Goal: Task Accomplishment & Management: Complete application form

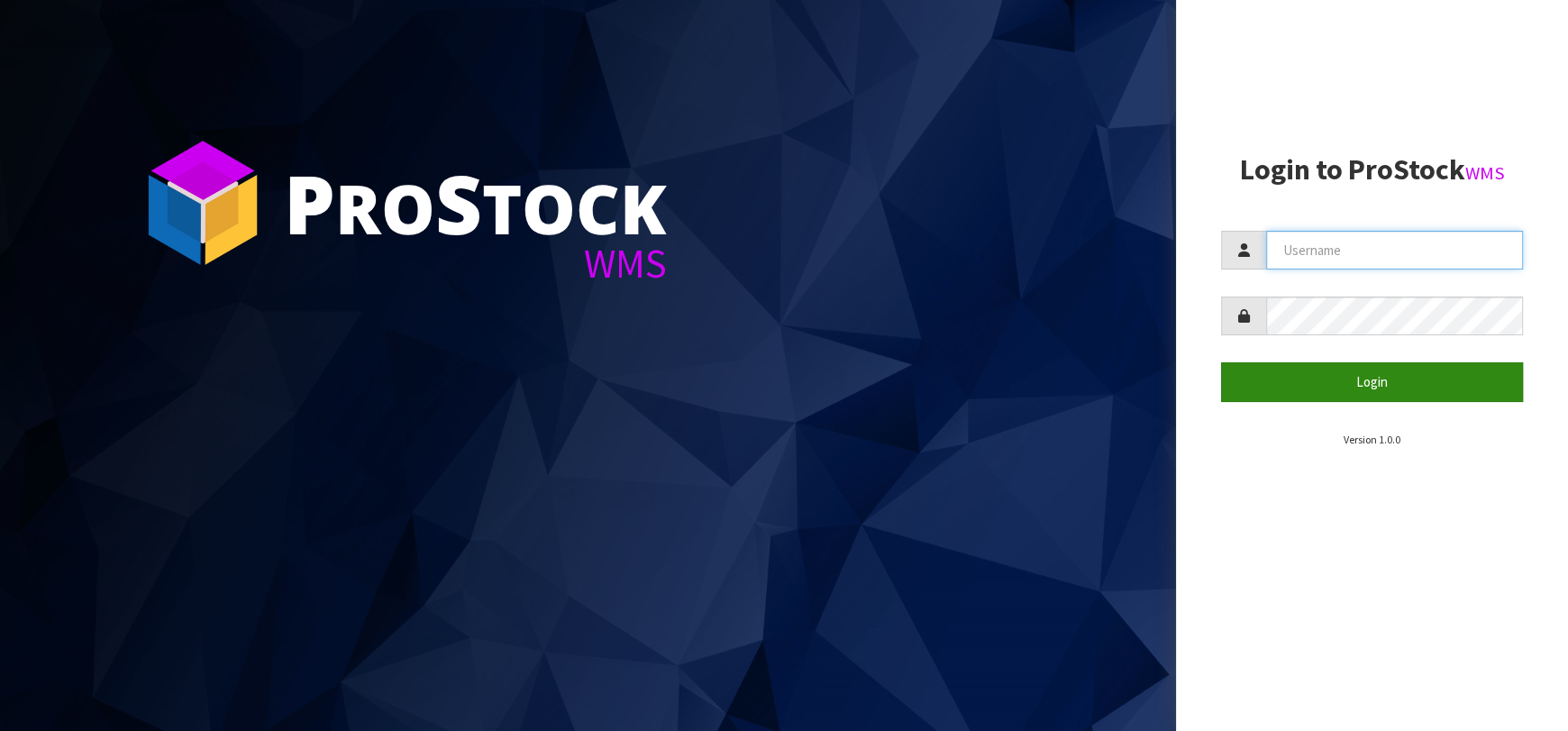
type input "[EMAIL_ADDRESS][DOMAIN_NAME]"
click at [1329, 374] on button "Login" at bounding box center [1372, 381] width 302 height 39
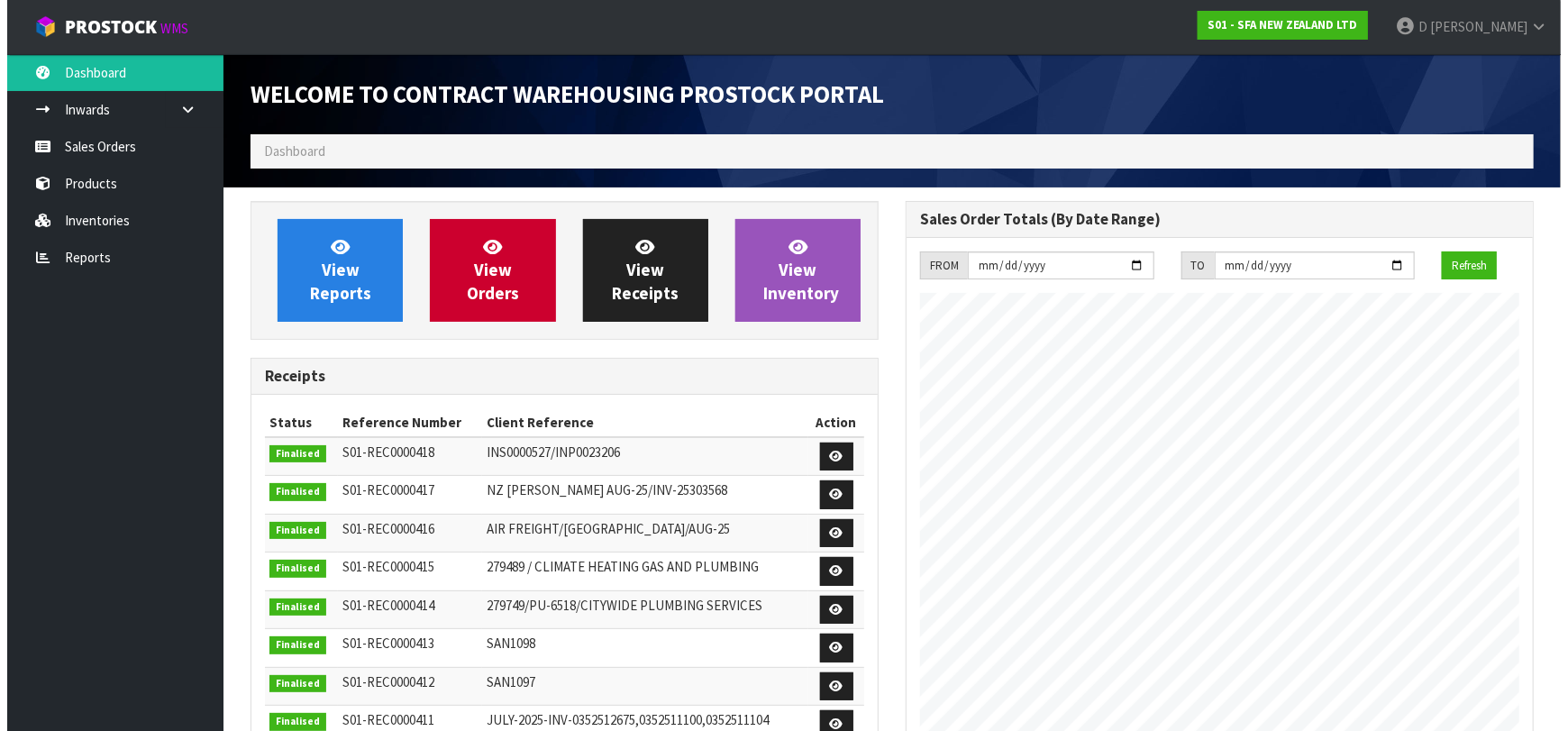
scroll to position [998, 656]
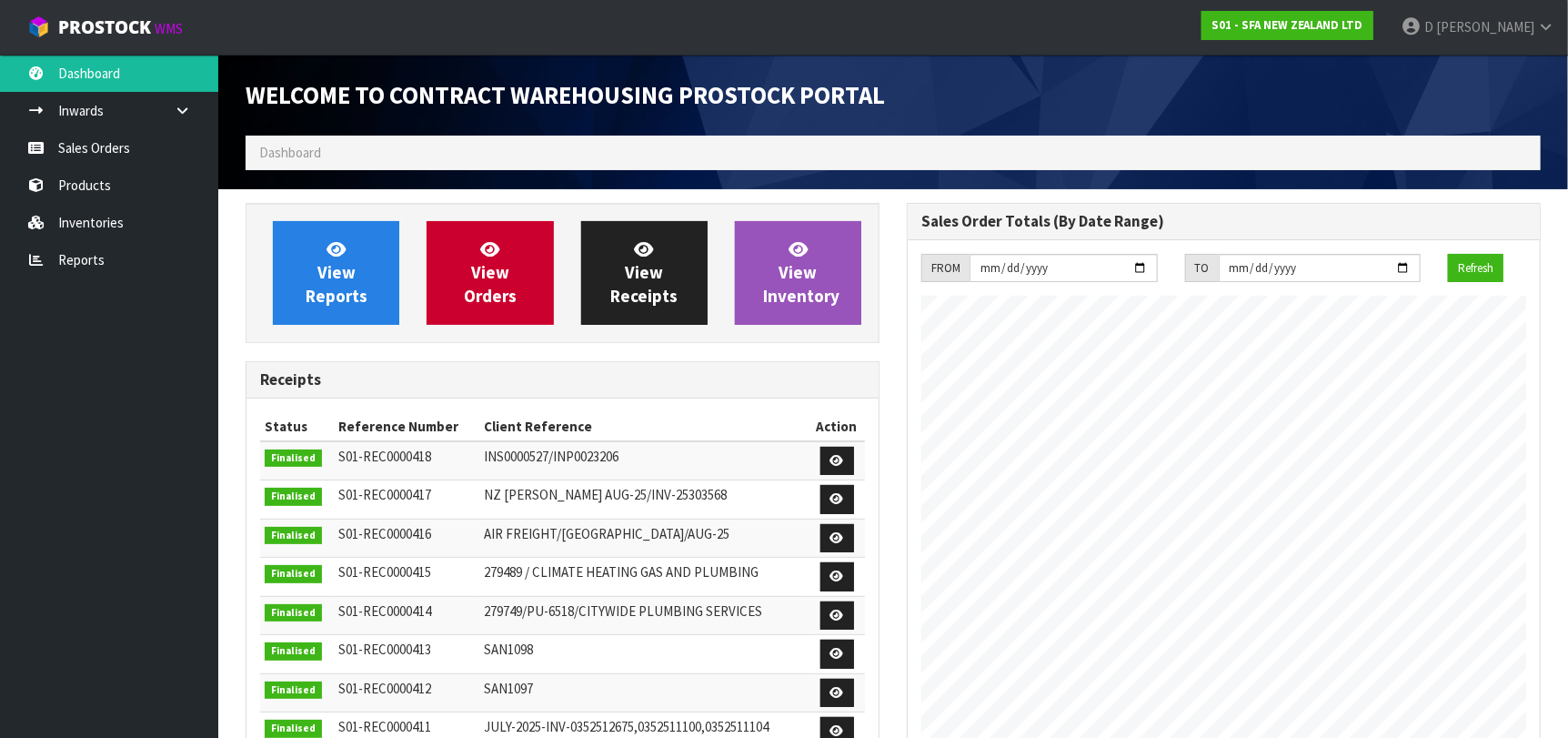
click at [908, 405] on div "FROM [DATE] TO [DATE] Refresh" at bounding box center [1223, 502] width 632 height 524
click at [840, 362] on div "Receipts Status Reference Number Client Reference Action Finalised S01-REC00004…" at bounding box center [562, 612] width 634 height 500
click at [575, 270] on div "View Receipts" at bounding box center [644, 273] width 153 height 104
click at [495, 270] on span "View Orders" at bounding box center [490, 271] width 53 height 68
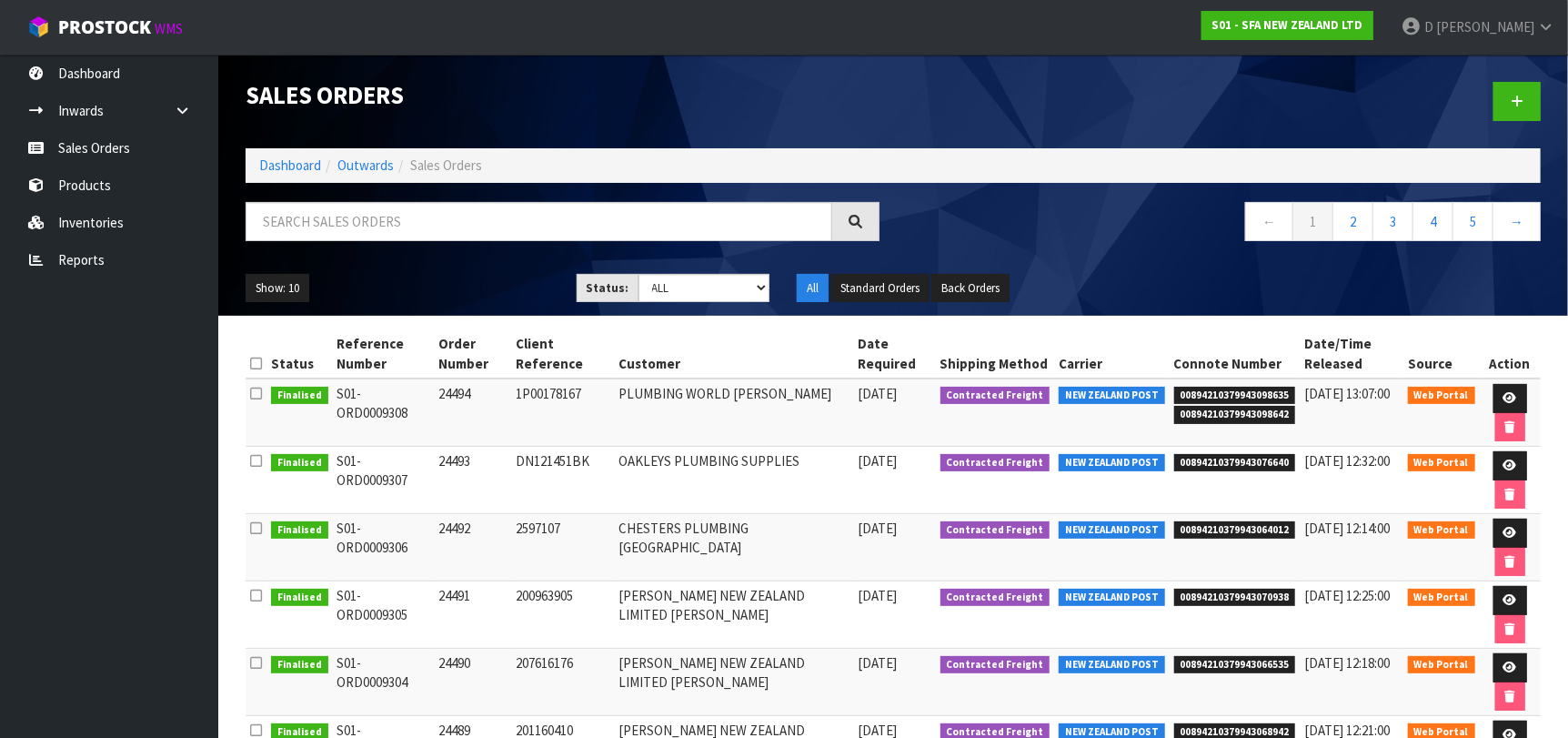
click at [614, 400] on td "1P00178167" at bounding box center [562, 412] width 103 height 68
click at [191, 484] on ul "Dashboard Inwards Purchase Orders Receipts Sales Orders Products Inventories Re…" at bounding box center [109, 396] width 218 height 683
click at [1516, 99] on icon at bounding box center [1517, 101] width 13 height 14
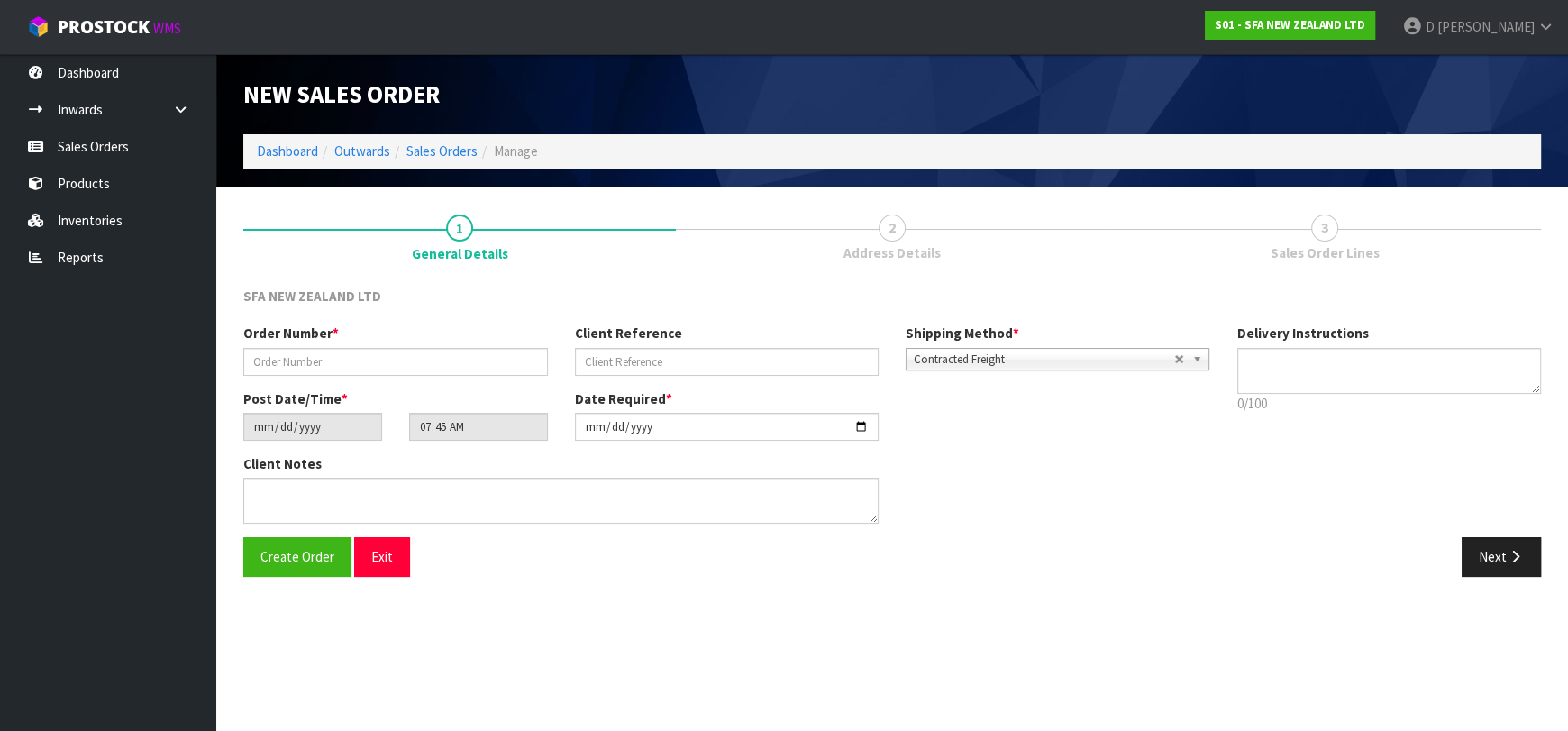
drag, startPoint x: 489, startPoint y: 334, endPoint x: 484, endPoint y: 359, distance: 25.5
click at [487, 340] on div "Order Number *" at bounding box center [396, 349] width 331 height 52
click at [484, 361] on input "text" at bounding box center [395, 362] width 305 height 28
type input "24497"
paste input "10457590"
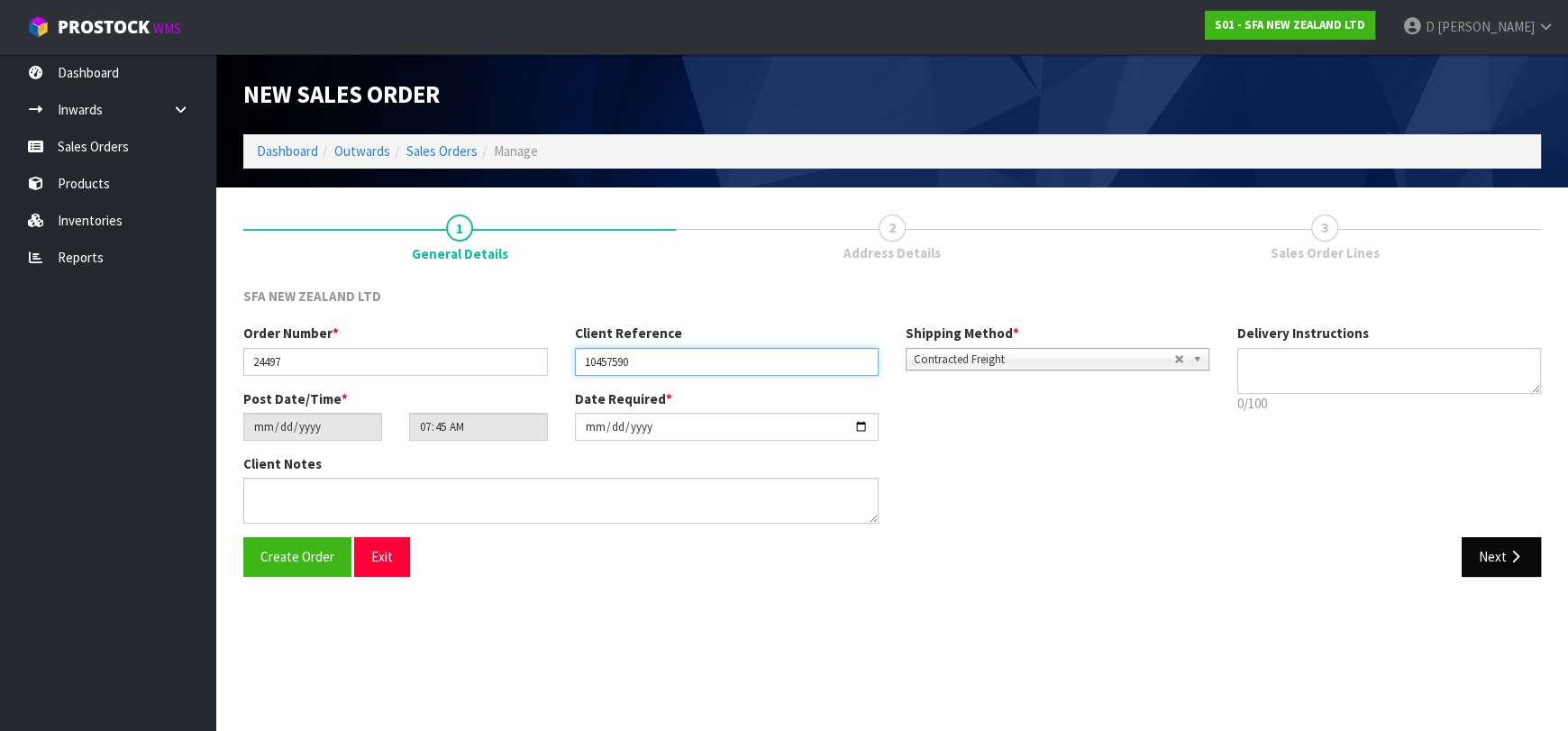
type input "10457590"
click at [1474, 541] on button "Next" at bounding box center [1502, 556] width 79 height 39
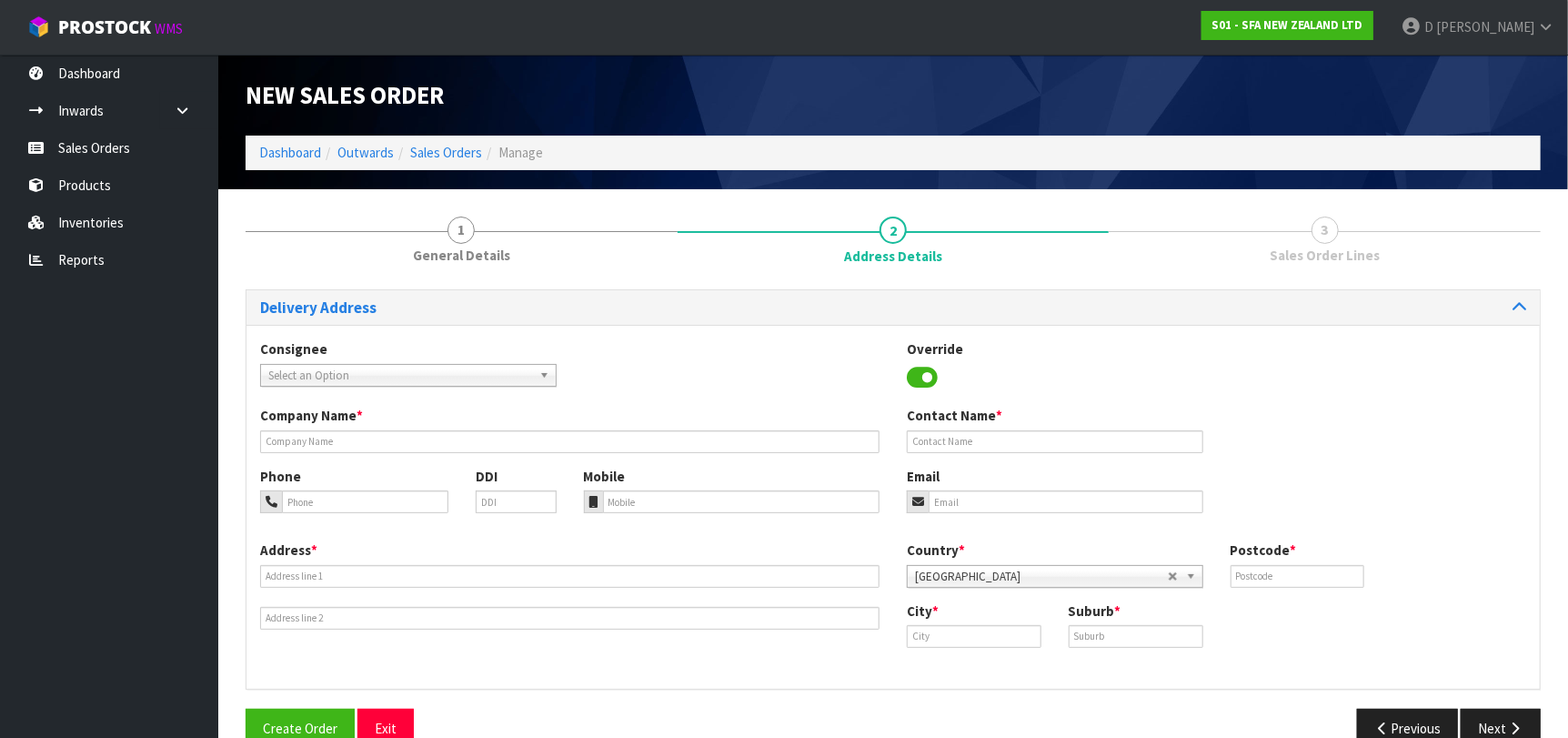
click at [369, 364] on link "Select an Option" at bounding box center [408, 376] width 296 height 22
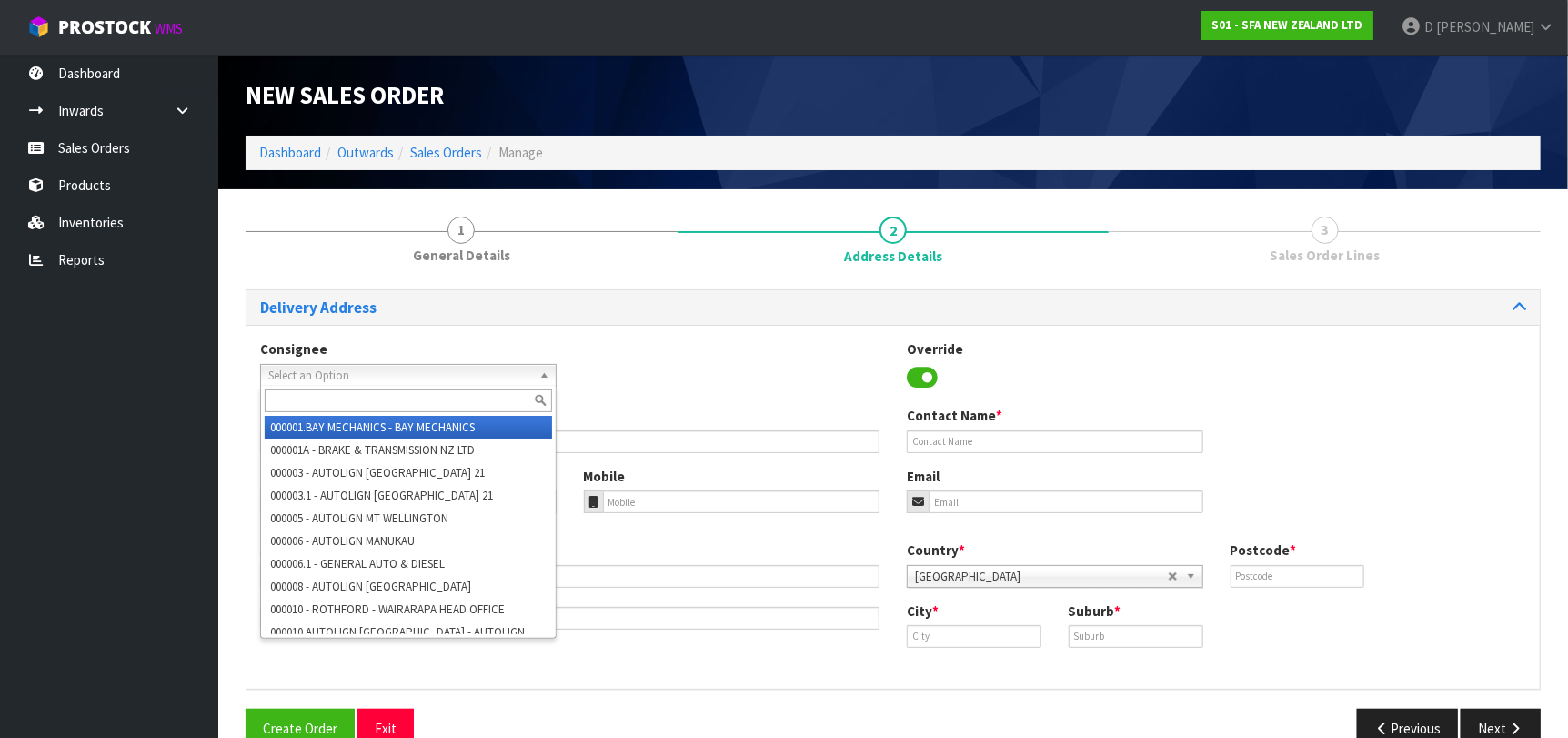
type input "<"
type input "MICOWAL"
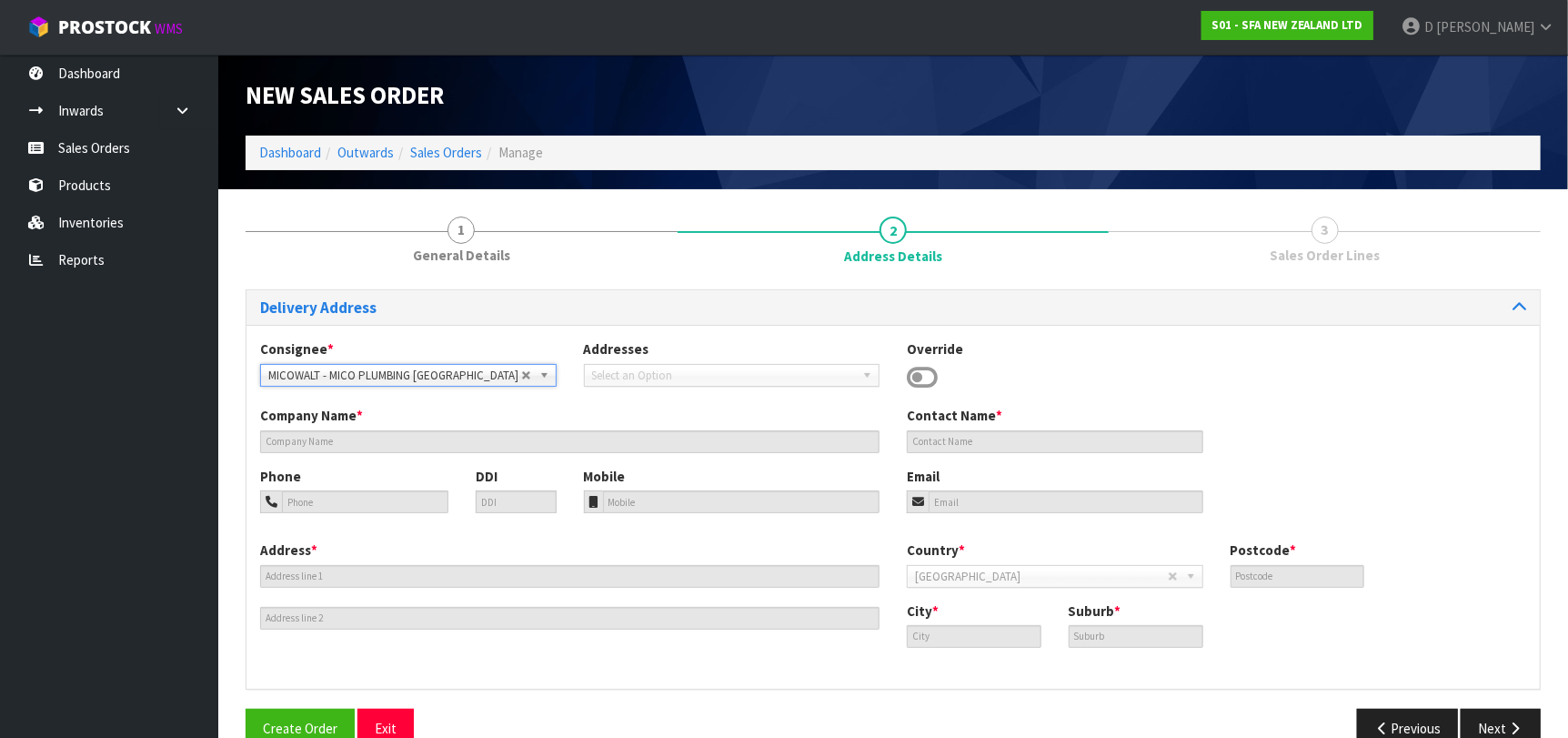
type input "MICO PLUMBING WELLINGTON"
type input "[STREET_ADDRESS][PERSON_NAME]"
type input "6011"
type input "[GEOGRAPHIC_DATA]"
type input "TE ARO"
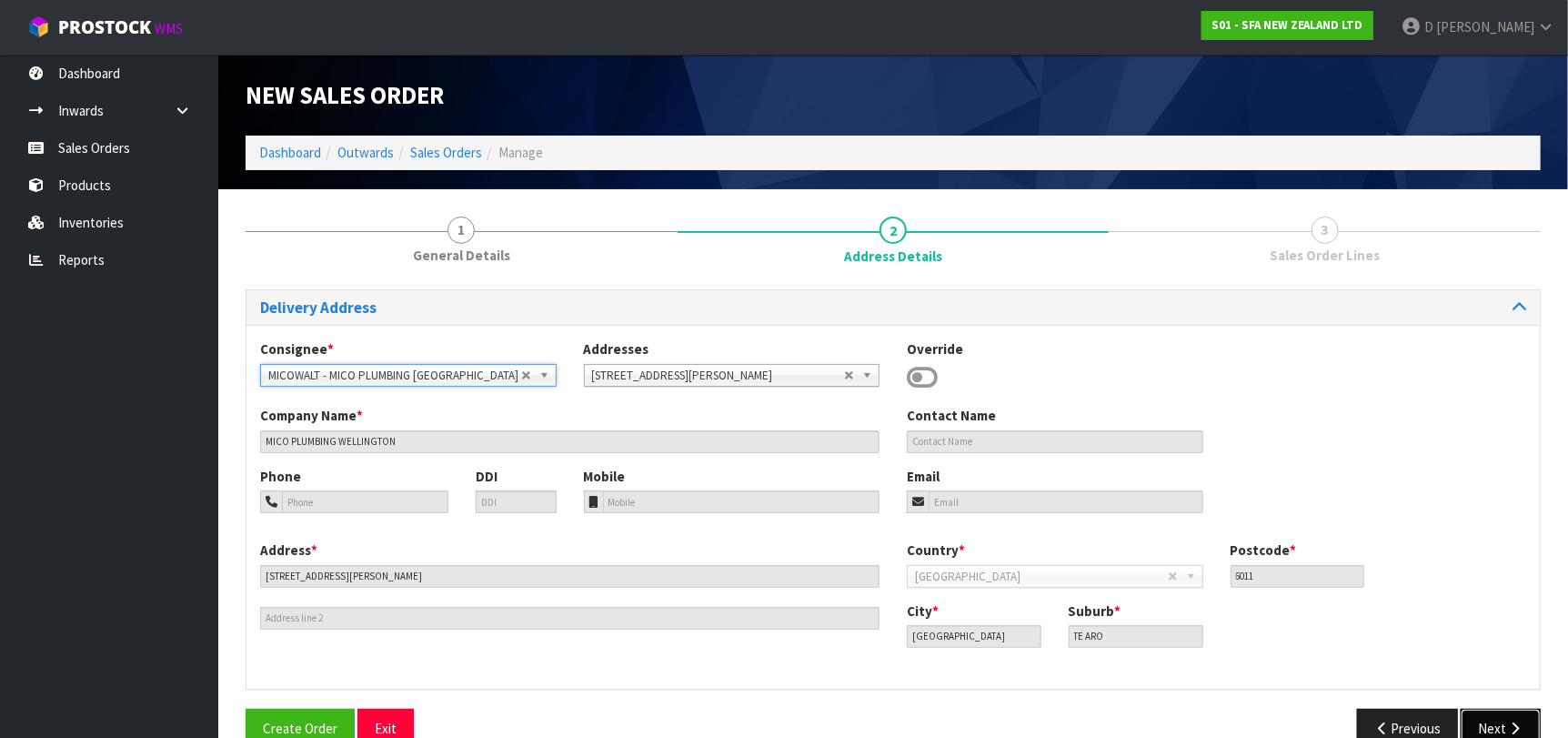
click at [1500, 719] on button "Next" at bounding box center [1500, 729] width 80 height 39
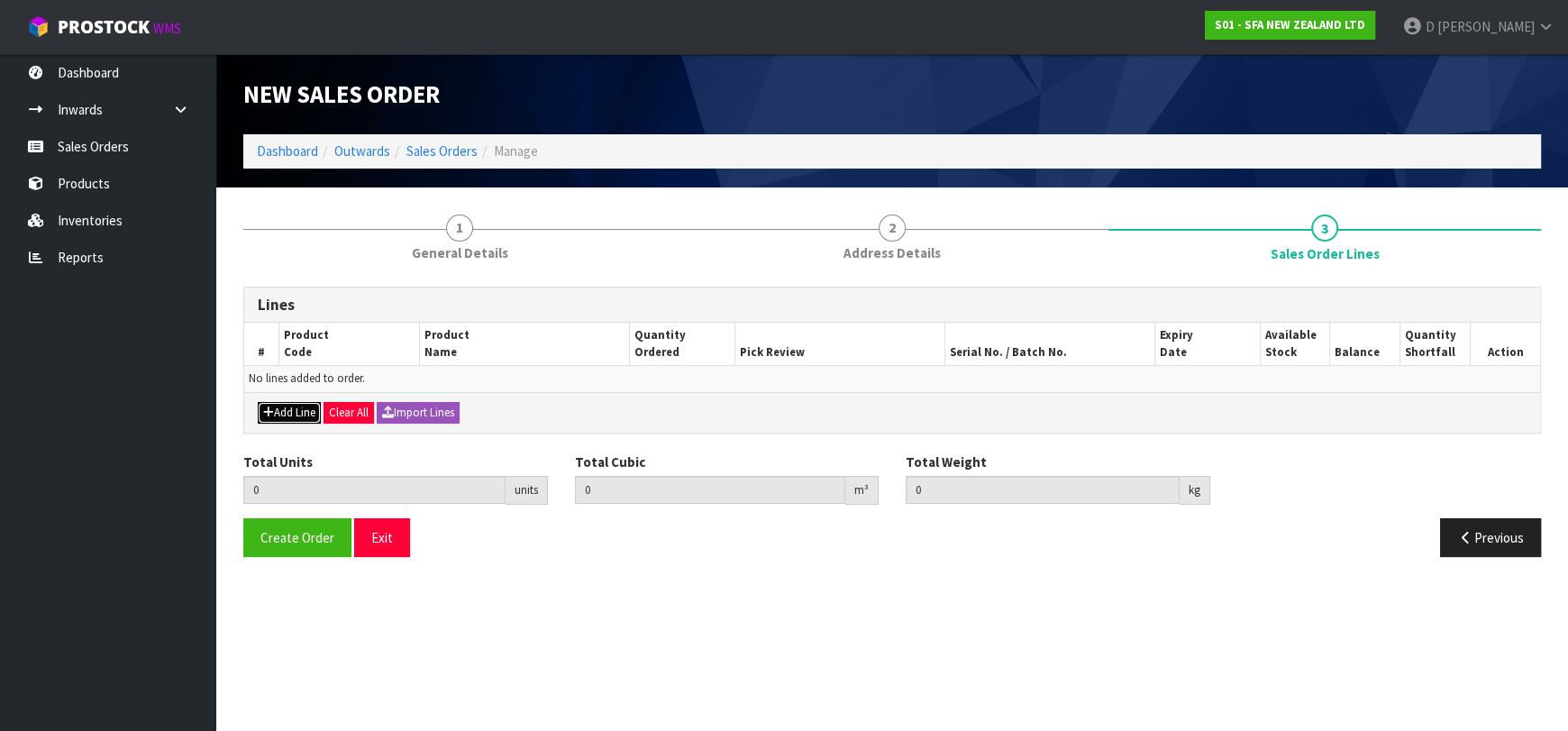
click at [281, 404] on button "Add Line" at bounding box center [289, 412] width 64 height 21
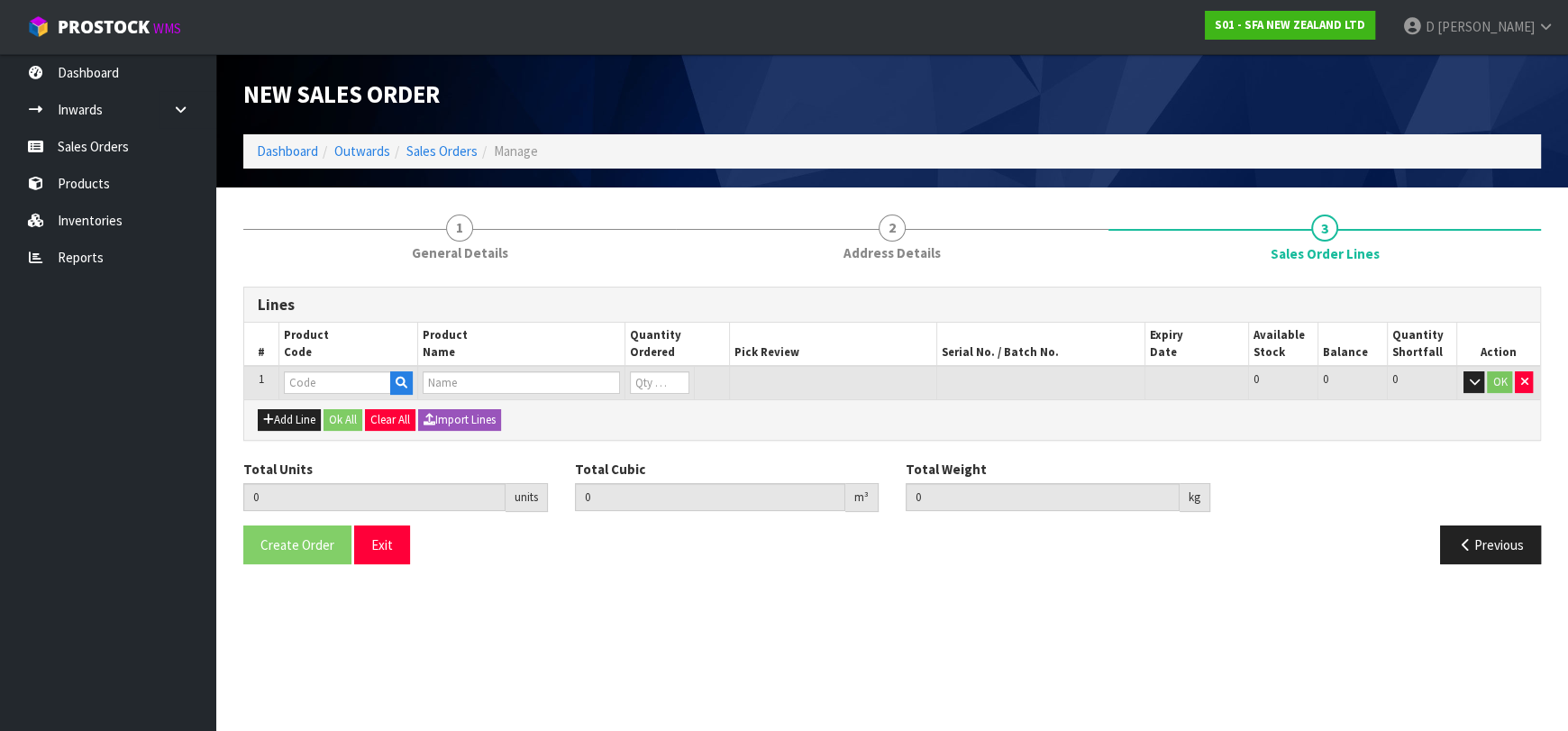
click at [296, 384] on input "text" at bounding box center [337, 382] width 107 height 22
type input "SA95"
type input "0.000000"
type input "0.000"
type input "SANIVITE UP WASTE WATER PUMP"
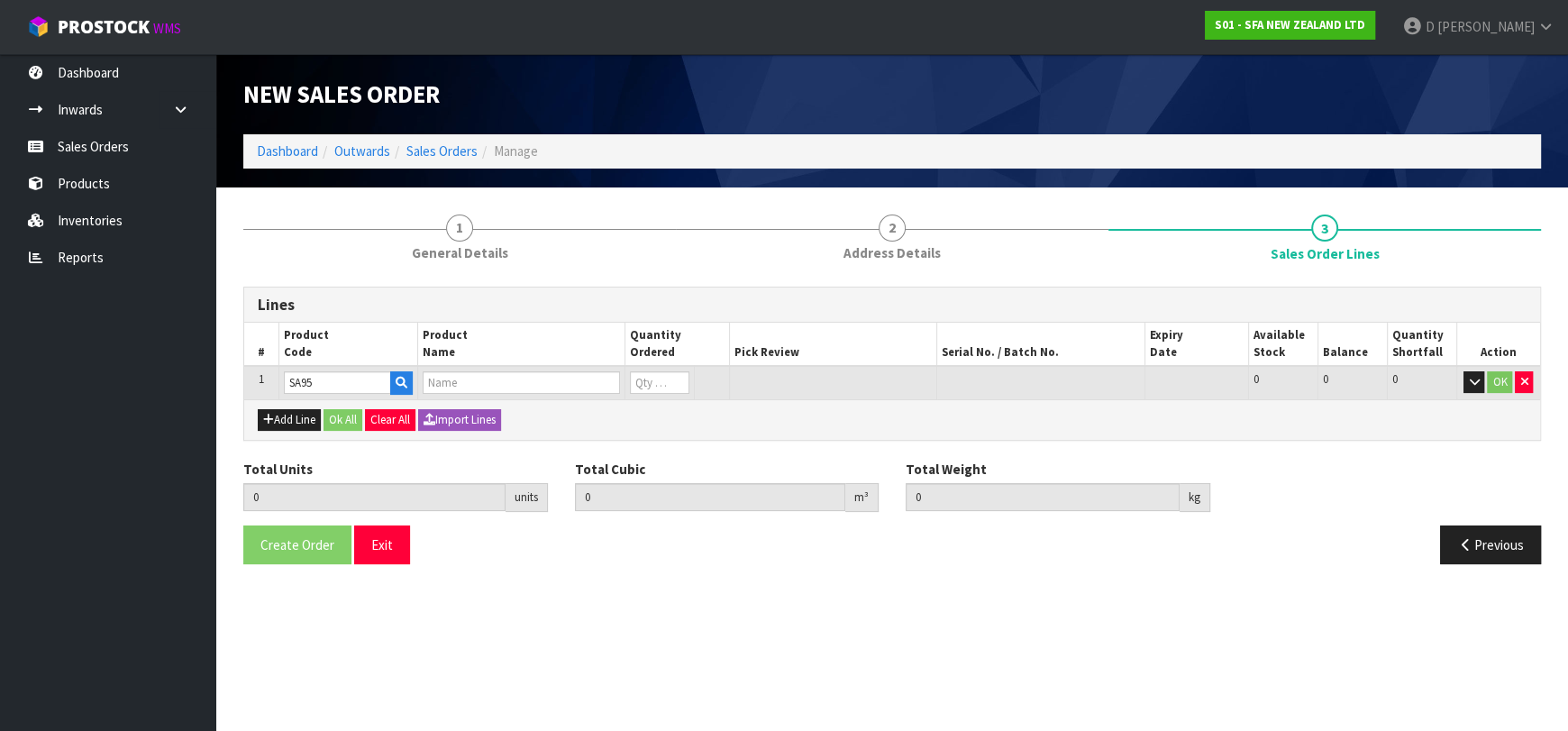
type input "0"
type input "SA95"
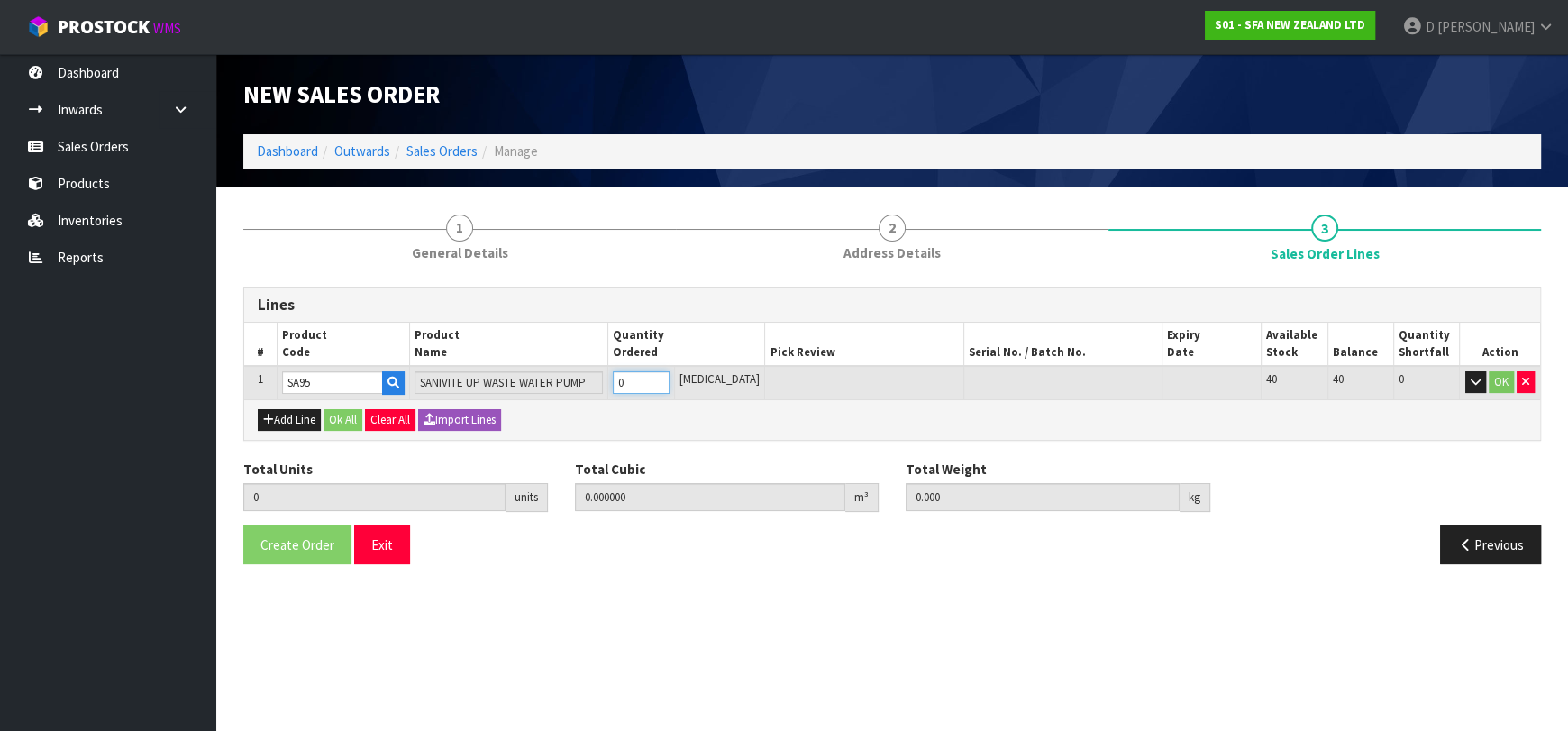
type input "1"
type input "0.031488"
type input "6.16"
type input "1"
drag, startPoint x: 340, startPoint y: 412, endPoint x: 332, endPoint y: 461, distance: 49.6
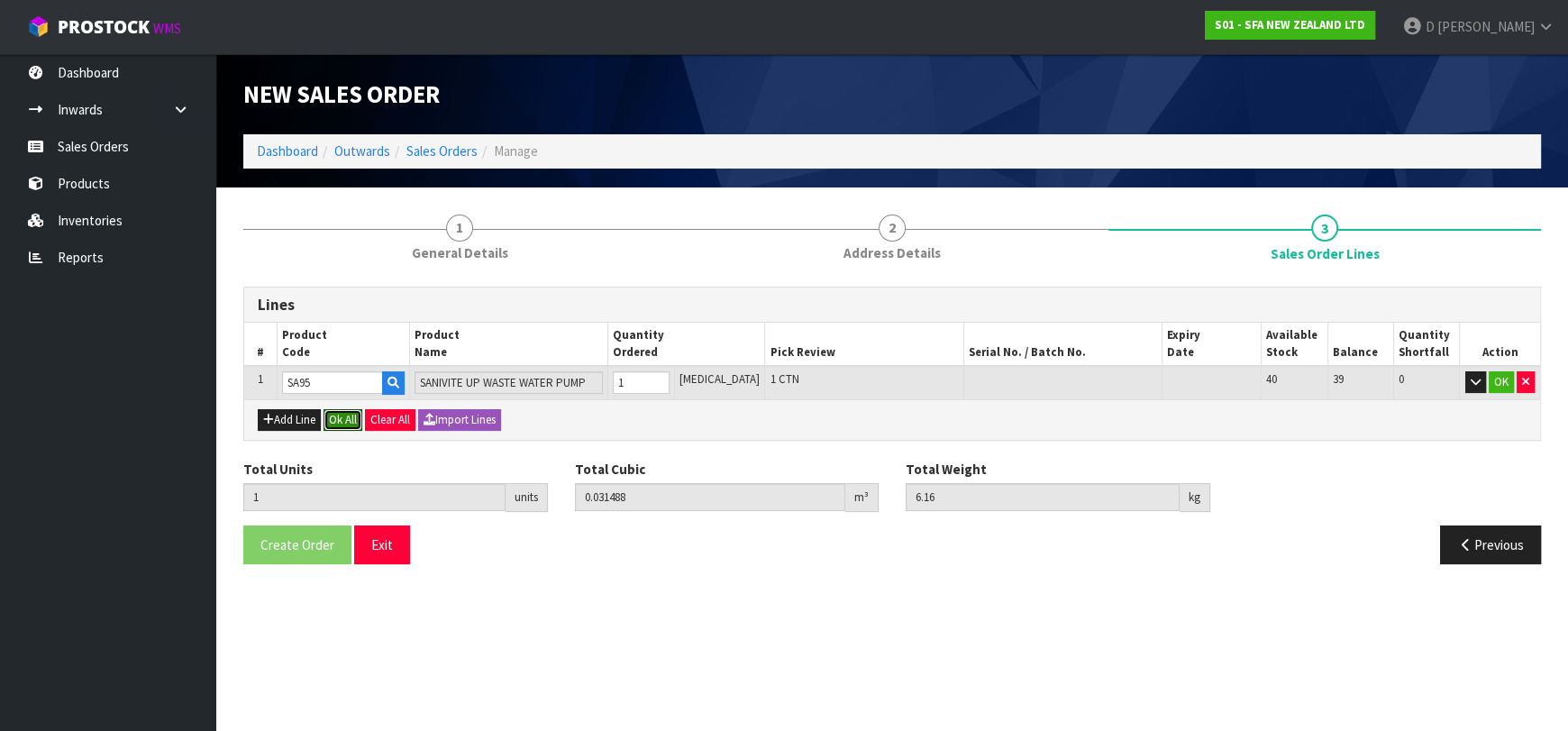
click at [340, 413] on button "Ok All" at bounding box center [343, 419] width 39 height 21
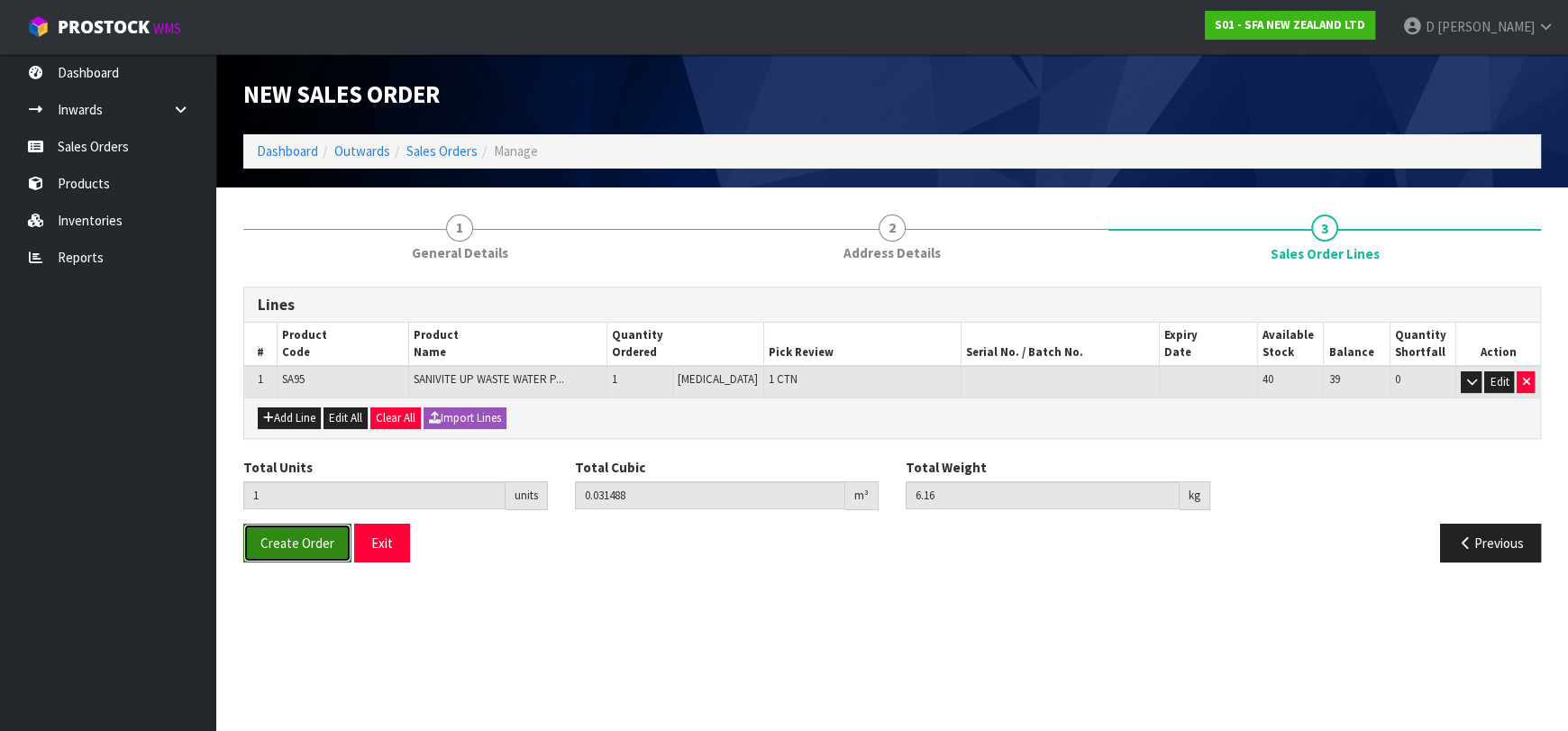
click at [316, 540] on span "Create Order" at bounding box center [297, 542] width 74 height 17
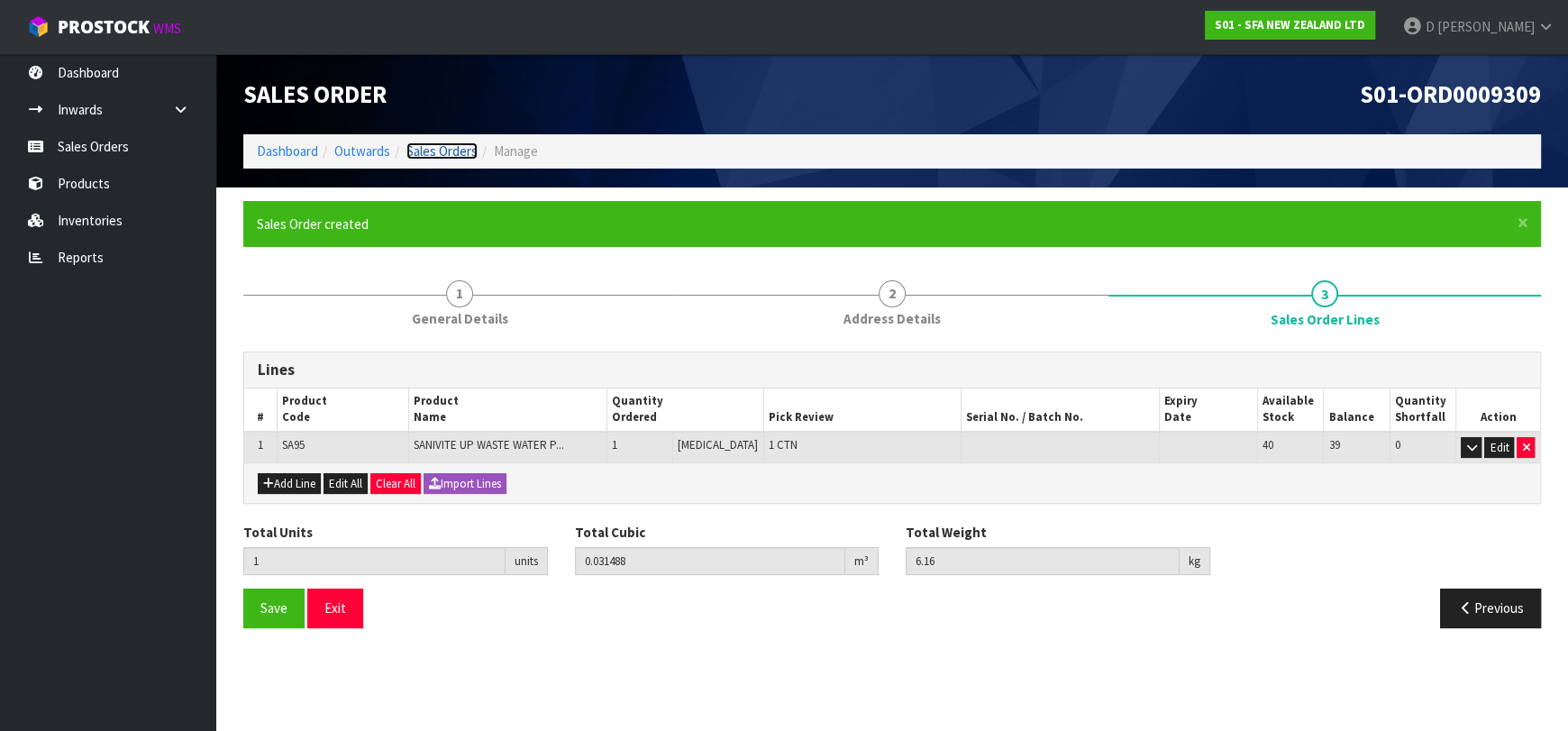
click at [458, 144] on link "Sales Orders" at bounding box center [441, 151] width 71 height 17
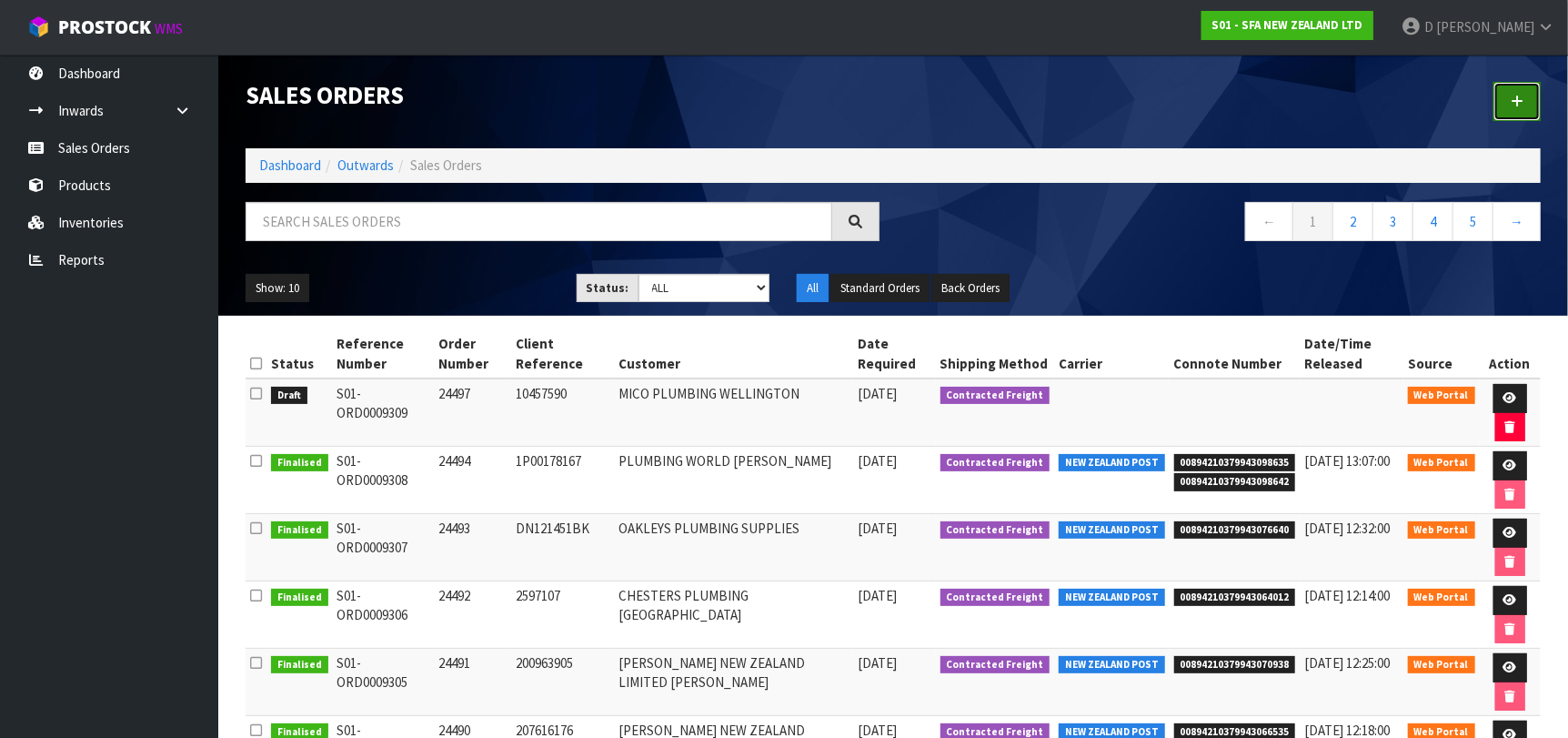
click at [1509, 103] on link at bounding box center [1516, 101] width 47 height 39
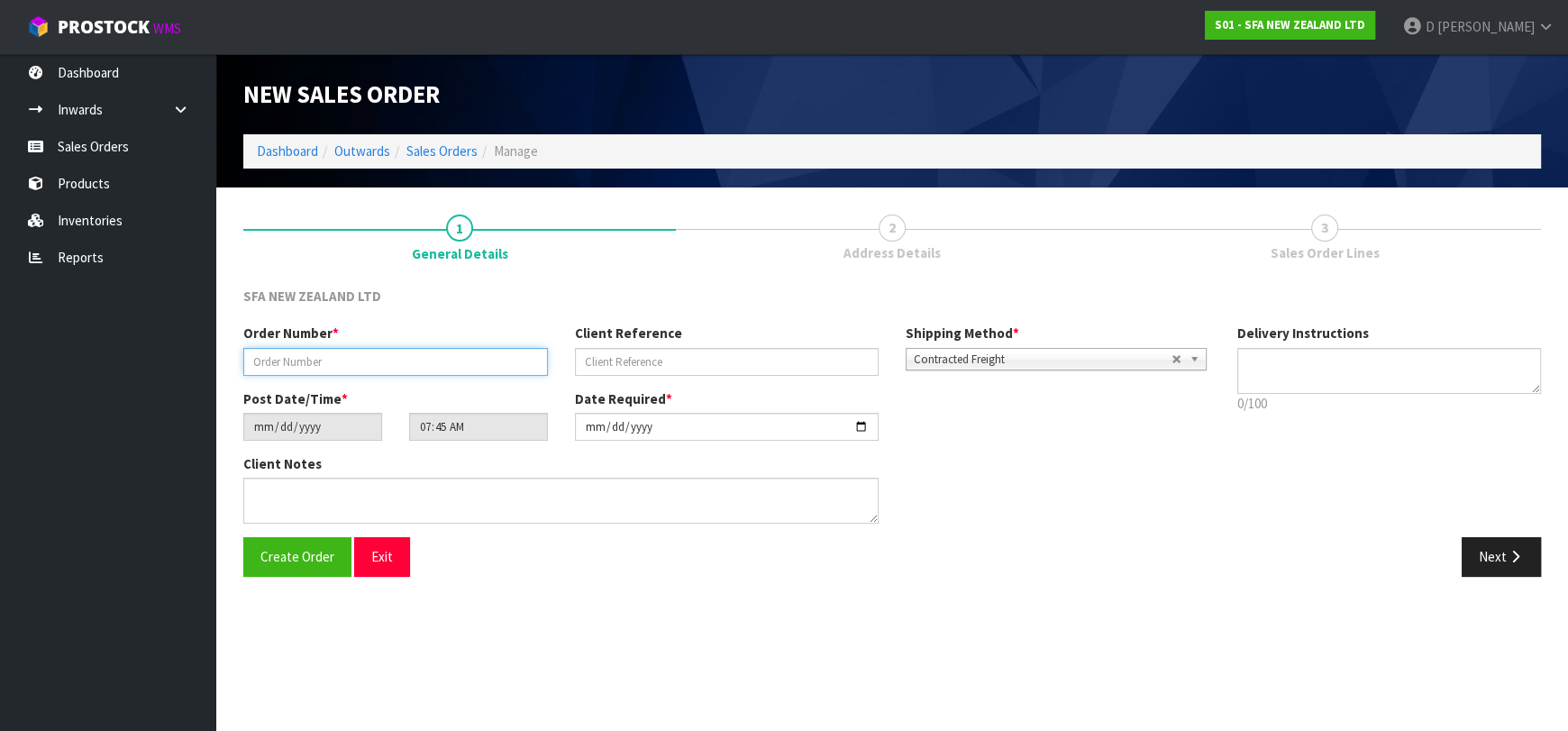
click at [465, 369] on input "text" at bounding box center [395, 362] width 305 height 28
type input "24498"
paste input "1P00178207"
type input "1P00178207"
drag, startPoint x: 1499, startPoint y: 561, endPoint x: 1039, endPoint y: 483, distance: 466.6
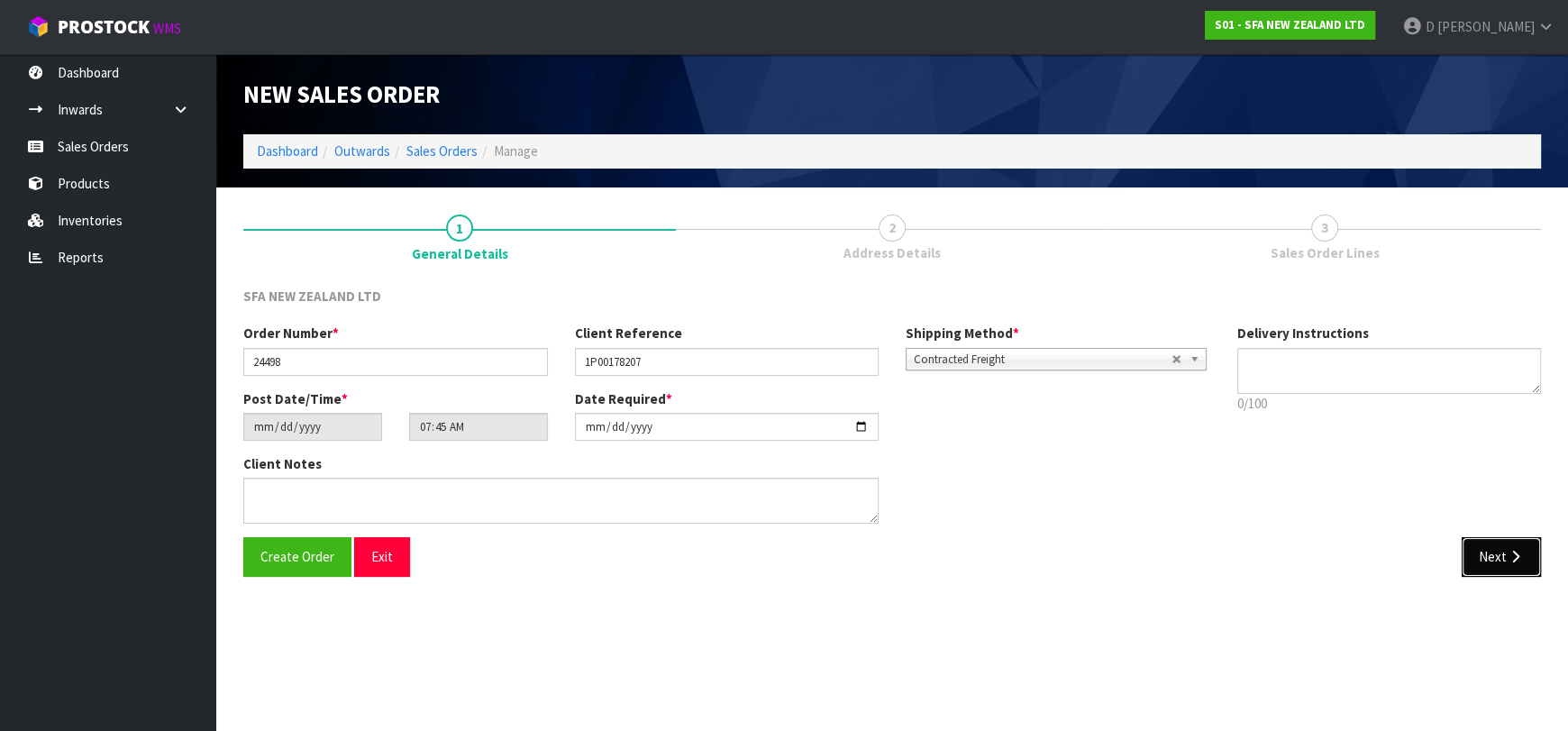
click at [1499, 560] on button "Next" at bounding box center [1502, 556] width 79 height 39
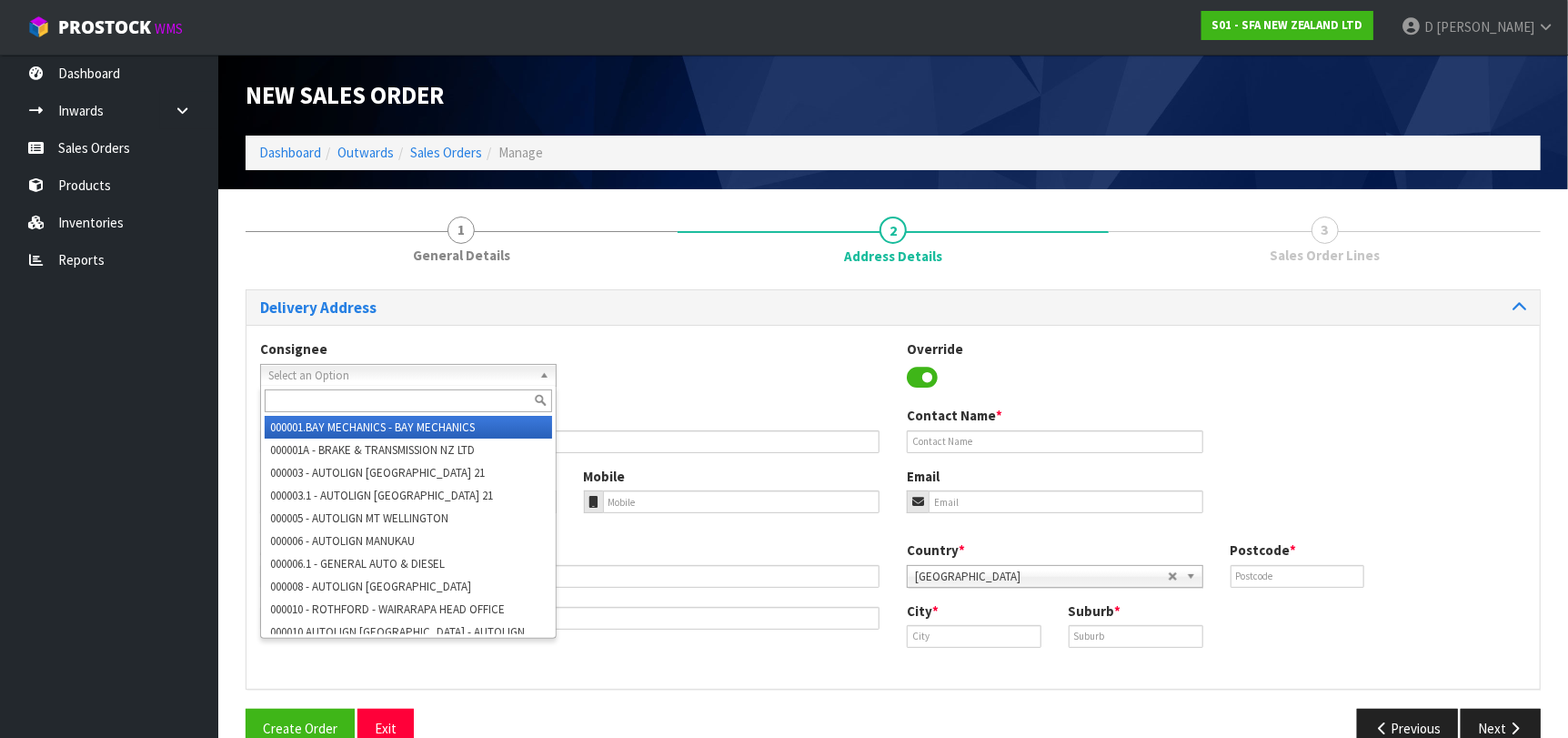
click at [425, 372] on span "Select an Option" at bounding box center [400, 376] width 264 height 21
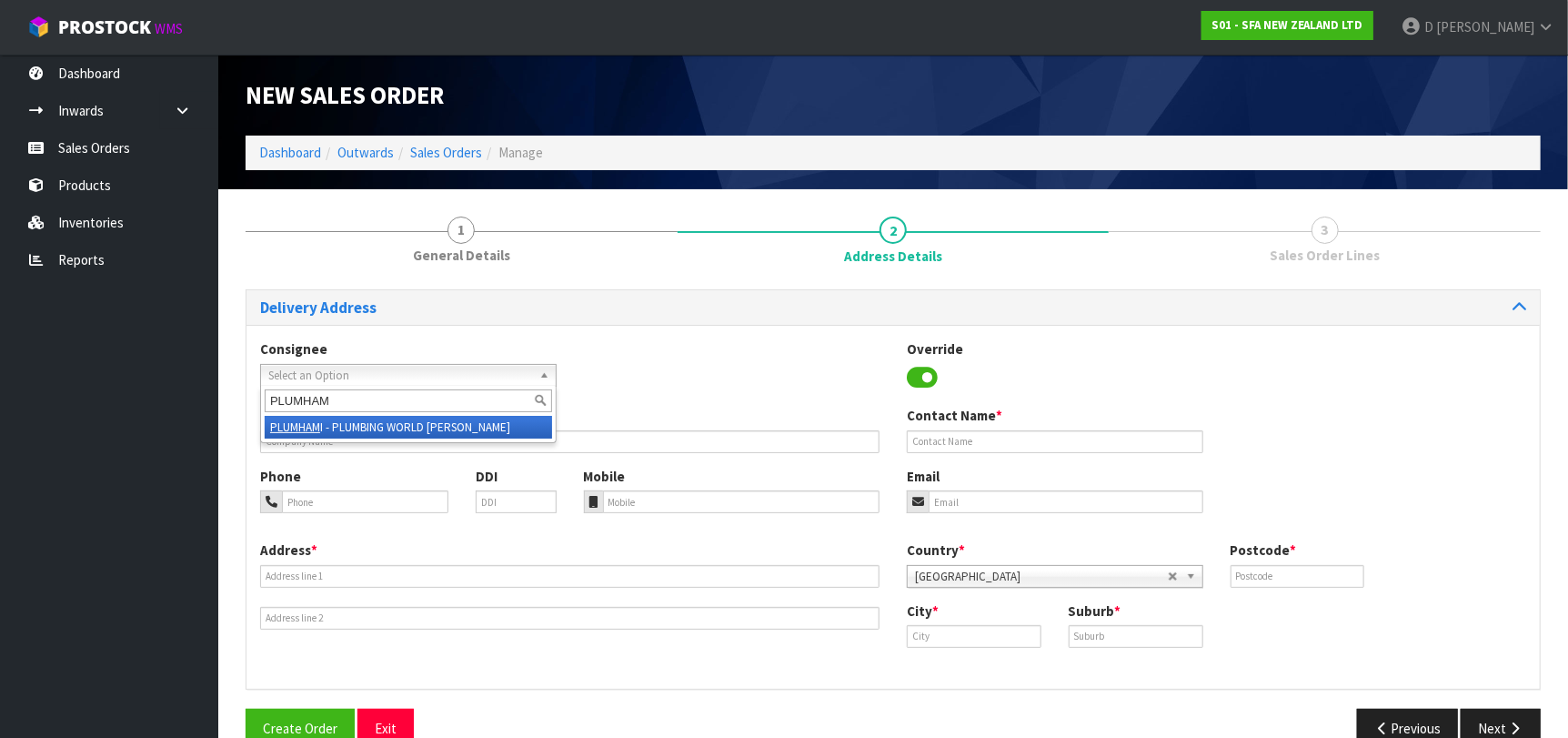
type input "PLUMHAMI"
type input "PLUMBING WORLD [PERSON_NAME]"
type input "[PHONE_NUMBER]"
type input "[STREET_ADDRESS]"
type input "3204"
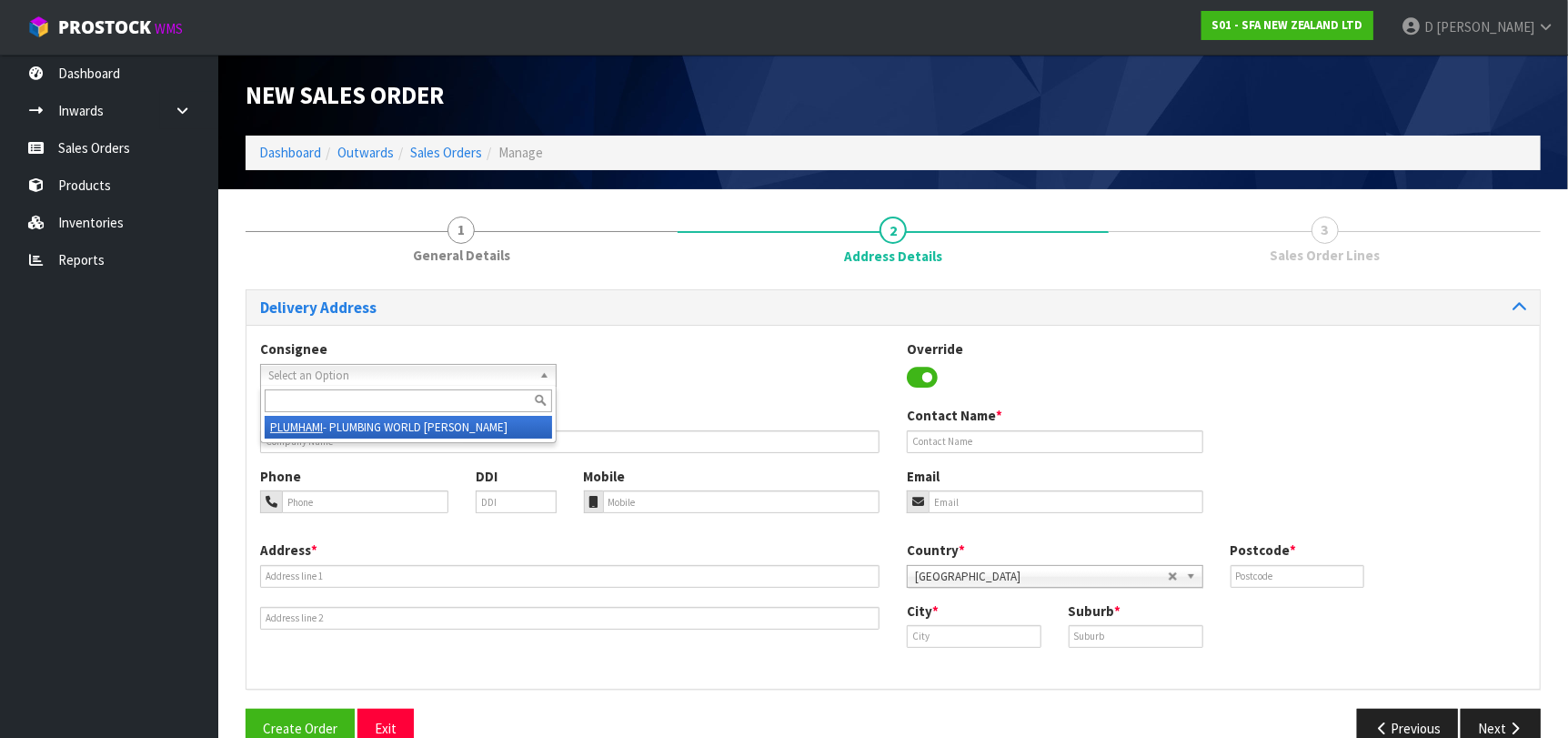
type input "[PERSON_NAME]"
type input "FRANKTON"
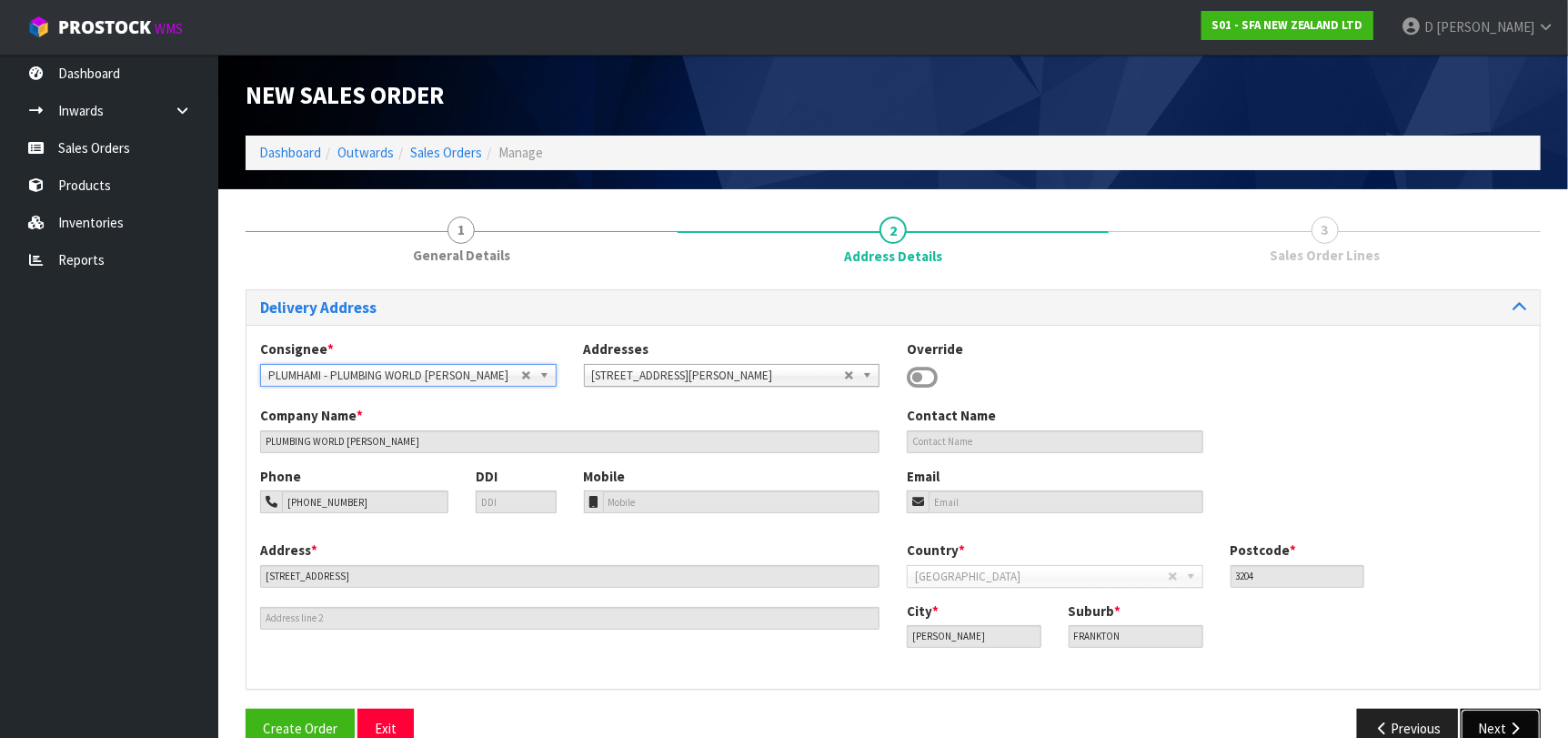
click at [1497, 730] on button "Next" at bounding box center [1500, 729] width 80 height 39
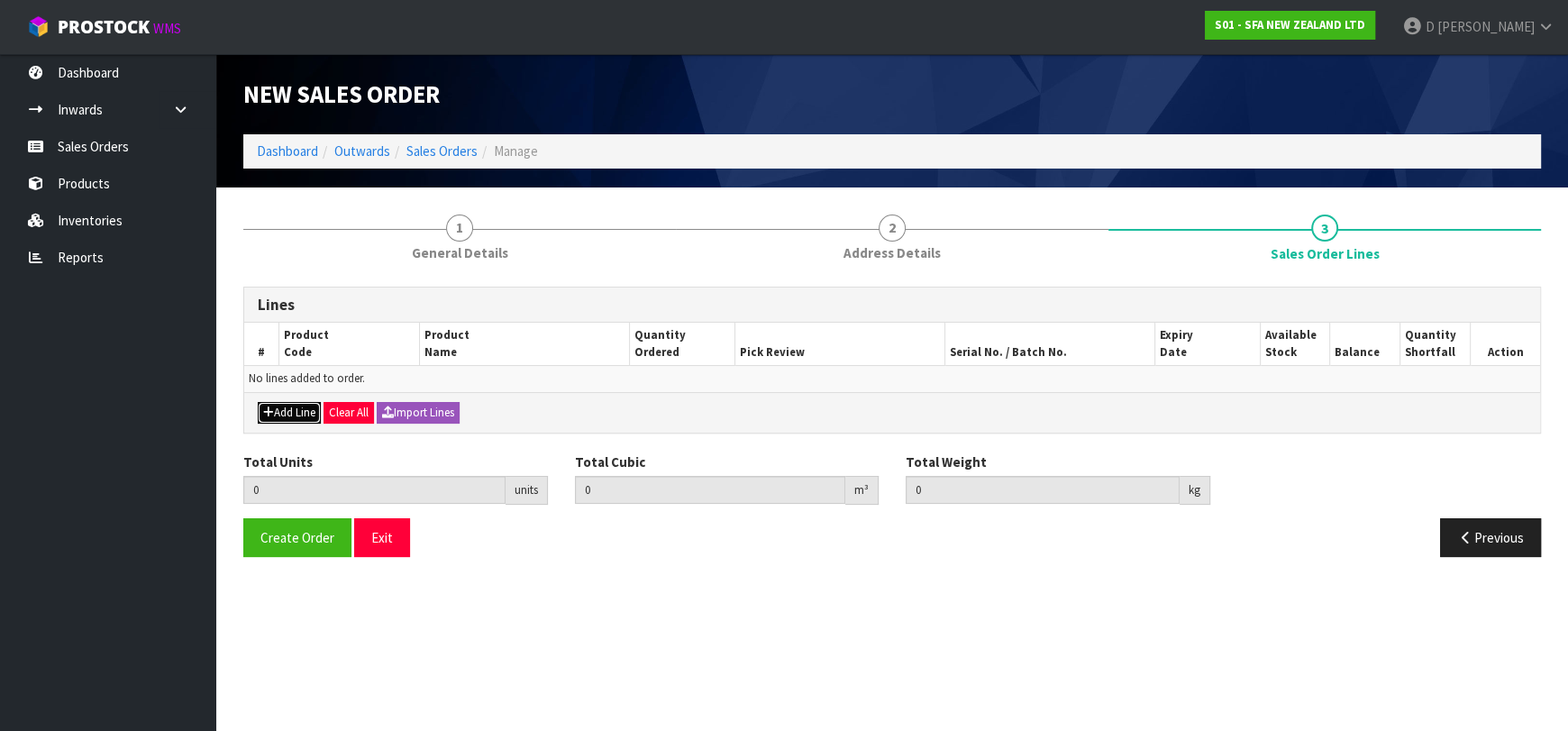
click at [310, 413] on button "Add Line" at bounding box center [289, 412] width 64 height 21
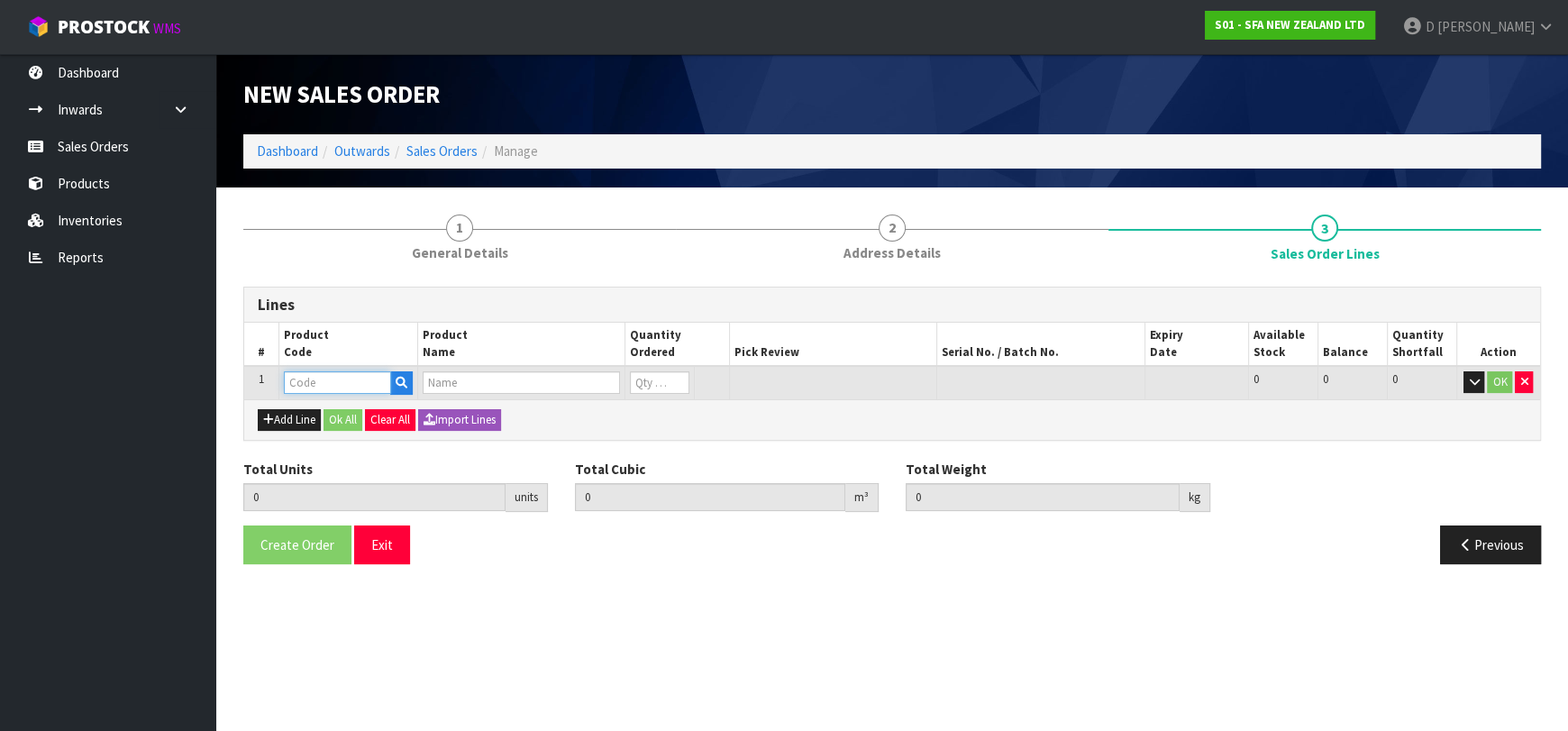
click at [323, 385] on input "text" at bounding box center [337, 382] width 107 height 22
type input "SA102"
type input "0.000000"
type input "0.000"
type input "SANICOM 1 WATER PUMP"
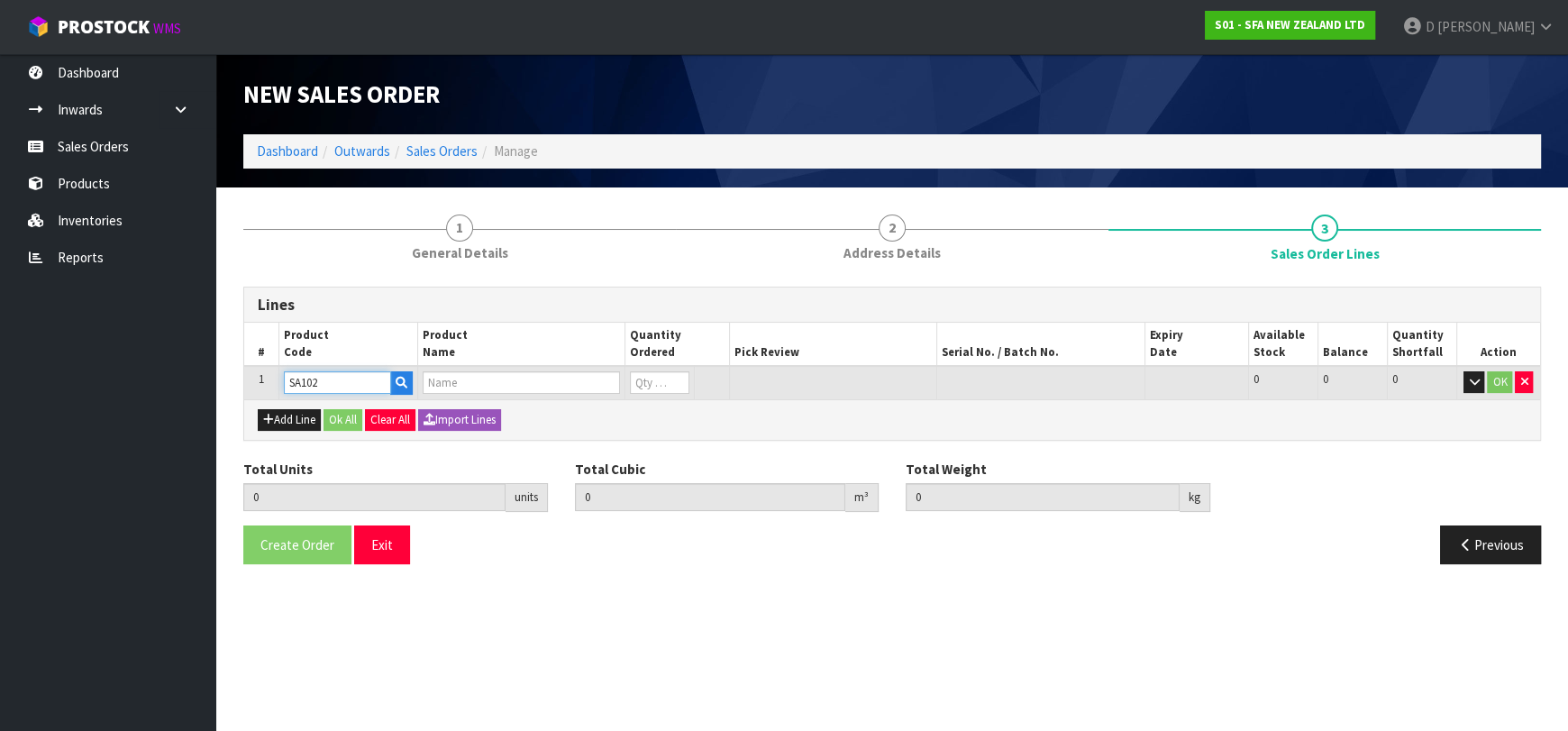
type input "0"
type input "SA102"
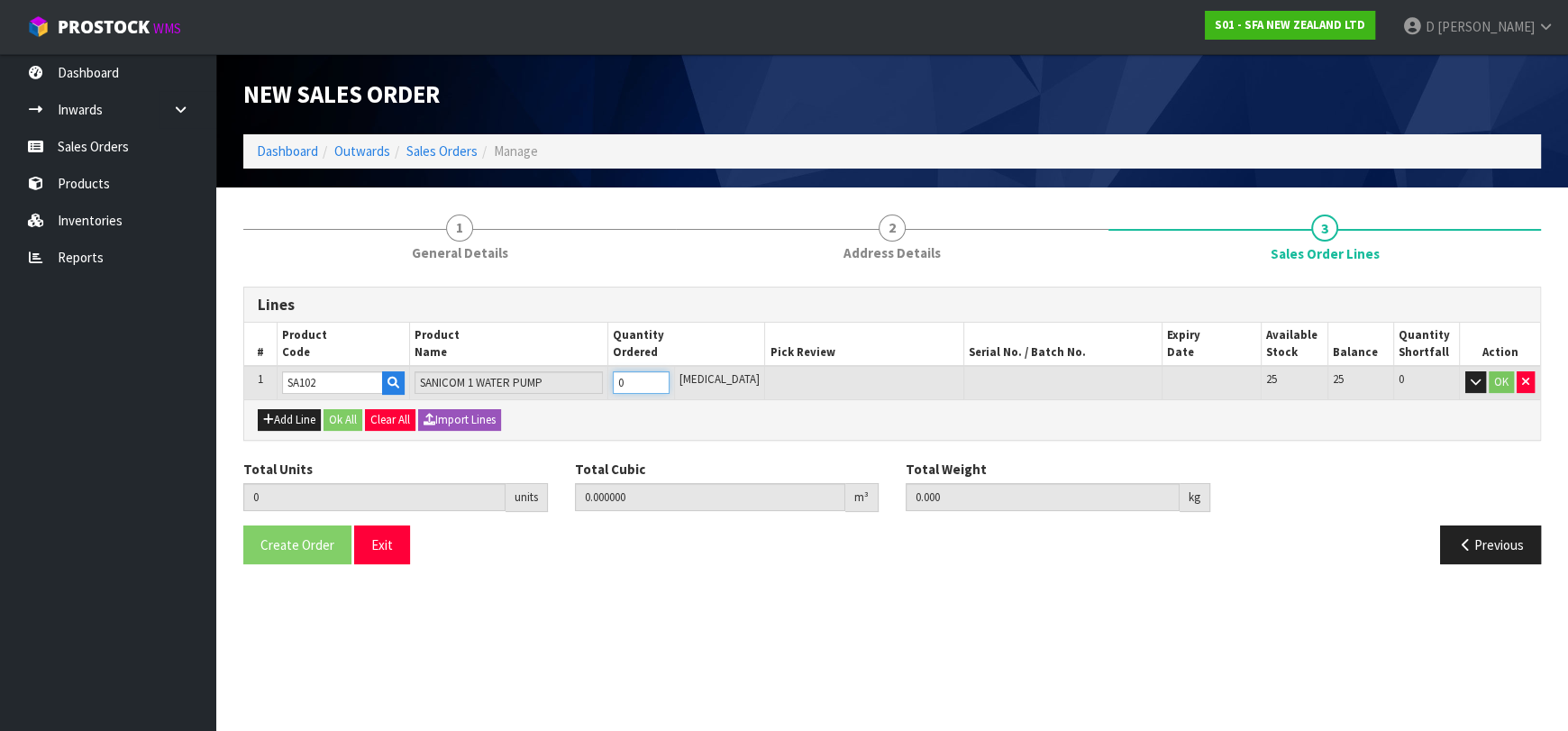
type input "1"
type input "0.066924"
type input "10.6"
type input "1"
click at [343, 426] on button "Ok All" at bounding box center [343, 419] width 39 height 21
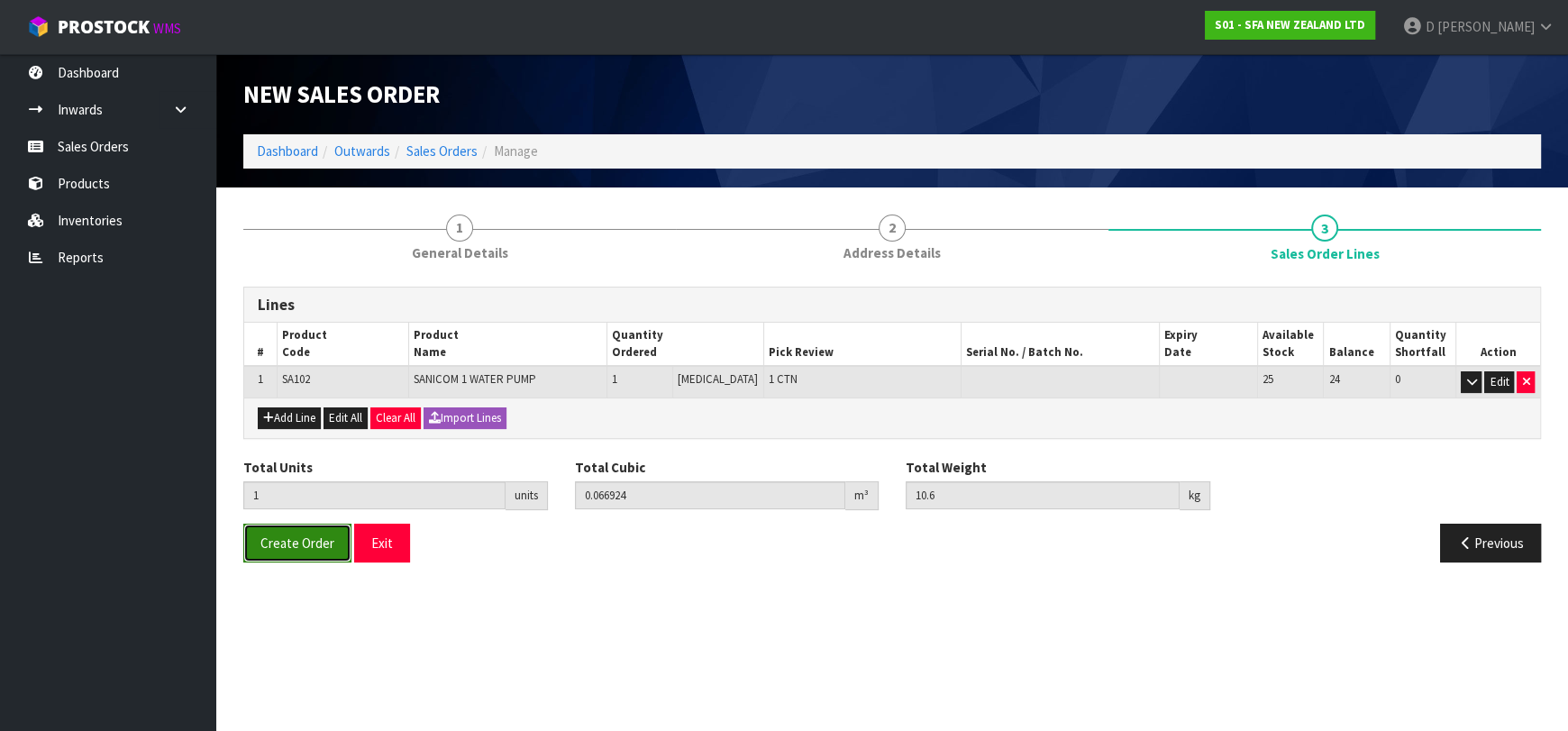
click at [325, 530] on button "Create Order" at bounding box center [296, 543] width 108 height 39
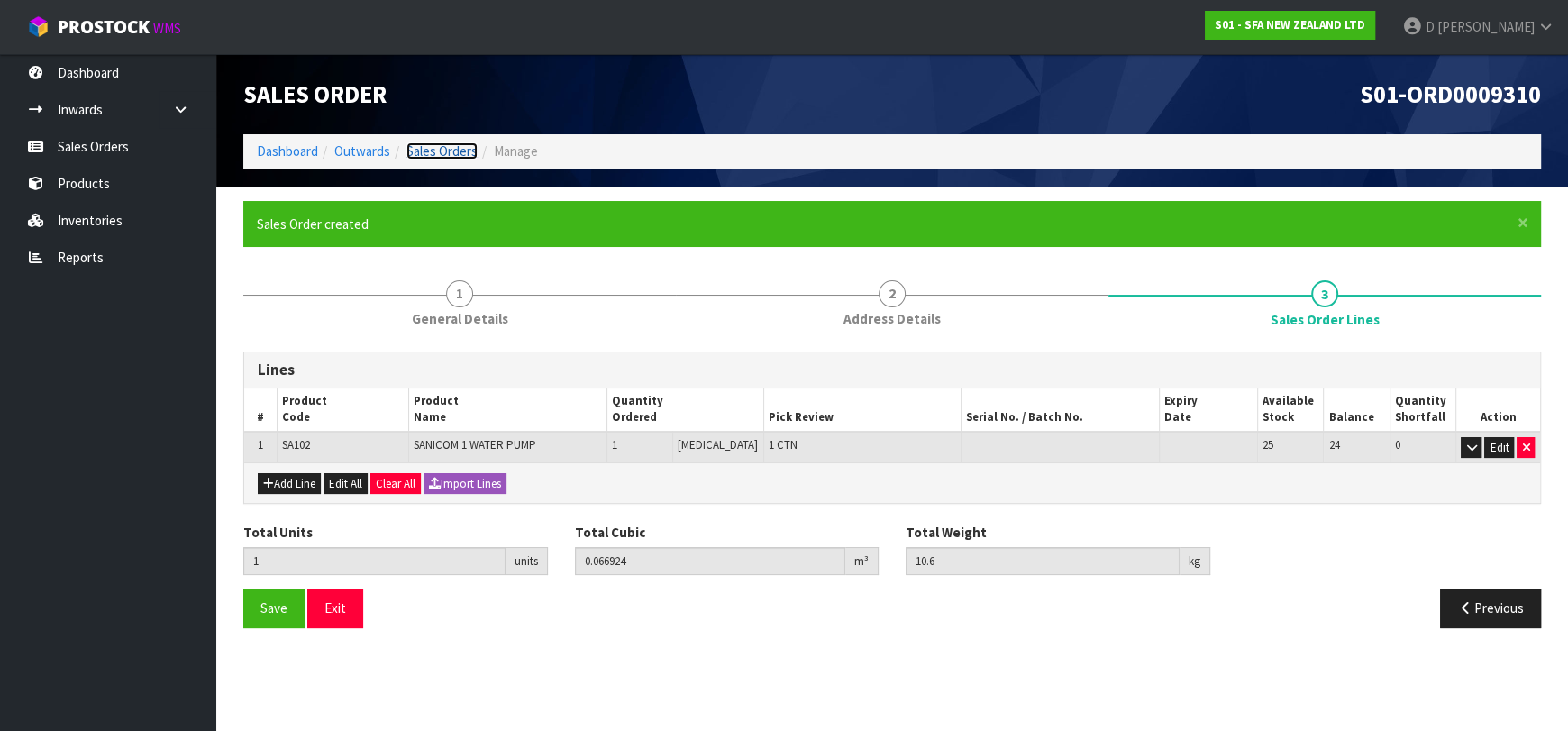
click at [412, 148] on link "Sales Orders" at bounding box center [441, 151] width 71 height 17
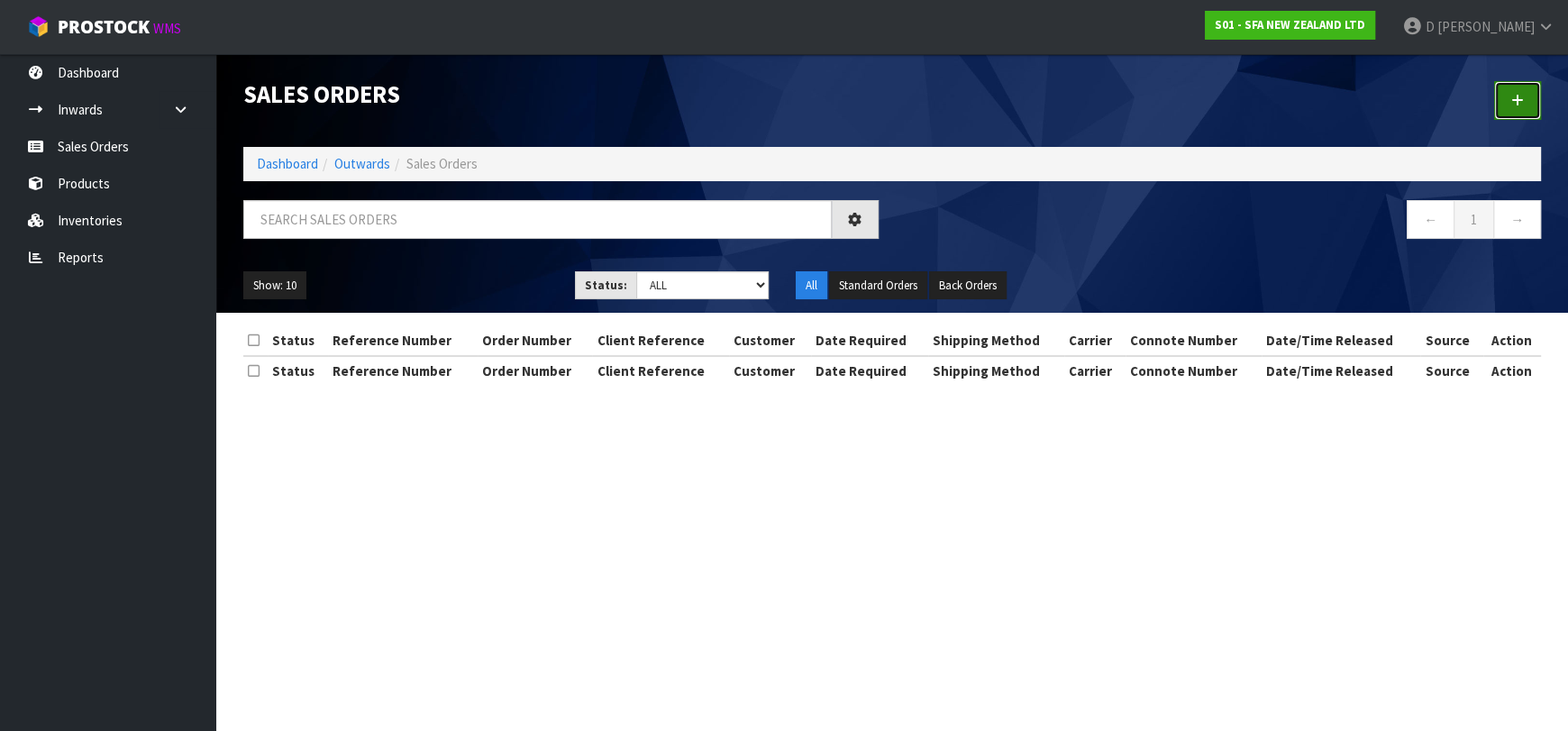
click at [1521, 111] on link at bounding box center [1517, 100] width 47 height 39
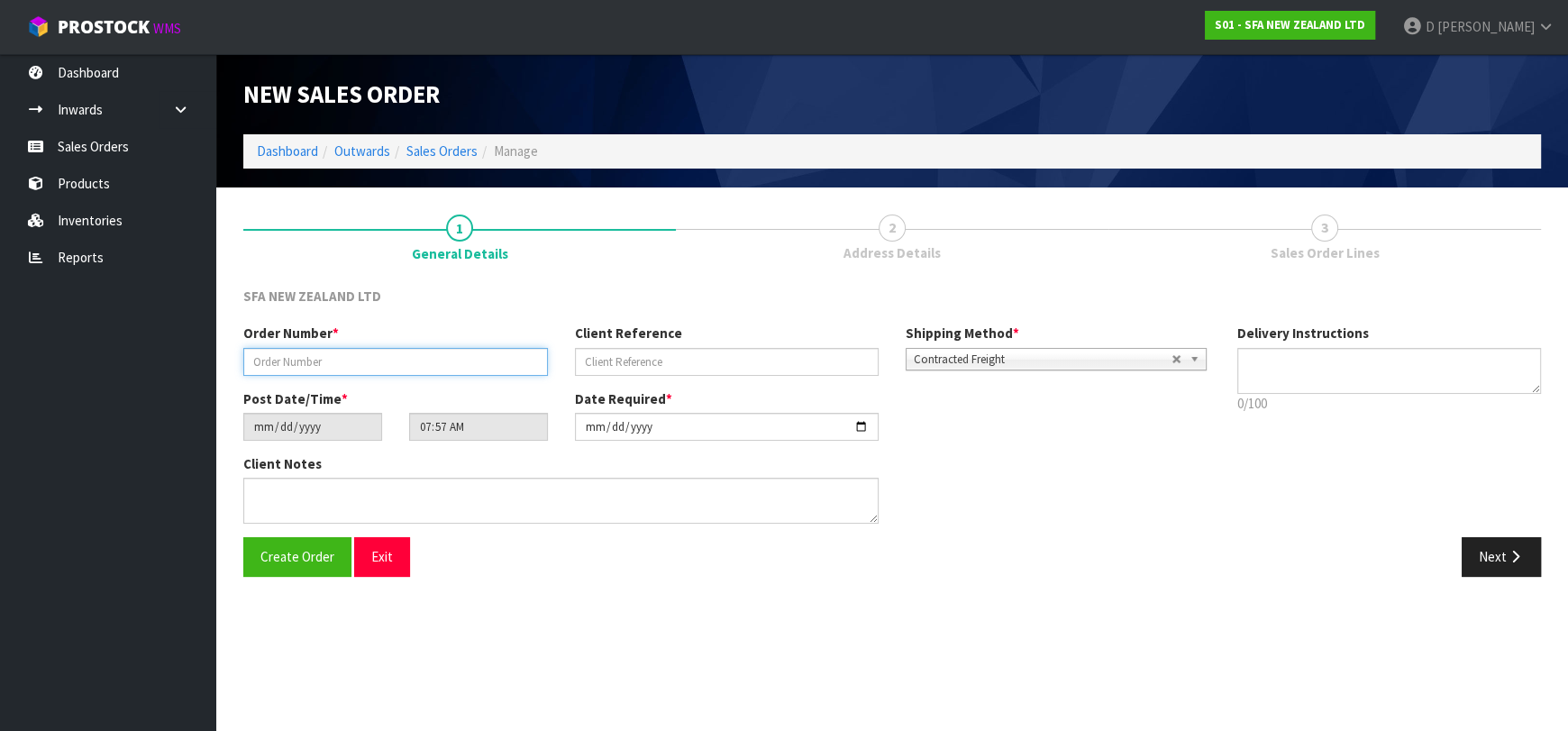
click at [433, 355] on input "text" at bounding box center [395, 362] width 305 height 28
type input "281180"
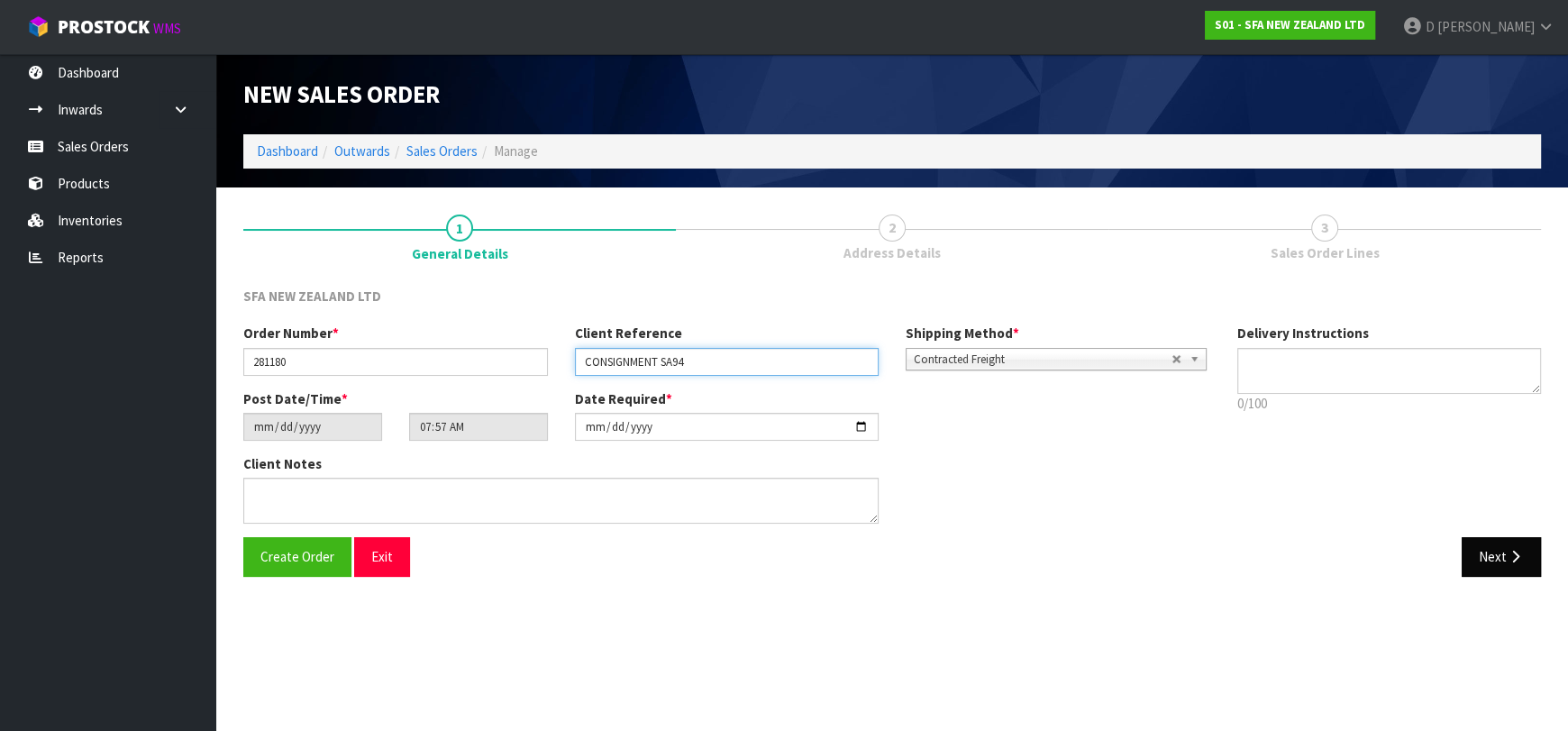
type input "CONSIGNMENT SA94"
click at [1486, 570] on button "Next" at bounding box center [1502, 556] width 79 height 39
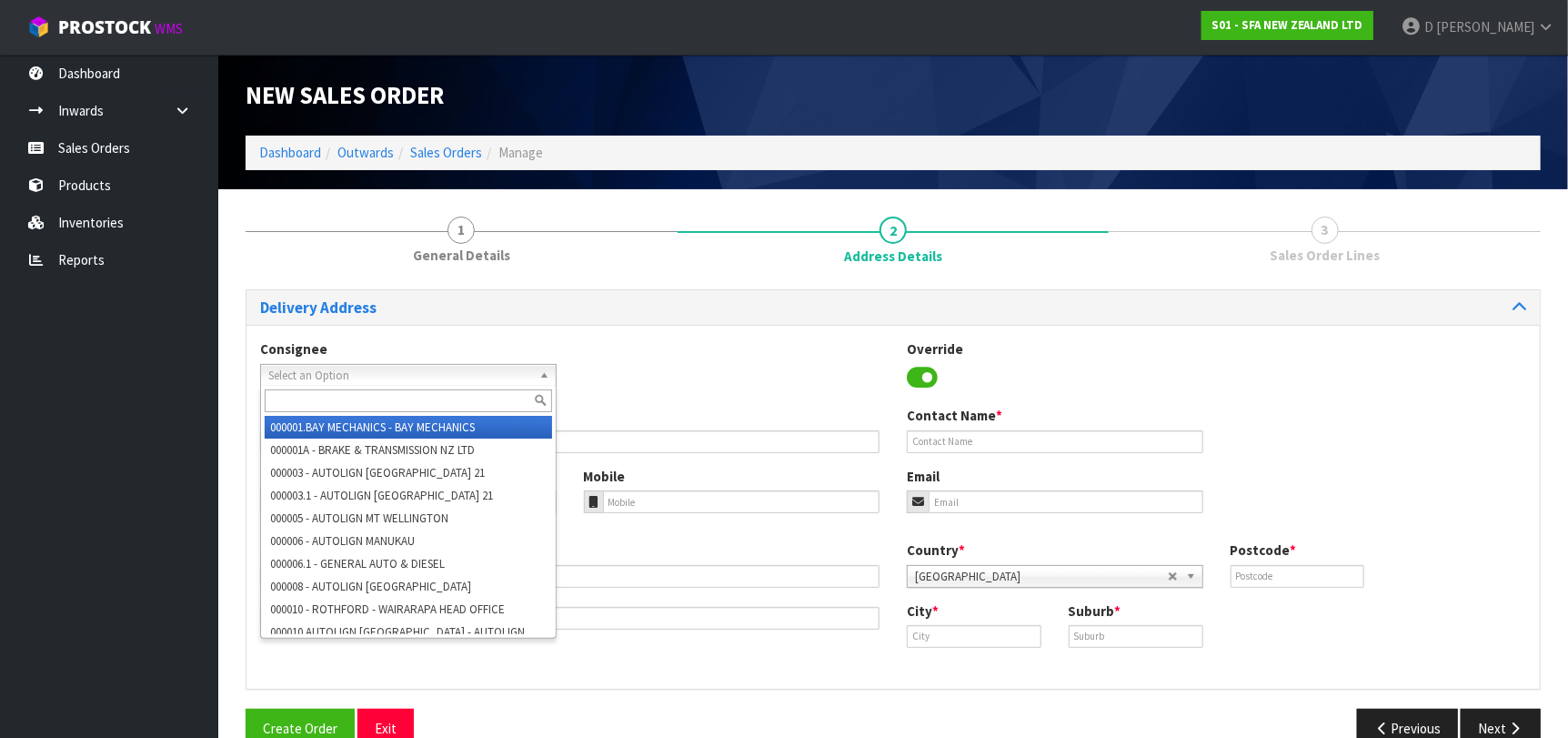
click at [410, 376] on span "Select an Option" at bounding box center [400, 376] width 264 height 21
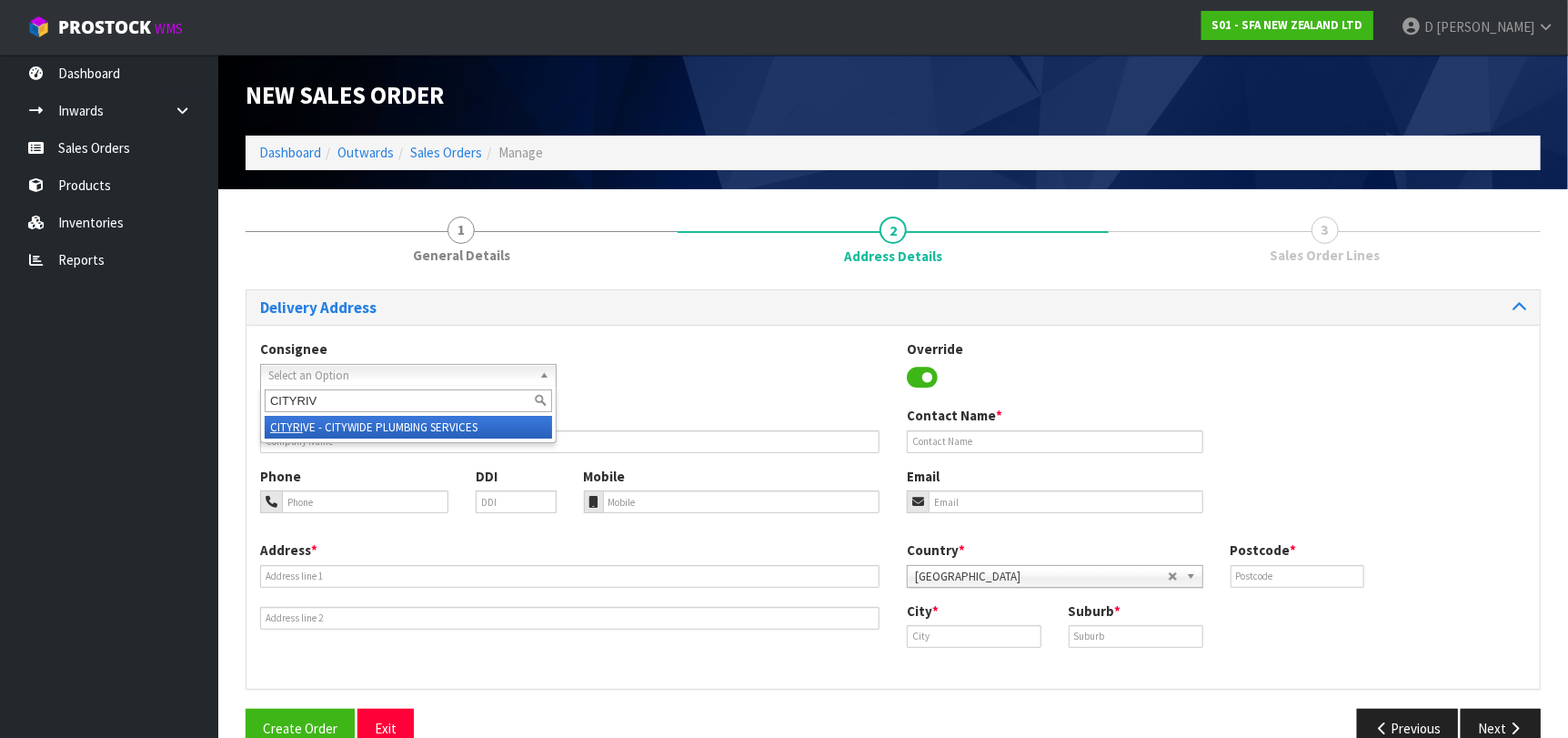
type input "CITYRIVE"
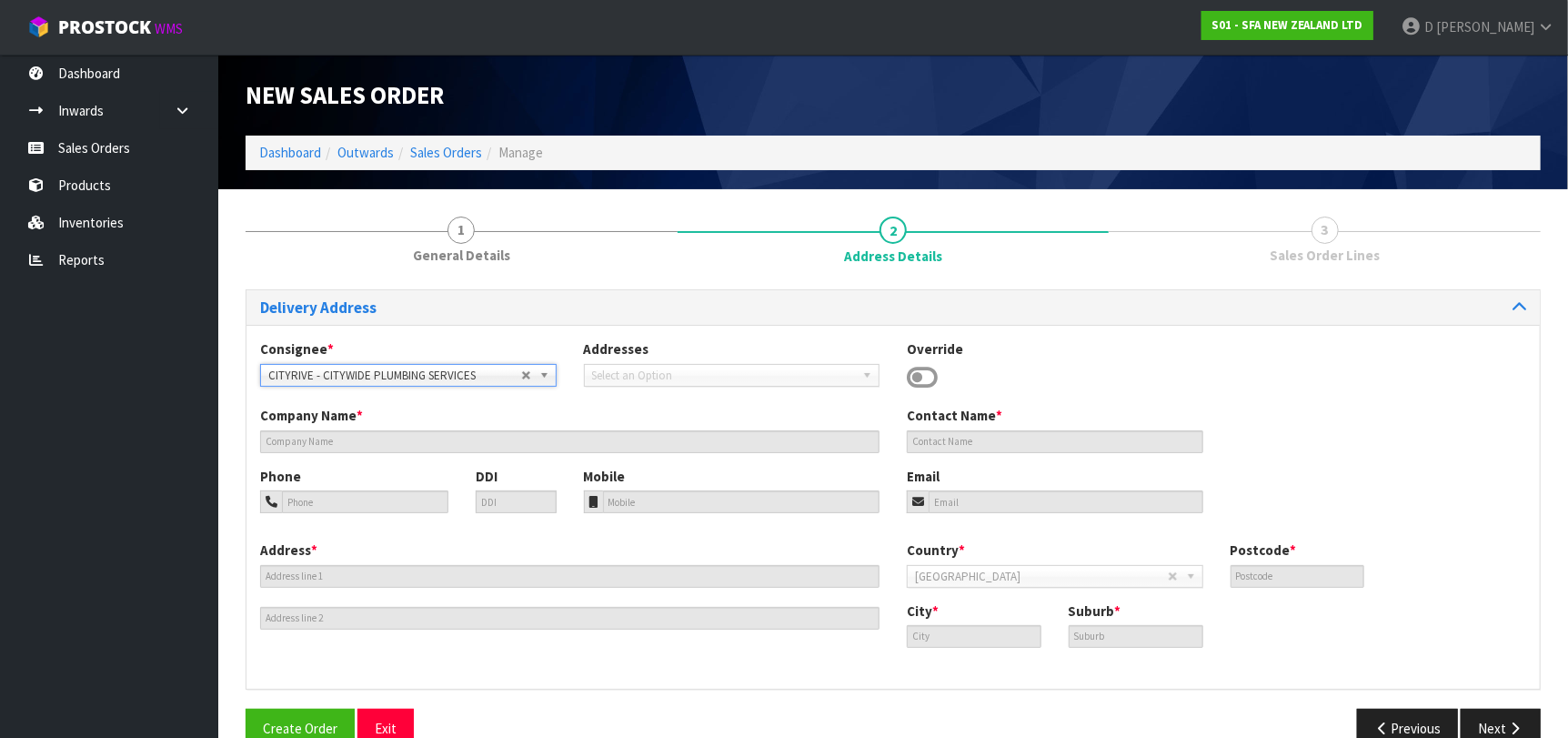
type input "CITYWIDE PLUMBING SERVICES"
type input "GROUND FLOOR [STREET_ADDRESS]"
type input "0632"
type input "[GEOGRAPHIC_DATA]"
type input "ROSEDALE"
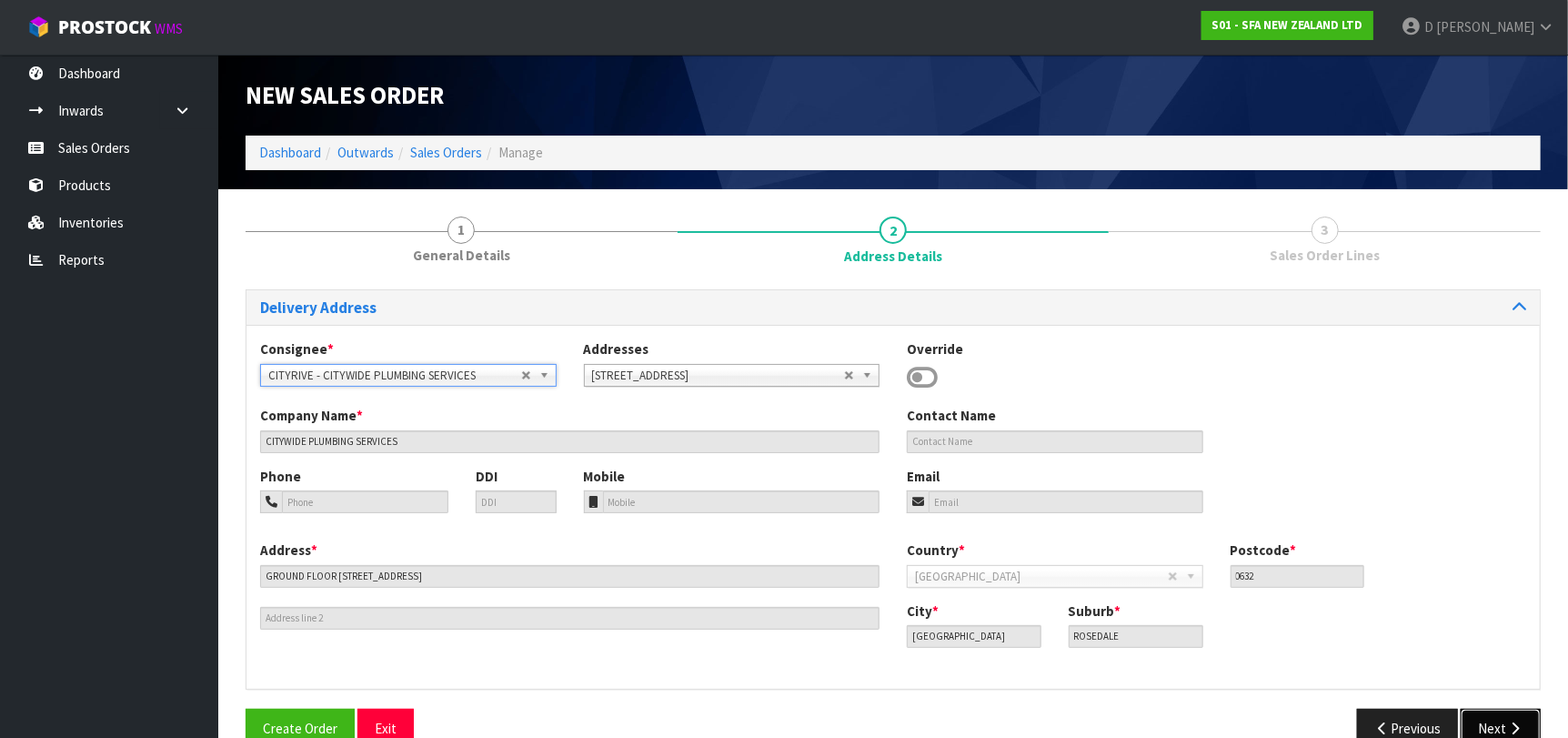
click at [1508, 719] on button "Next" at bounding box center [1500, 729] width 80 height 39
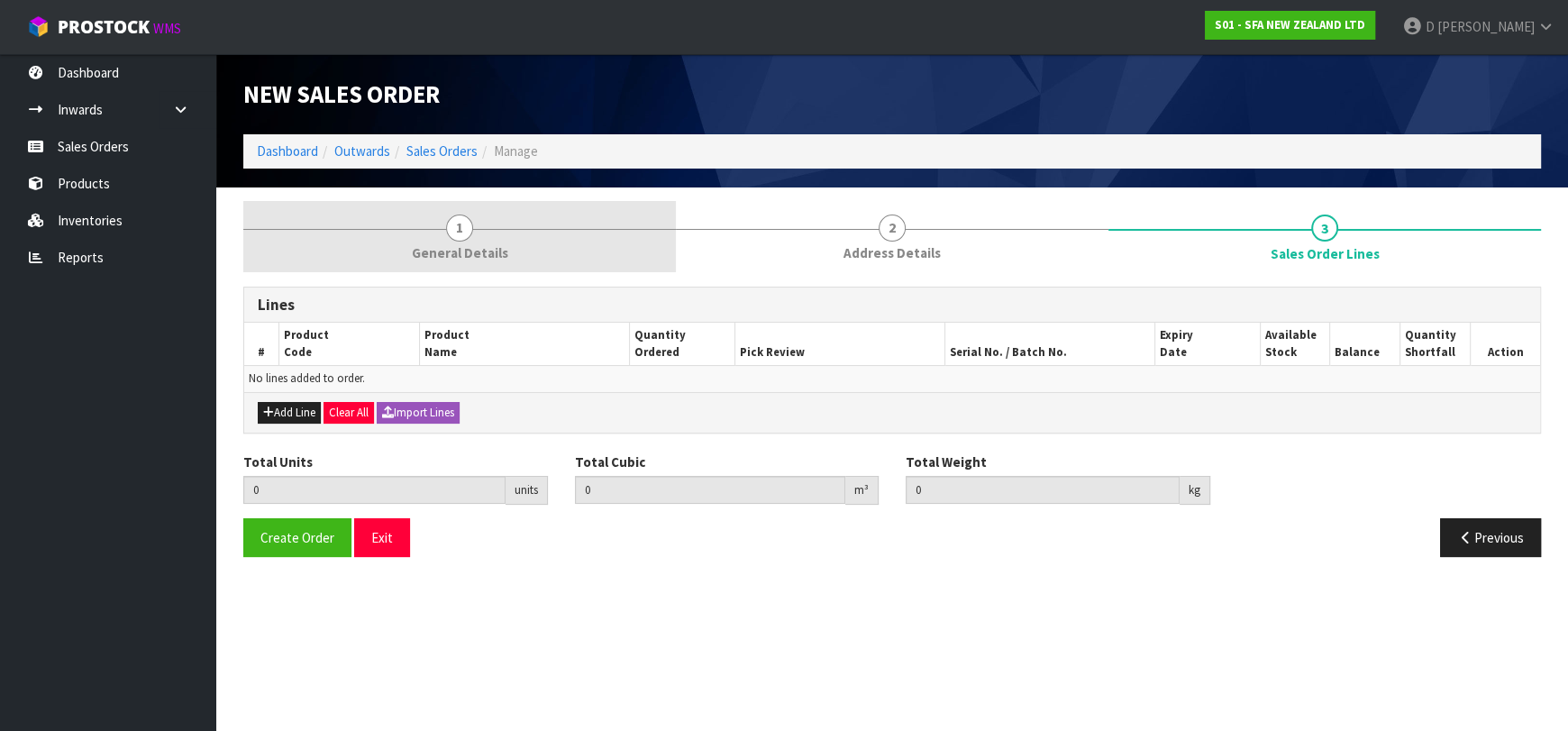
click at [532, 252] on link "1 General Details" at bounding box center [459, 236] width 433 height 71
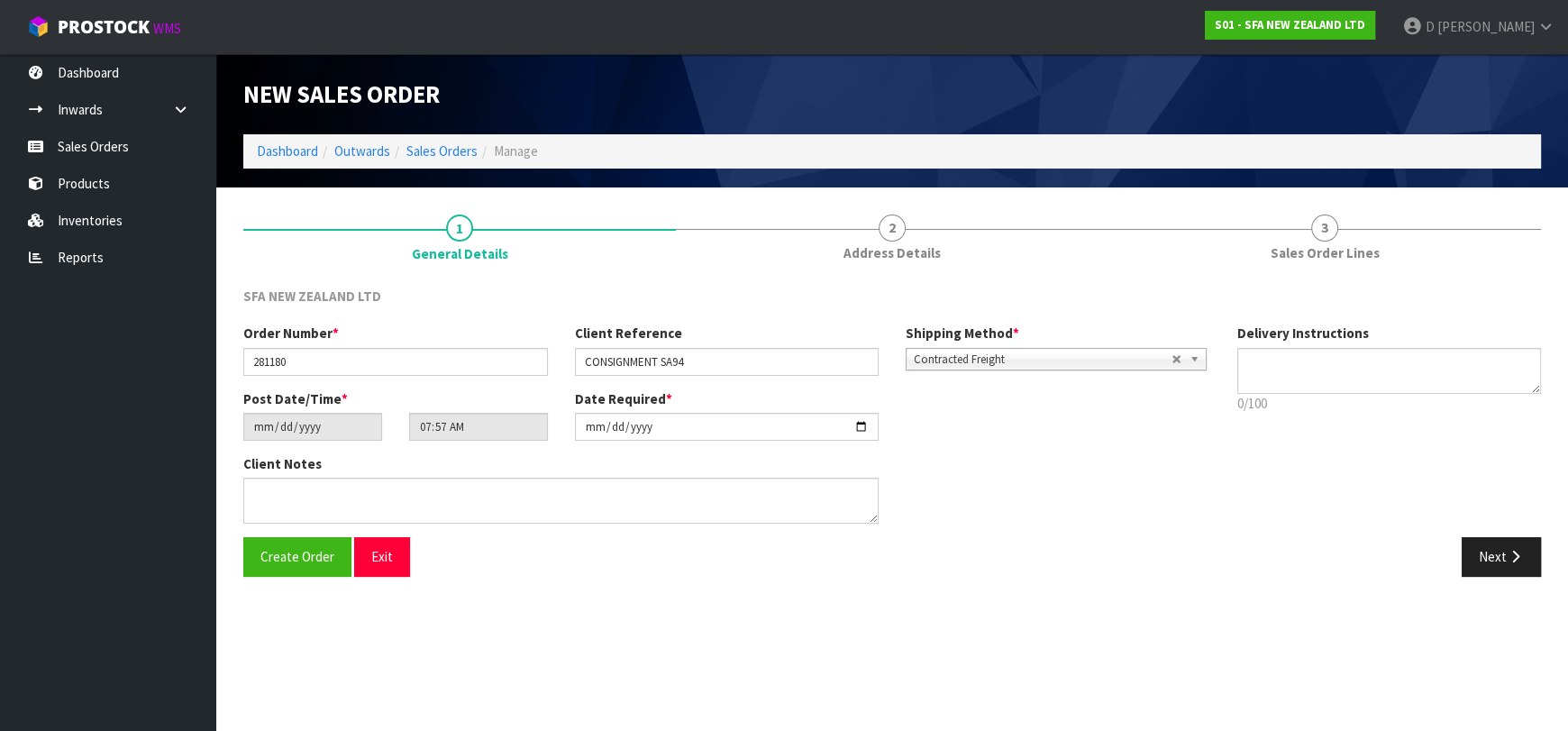
click at [931, 278] on div "SFA NEW ZEALAND LTD Order Number * 281180 Client Reference CONSIGNMENT SA94 Shi…" at bounding box center [892, 432] width 1298 height 318
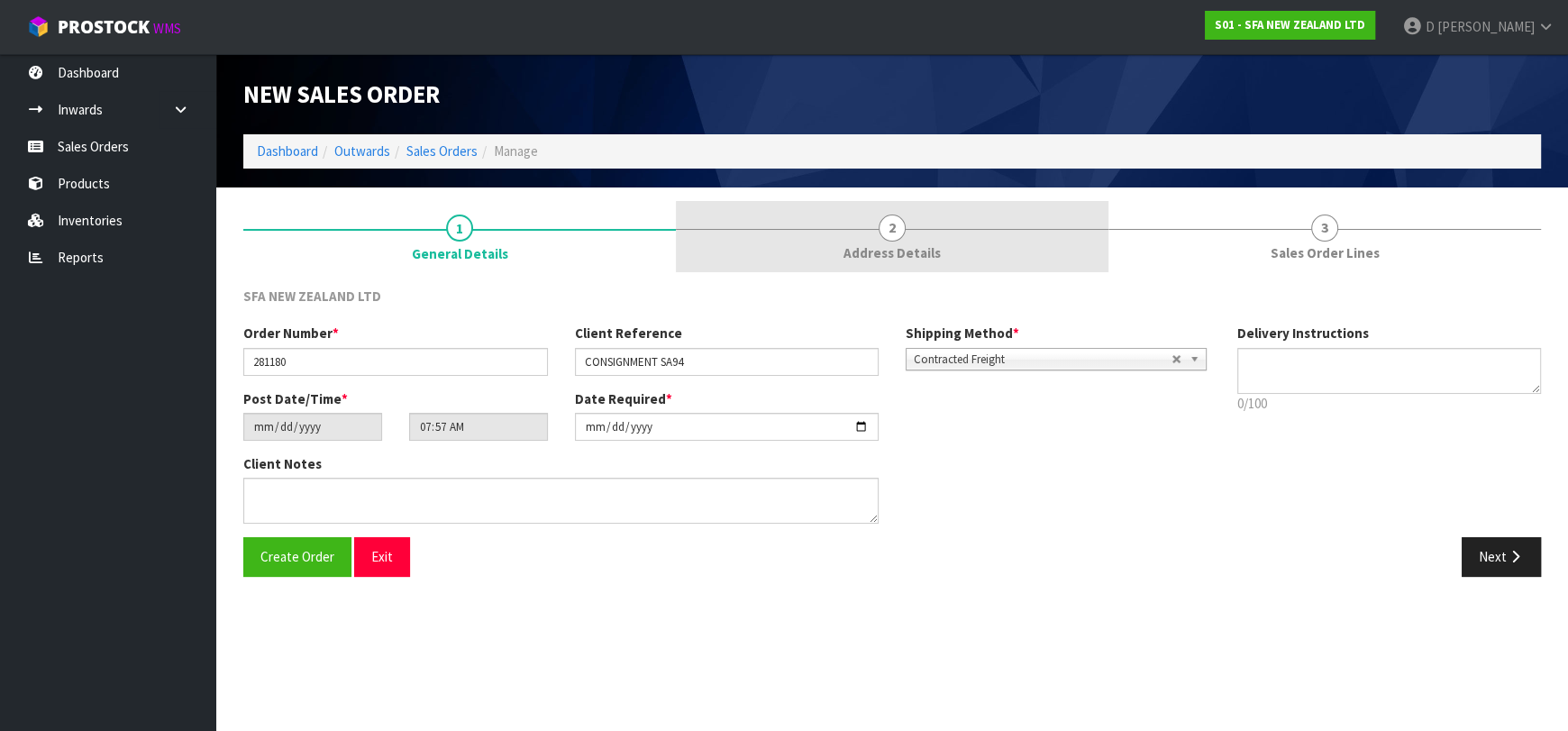
click at [917, 247] on span "Address Details" at bounding box center [892, 252] width 98 height 19
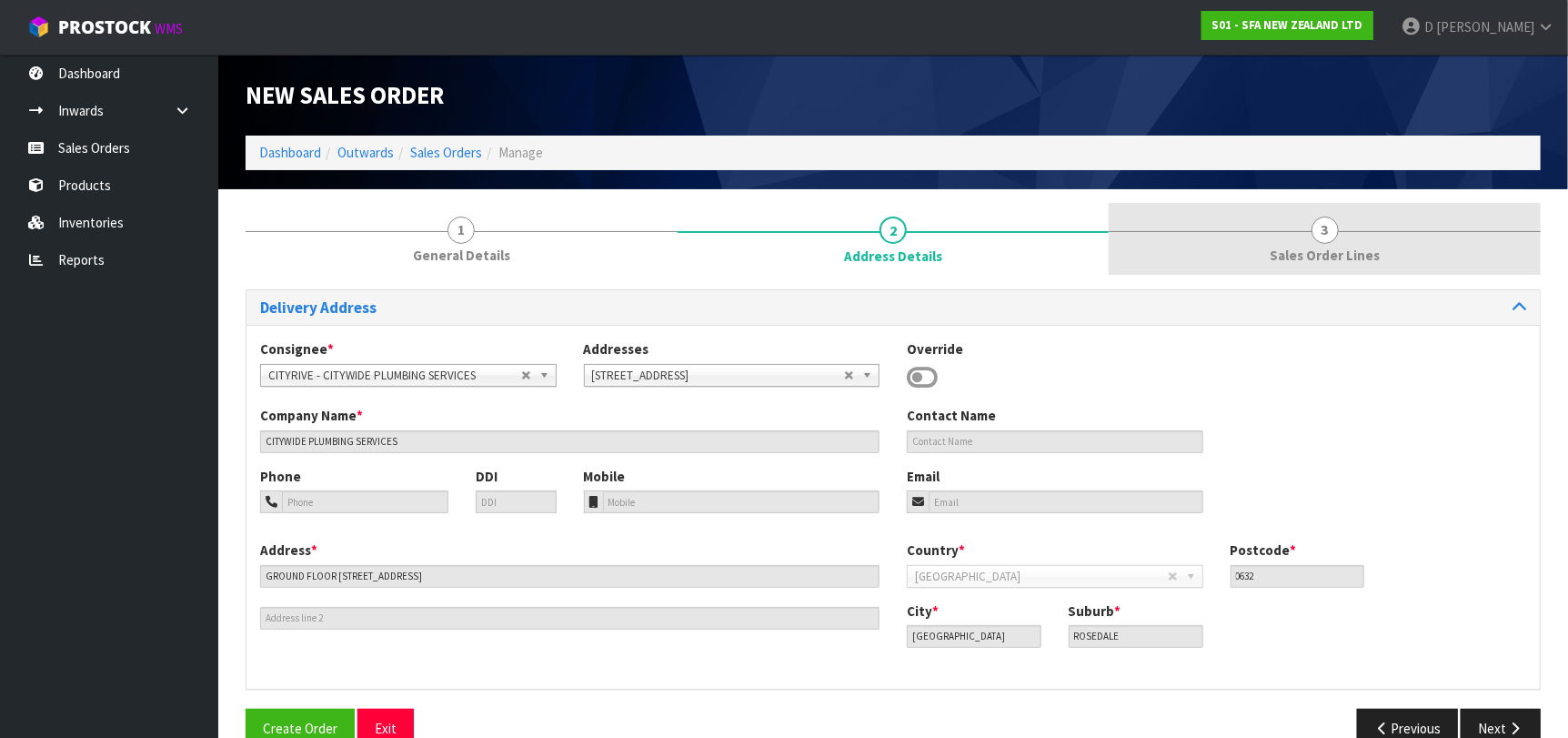
click at [1303, 240] on link "3 Sales Order Lines" at bounding box center [1324, 238] width 432 height 72
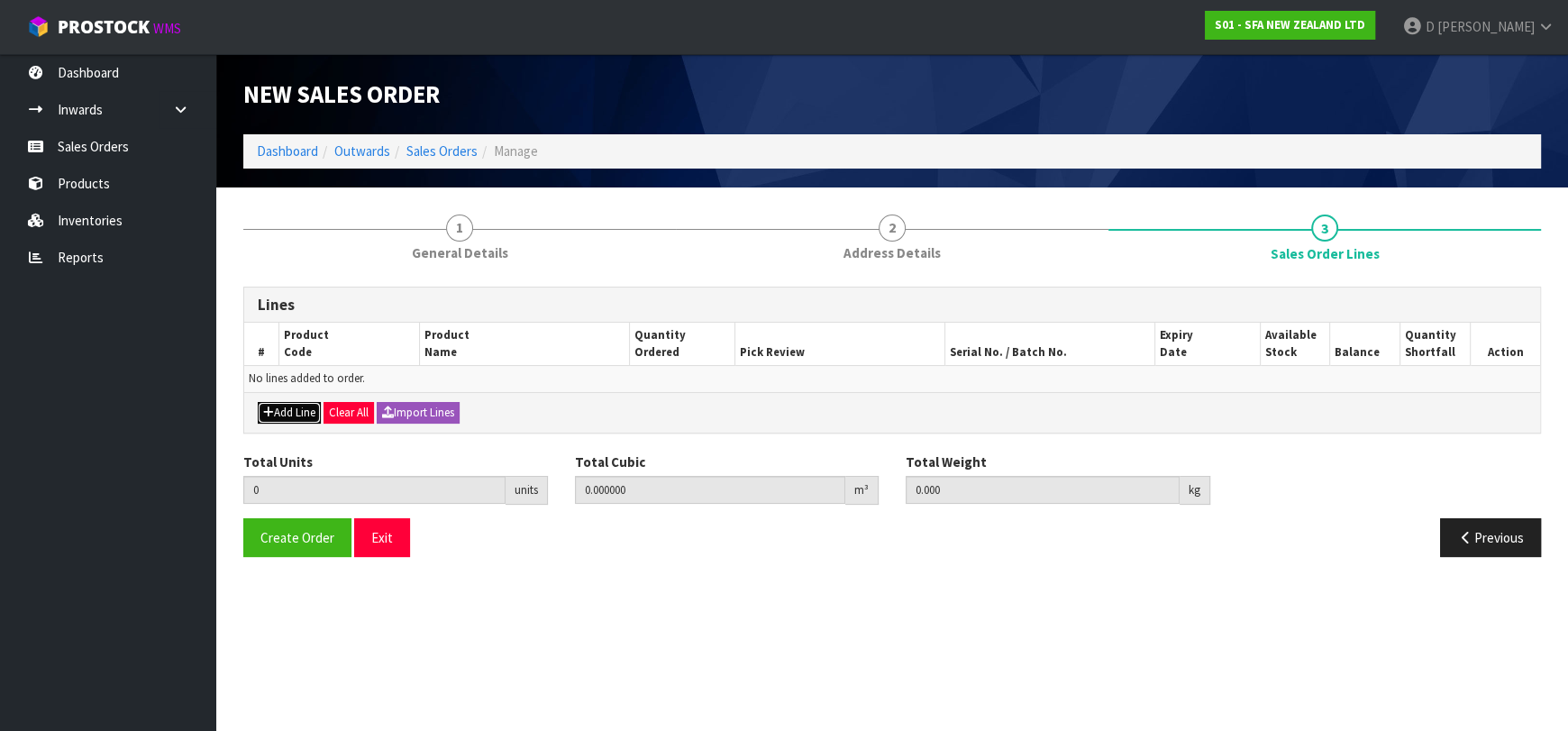
click at [296, 406] on button "Add Line" at bounding box center [289, 412] width 64 height 21
type input "0"
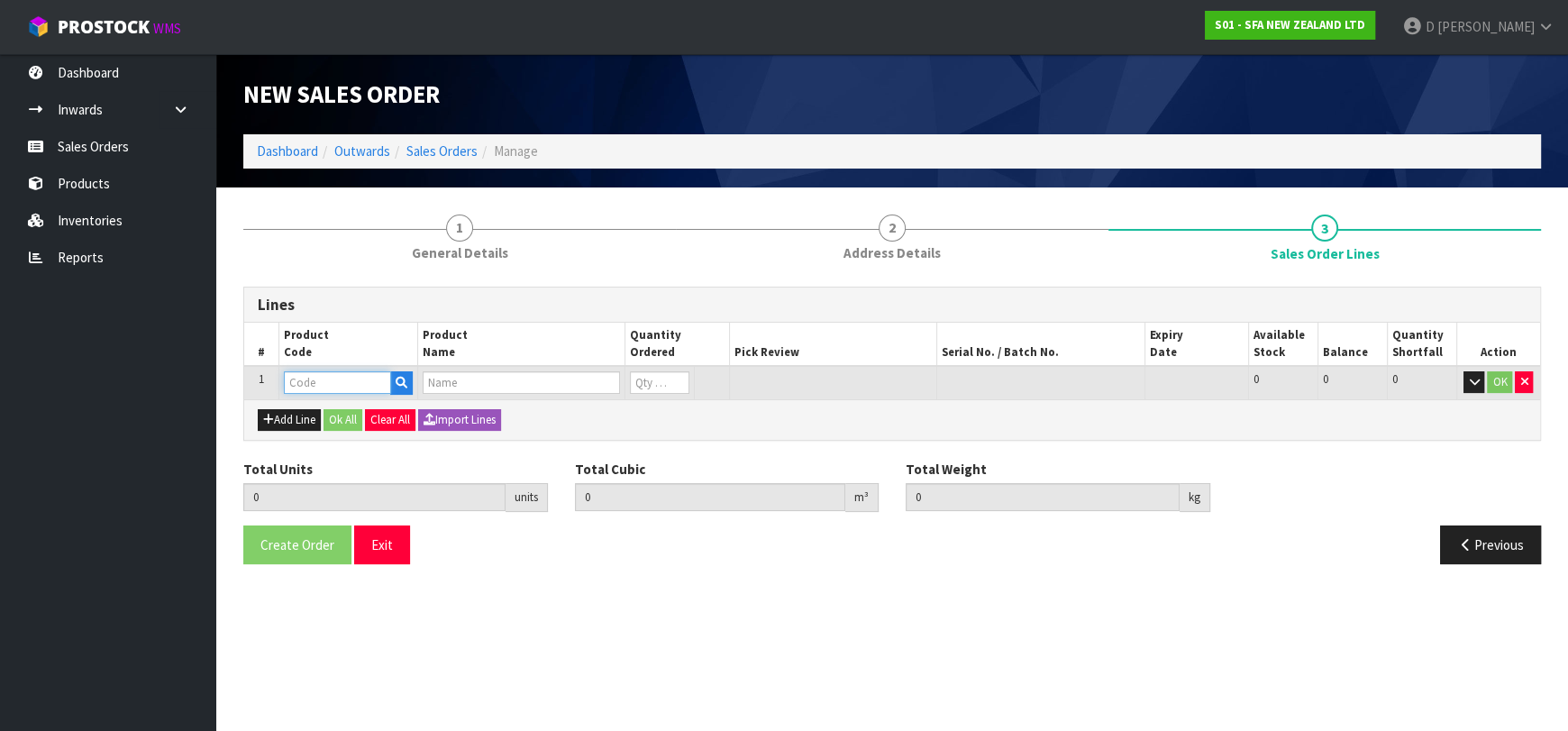
click at [317, 383] on input "text" at bounding box center [337, 382] width 107 height 22
type input "SA94"
type input "0.000000"
type input "0.000"
type input "SANISHOWER UP WASTE WATER PUMP"
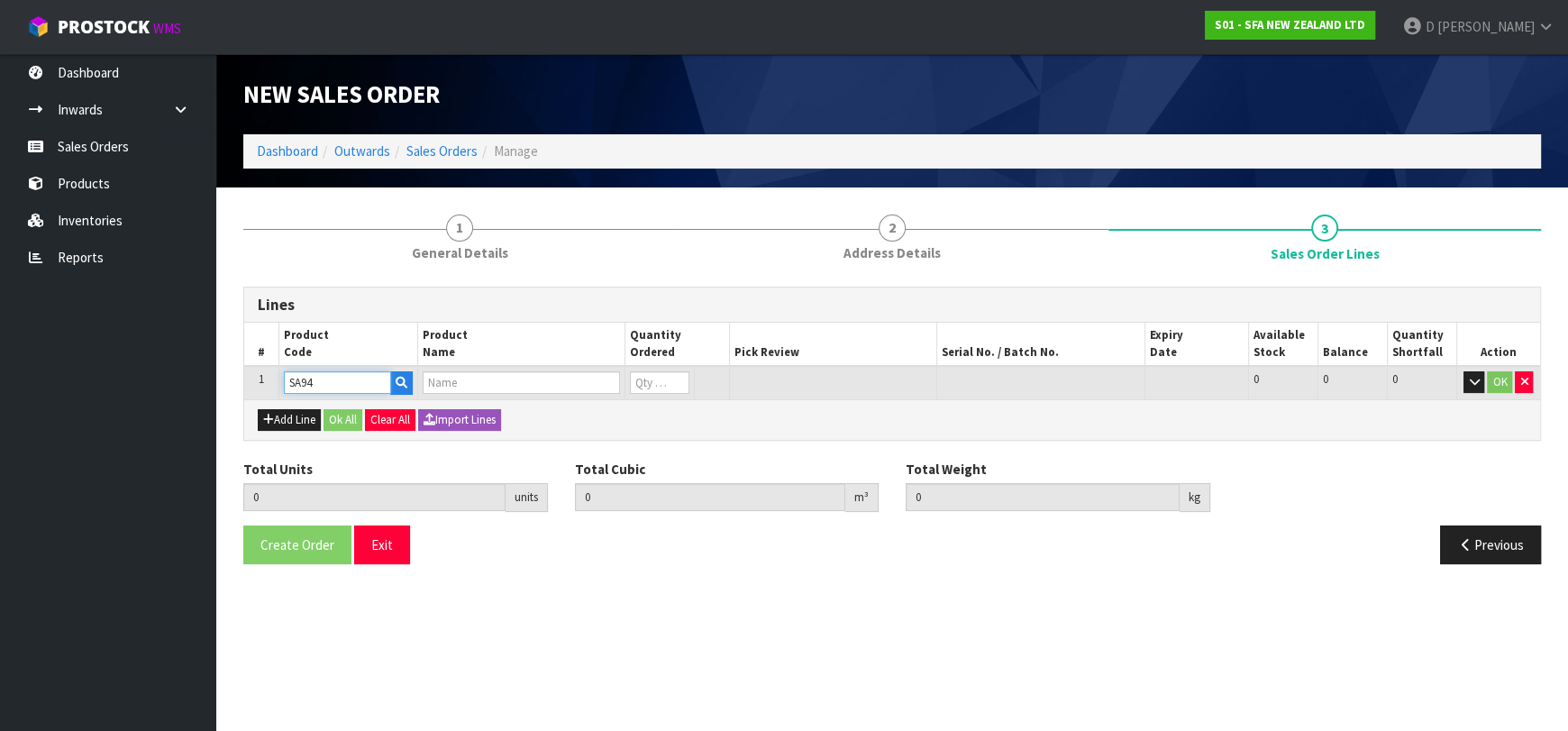
type input "0"
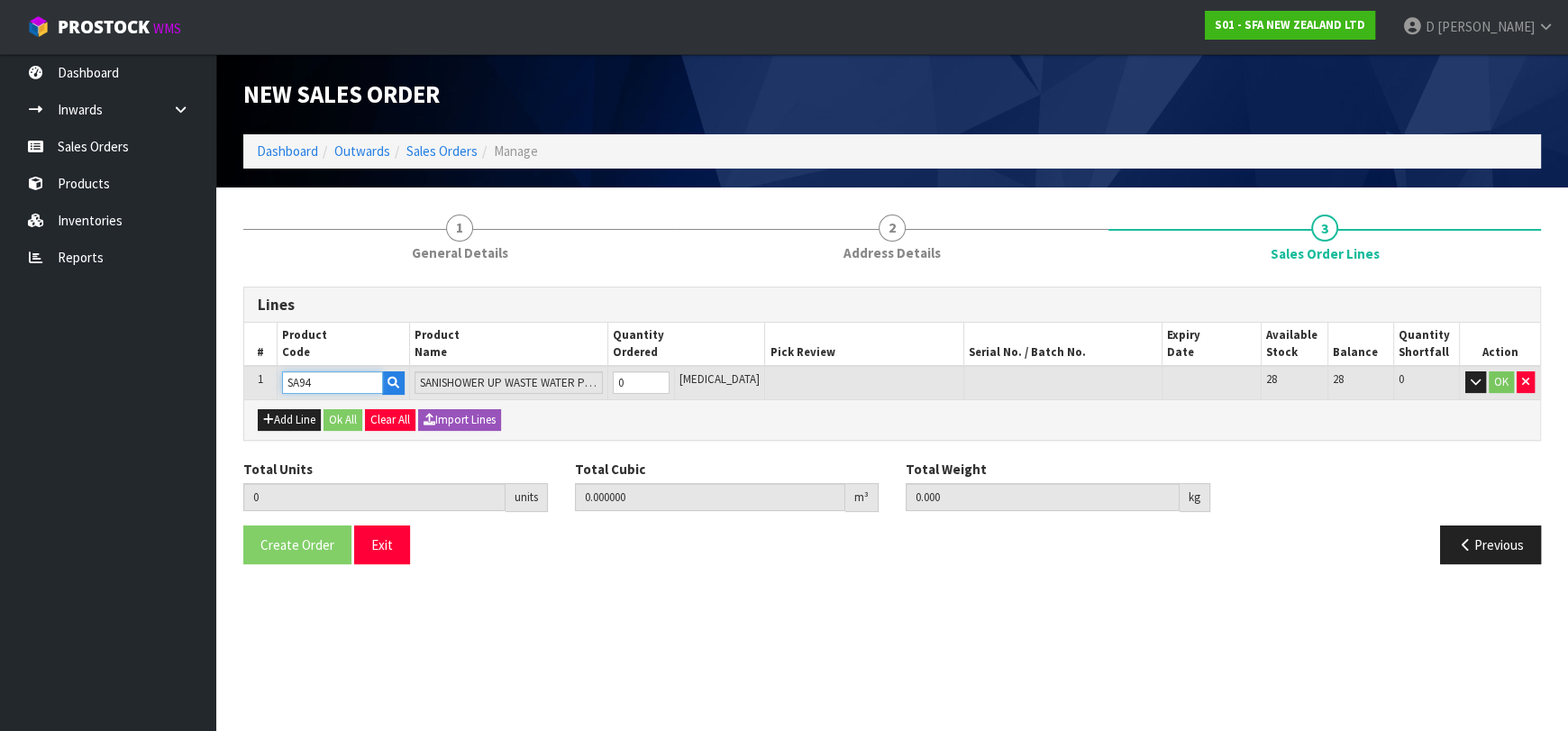
type input "SA94"
type input "1"
type input "0.01617"
type input "4.68"
type input "1"
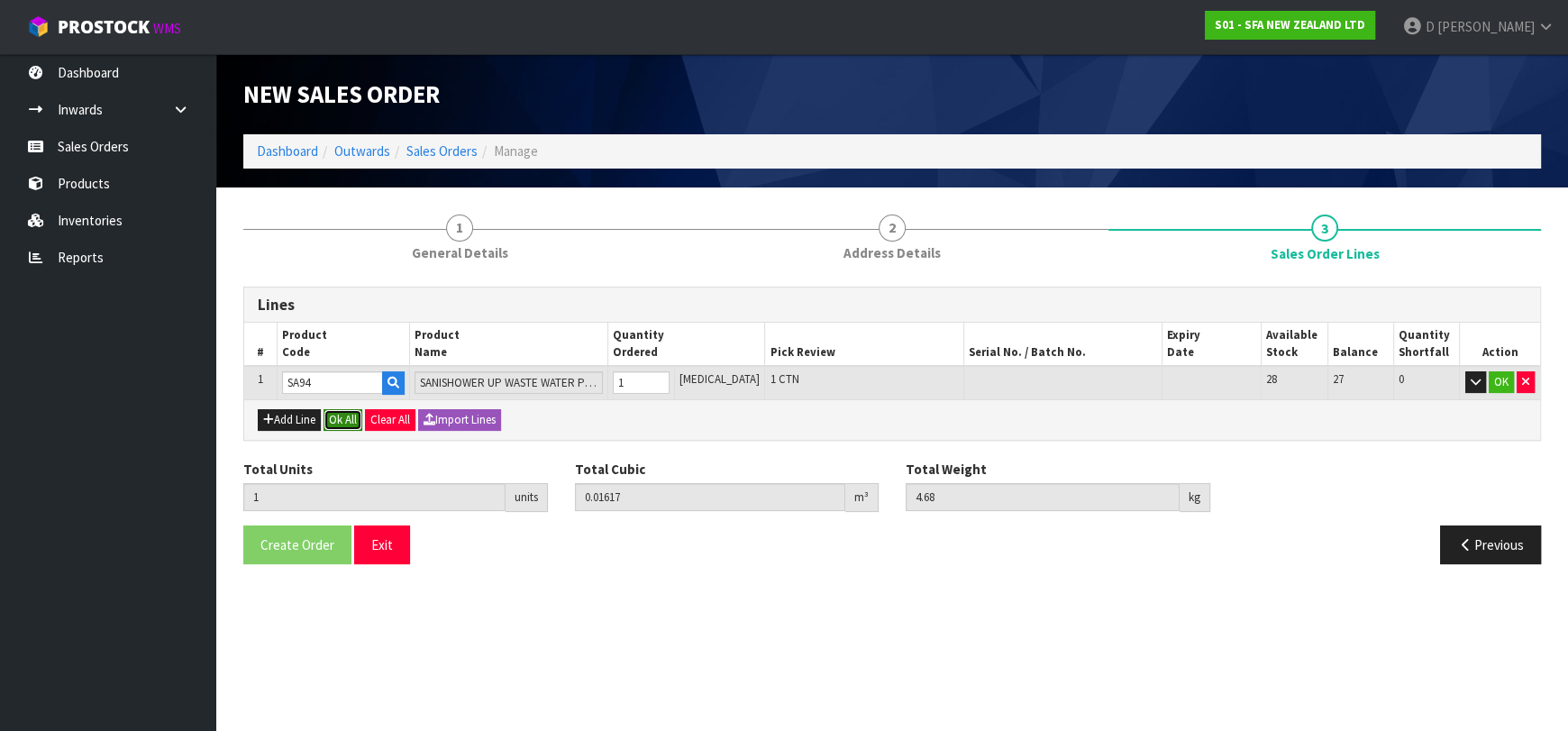
click at [344, 412] on button "Ok All" at bounding box center [343, 419] width 39 height 21
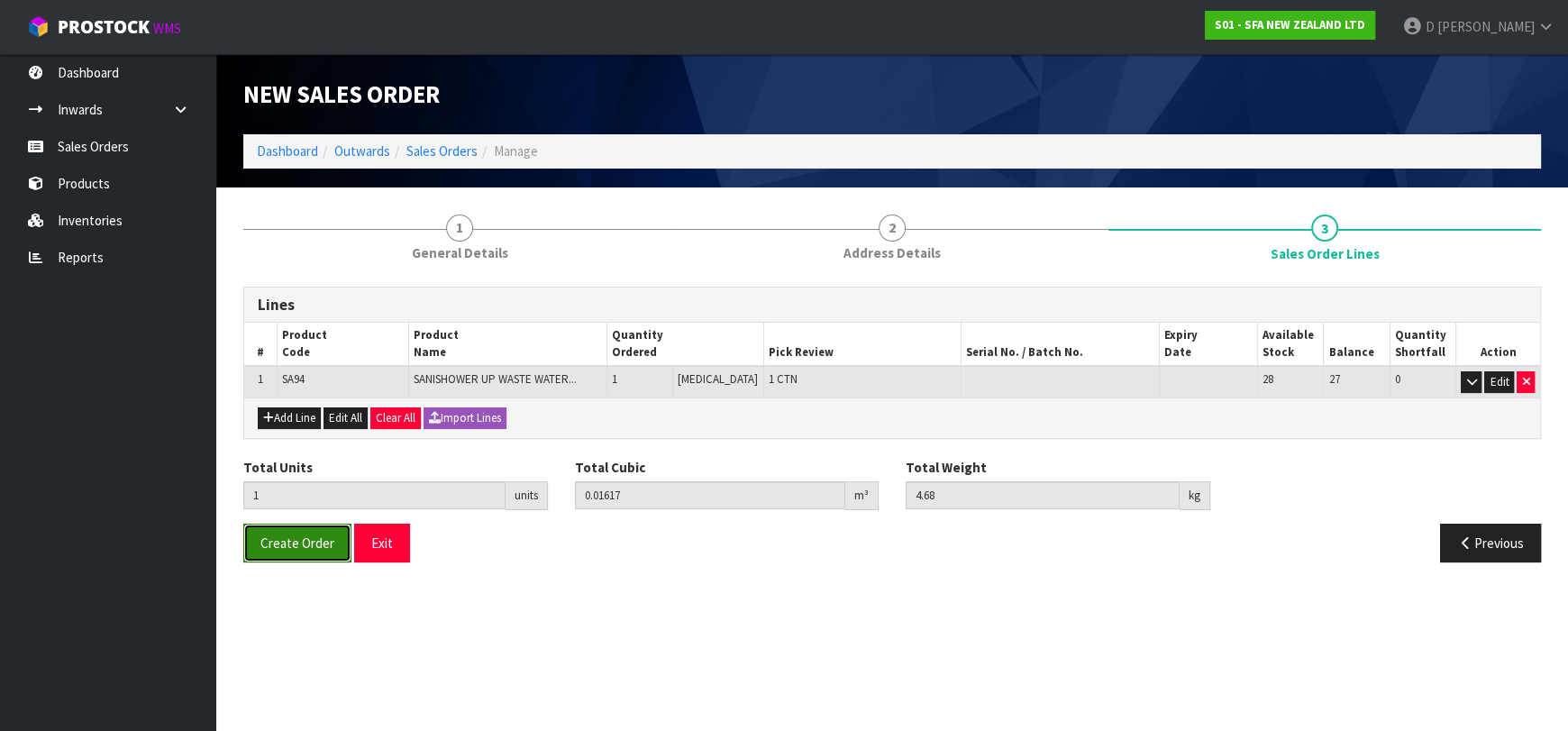
click at [309, 524] on button "Create Order" at bounding box center [296, 543] width 108 height 39
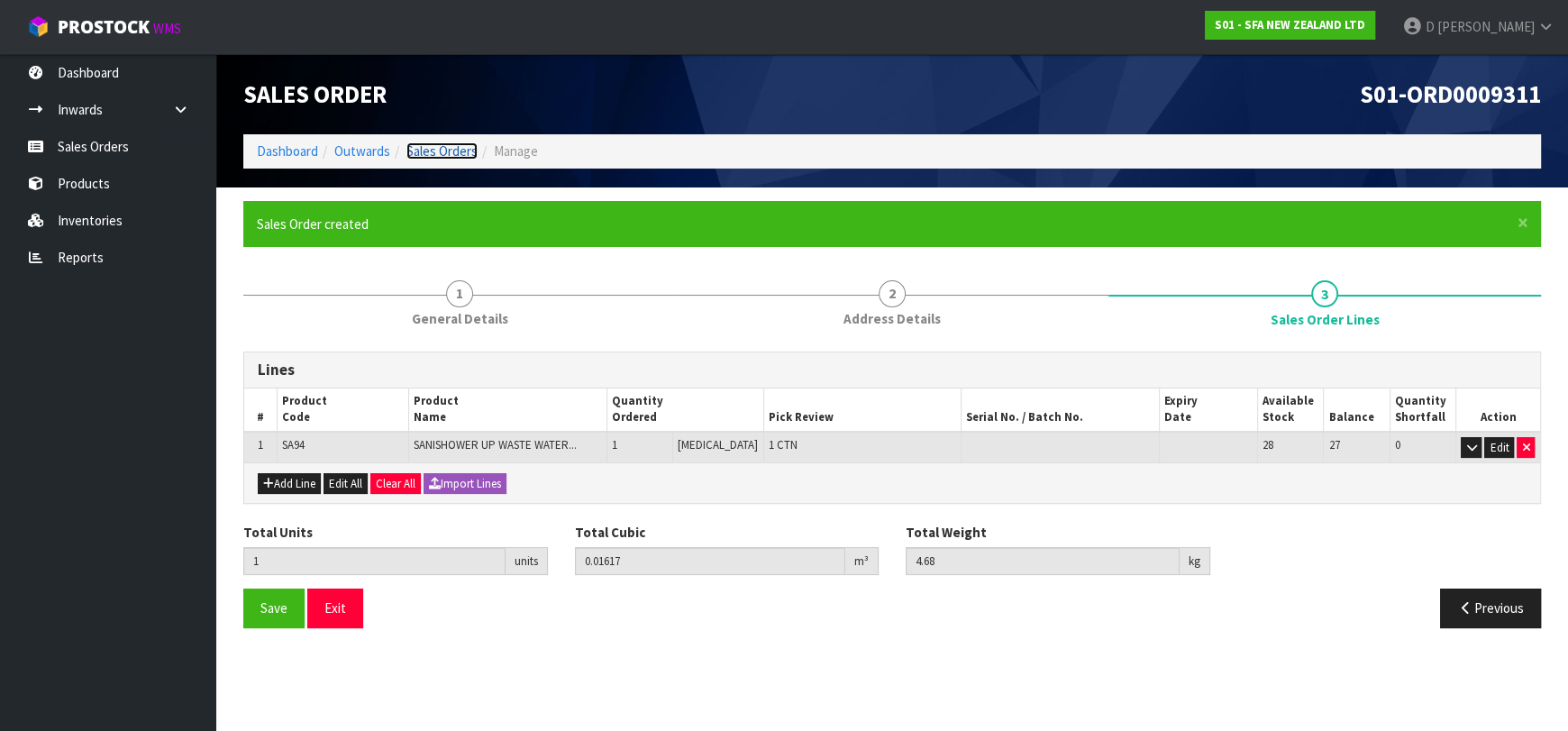
click at [425, 146] on link "Sales Orders" at bounding box center [441, 151] width 71 height 17
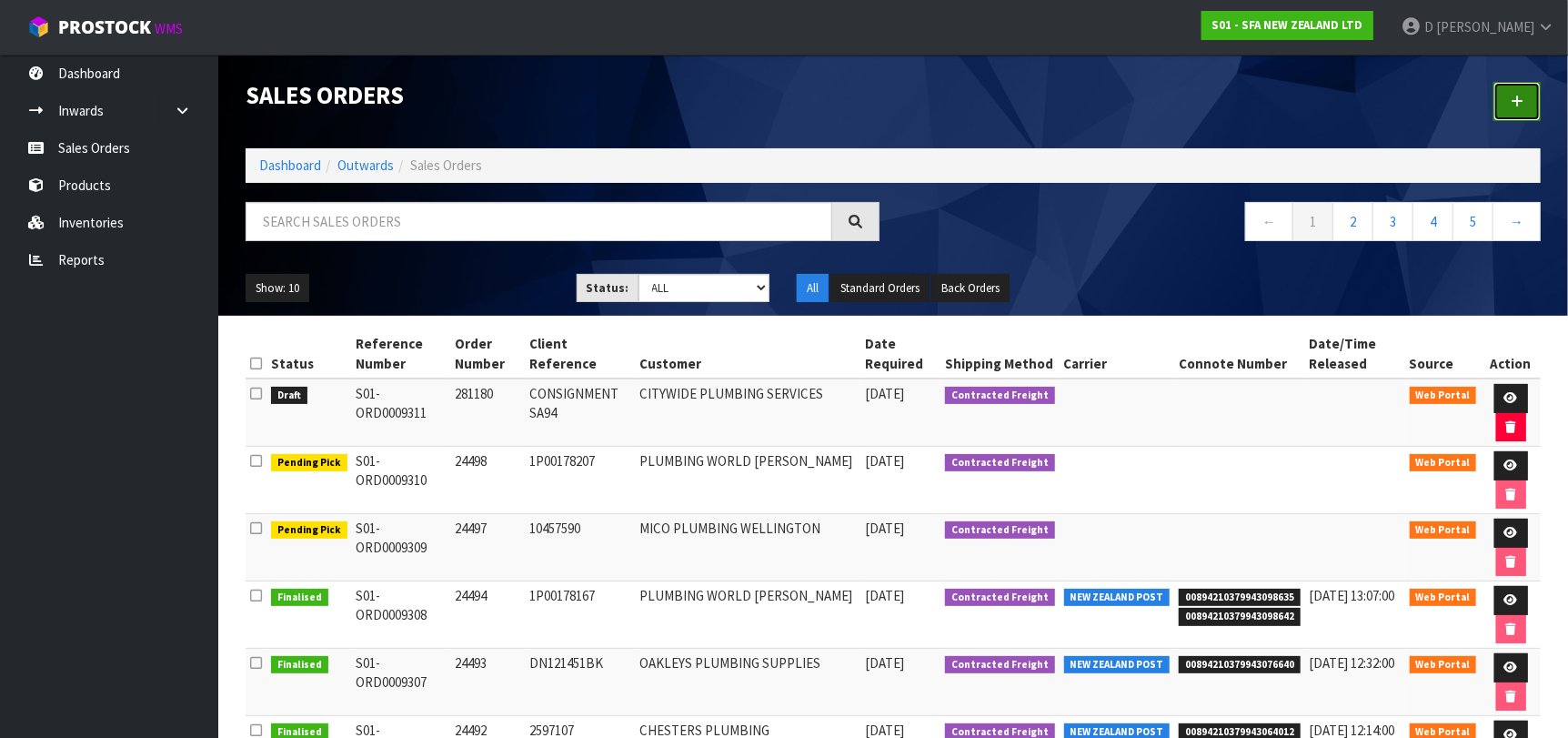
click at [1526, 114] on link at bounding box center [1516, 101] width 47 height 39
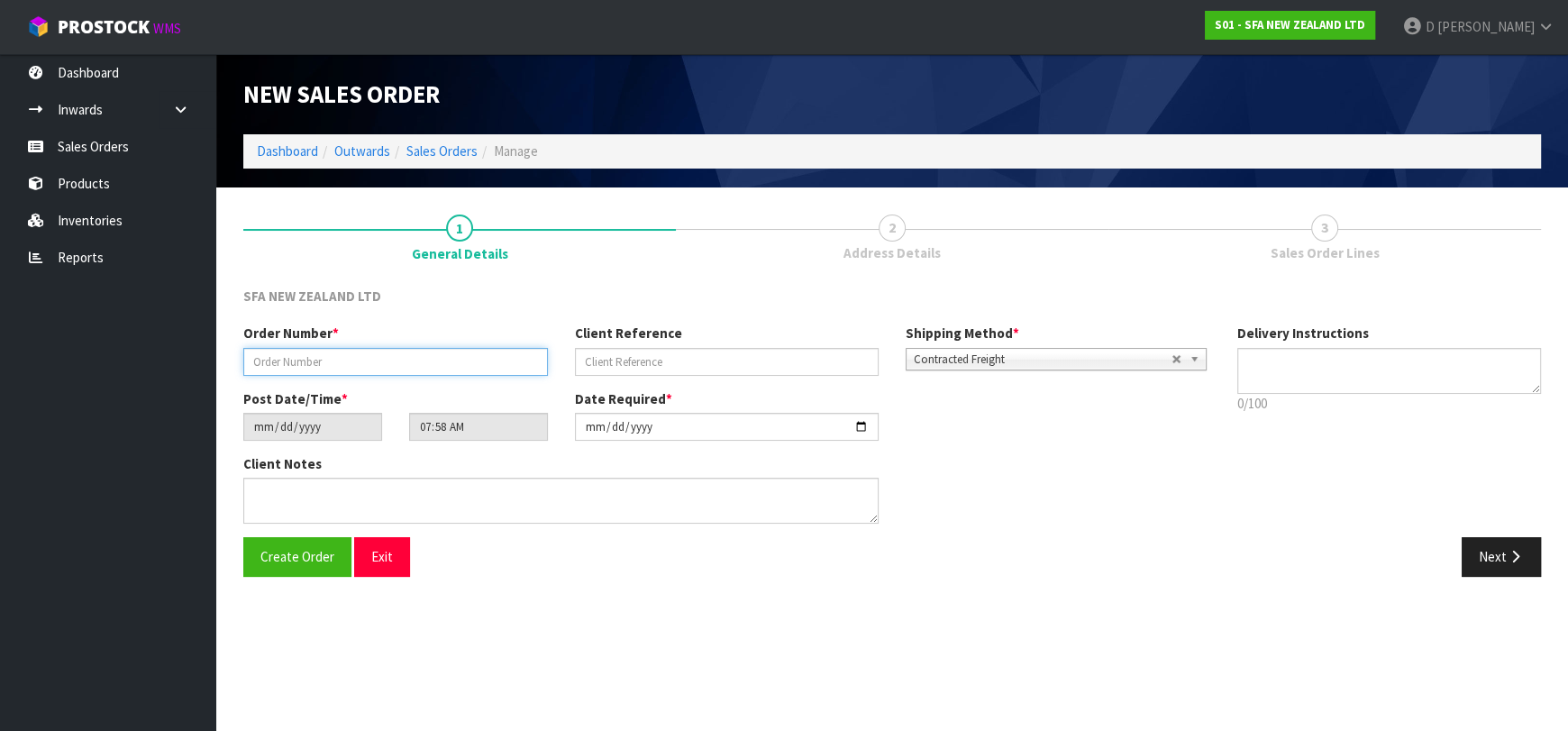
click at [388, 361] on input "text" at bounding box center [395, 362] width 305 height 28
type input "24495"
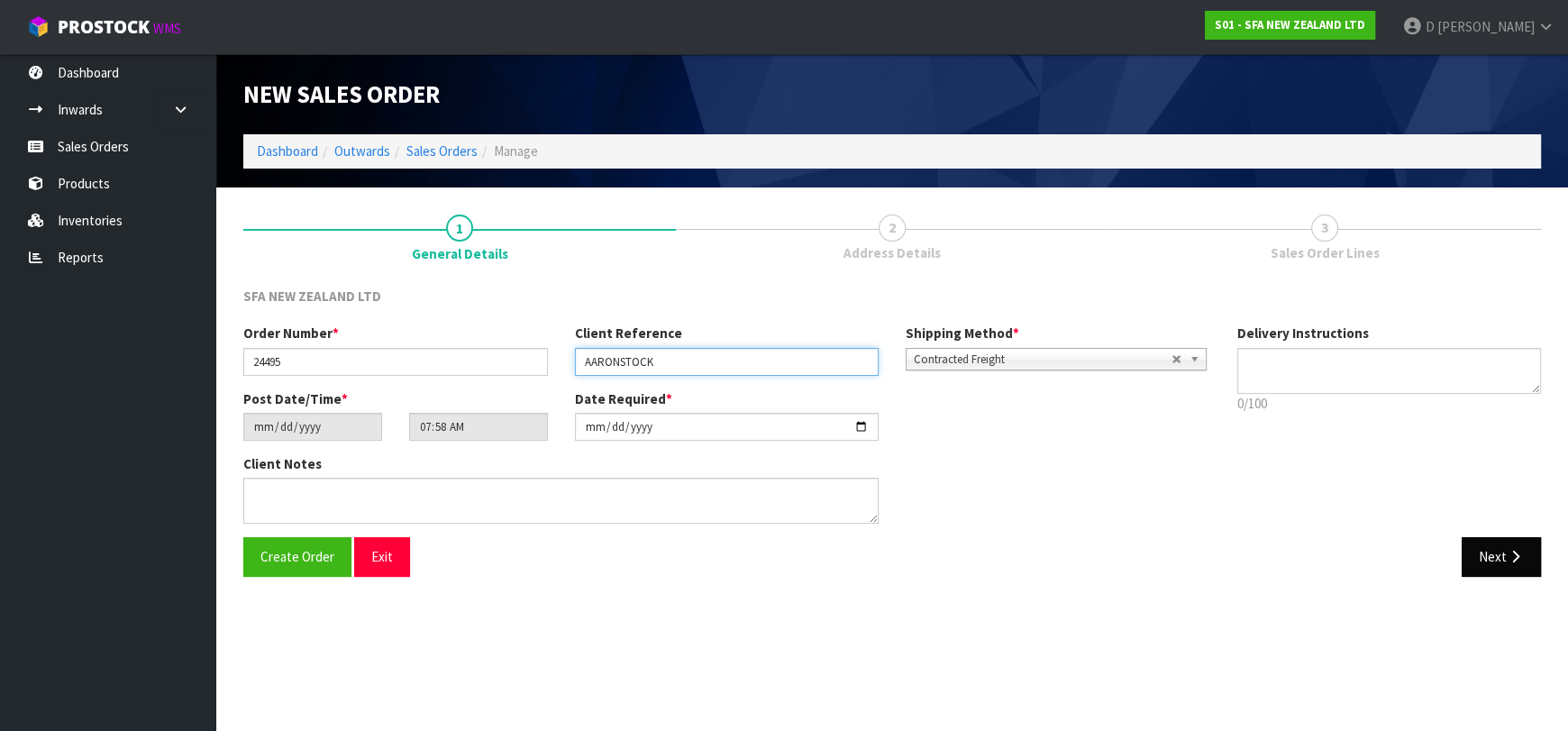
type input "AARONSTOCK"
click at [1512, 574] on button "Next" at bounding box center [1502, 556] width 79 height 39
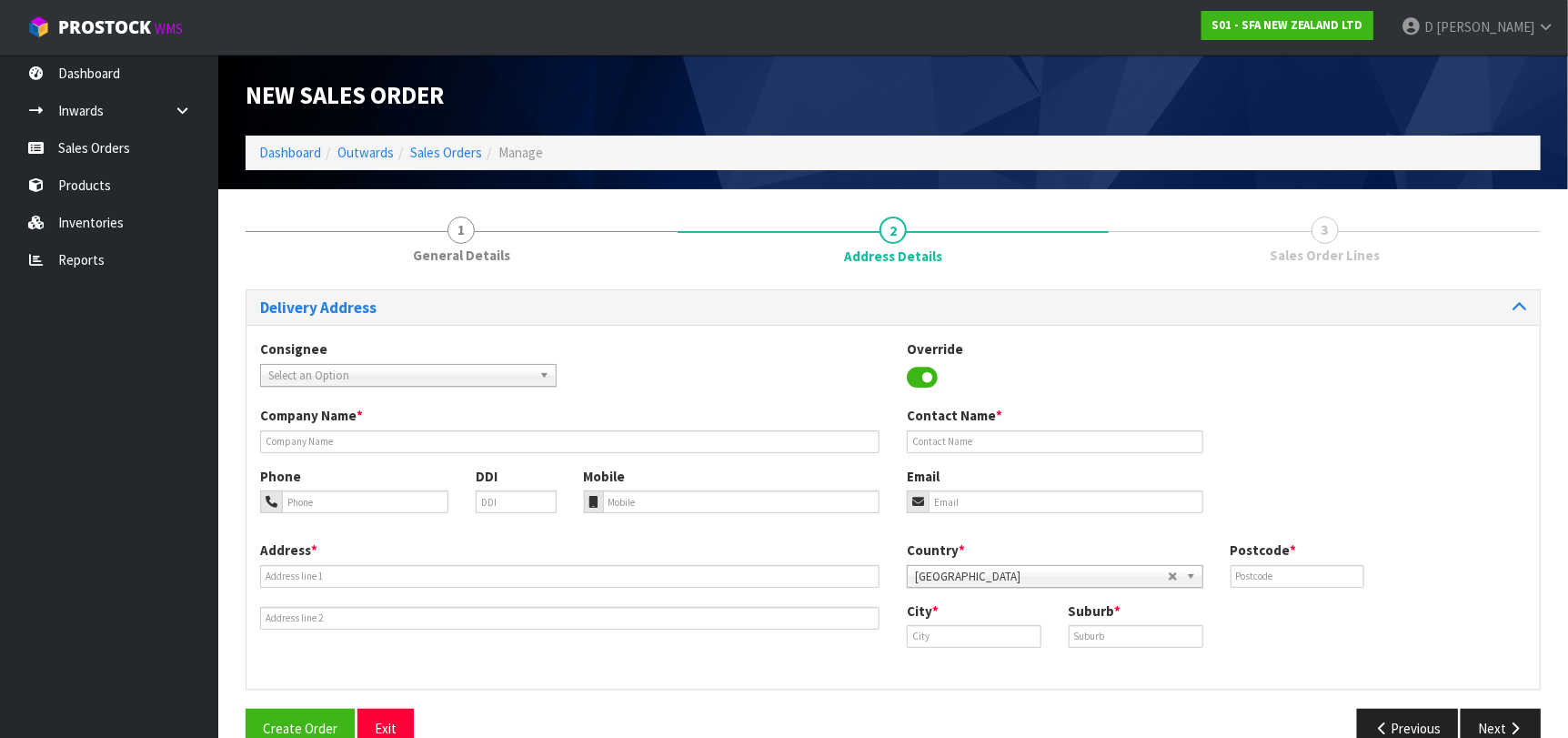
click at [1513, 558] on div "Country * [GEOGRAPHIC_DATA] [GEOGRAPHIC_DATA] [GEOGRAPHIC_DATA] [GEOGRAPHIC_DAT…" at bounding box center [1216, 570] width 647 height 60
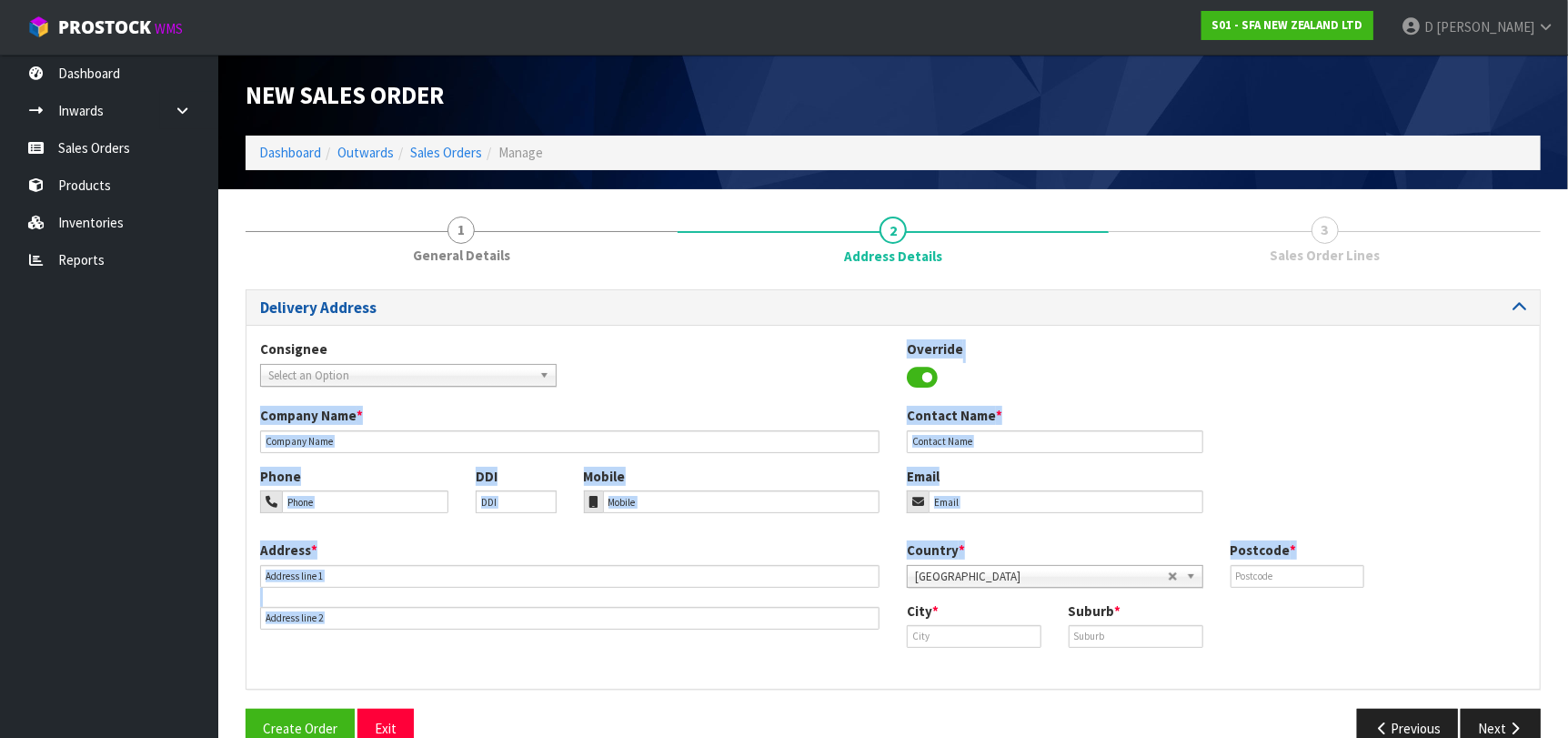
drag, startPoint x: 1487, startPoint y: 570, endPoint x: 328, endPoint y: 308, distance: 1188.2
click at [405, 323] on div "Delivery Address Consignee 000001.BAY MECHANICS - BAY MECHANICS 000001A - BRAKE…" at bounding box center [893, 489] width 1295 height 401
drag, startPoint x: 425, startPoint y: 152, endPoint x: 408, endPoint y: 190, distance: 41.6
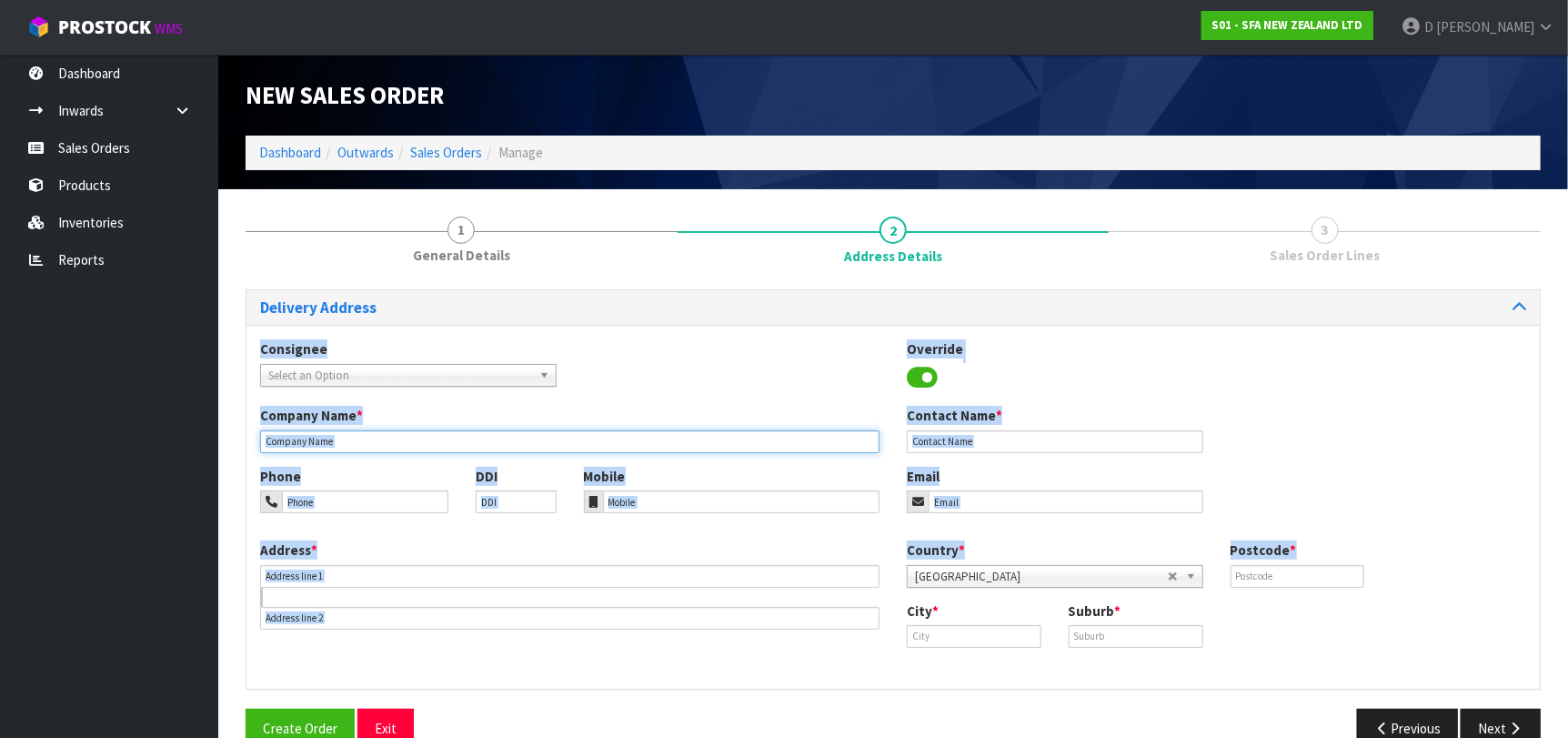
click at [635, 434] on input "text" at bounding box center [569, 441] width 620 height 22
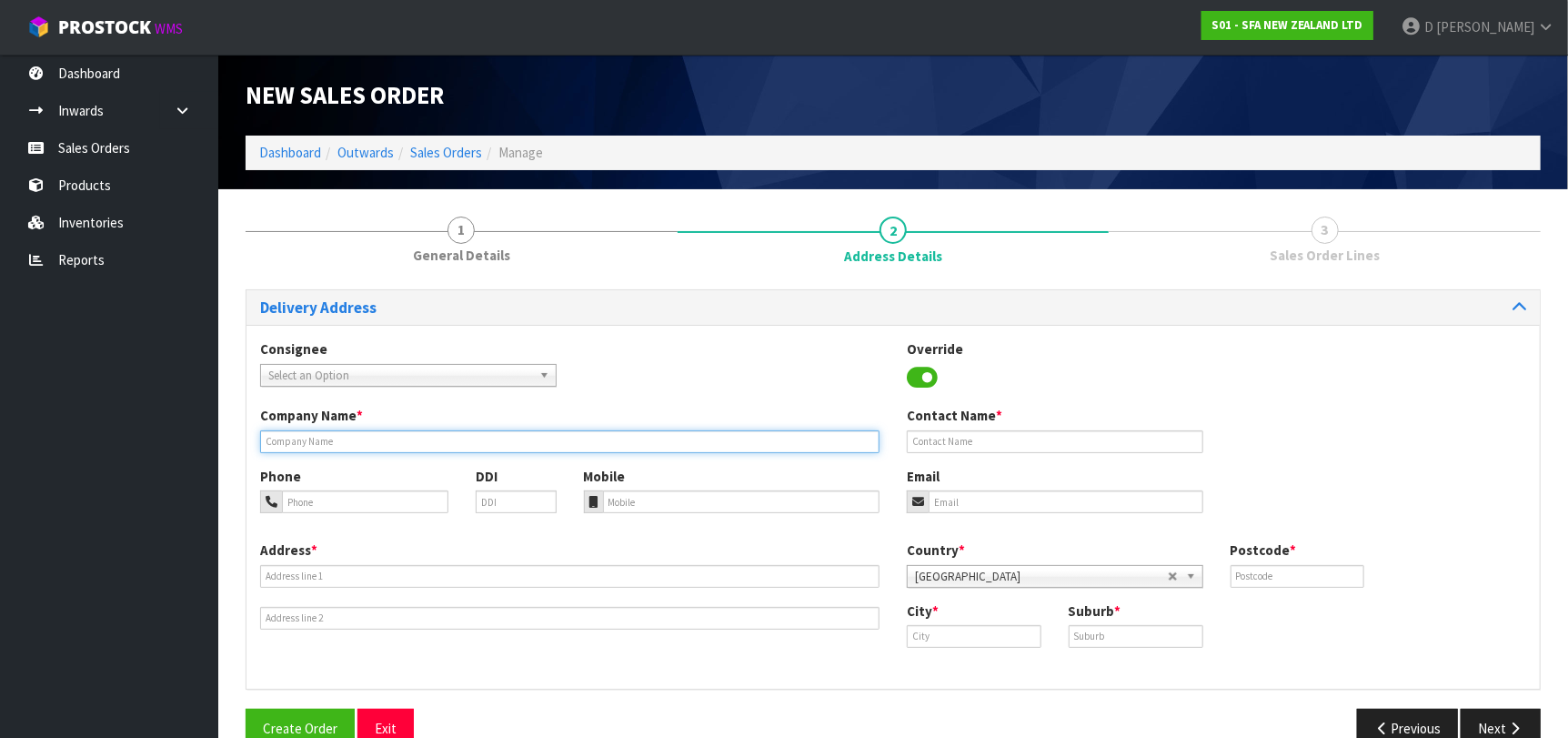
click at [636, 436] on input "text" at bounding box center [569, 441] width 620 height 22
paste input "UNIT2GO LTD"
type input "UNIT2GO LTD"
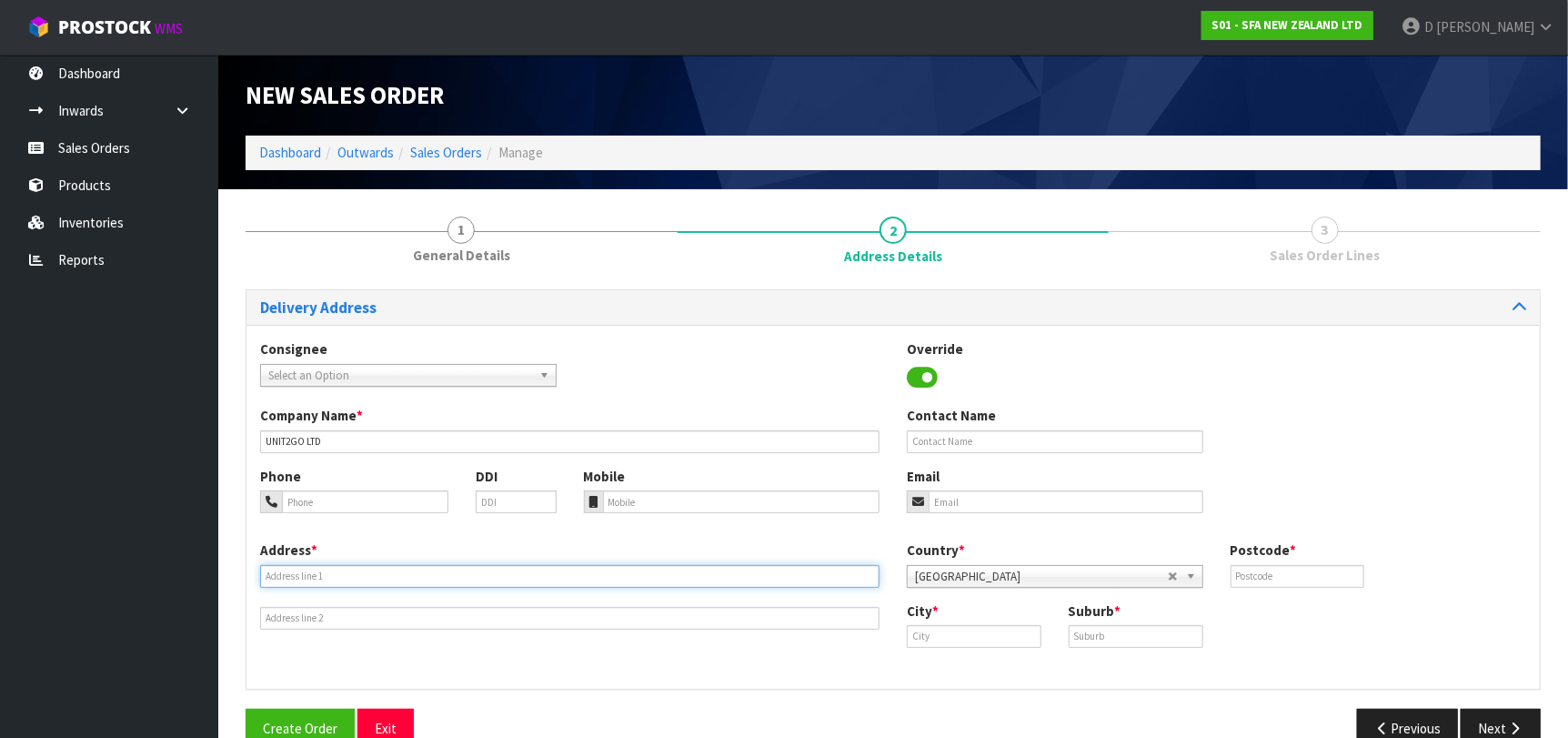
click at [529, 565] on input "text" at bounding box center [569, 576] width 620 height 22
paste input "[STREET_ADDRESS]"
type input "[STREET_ADDRESS]"
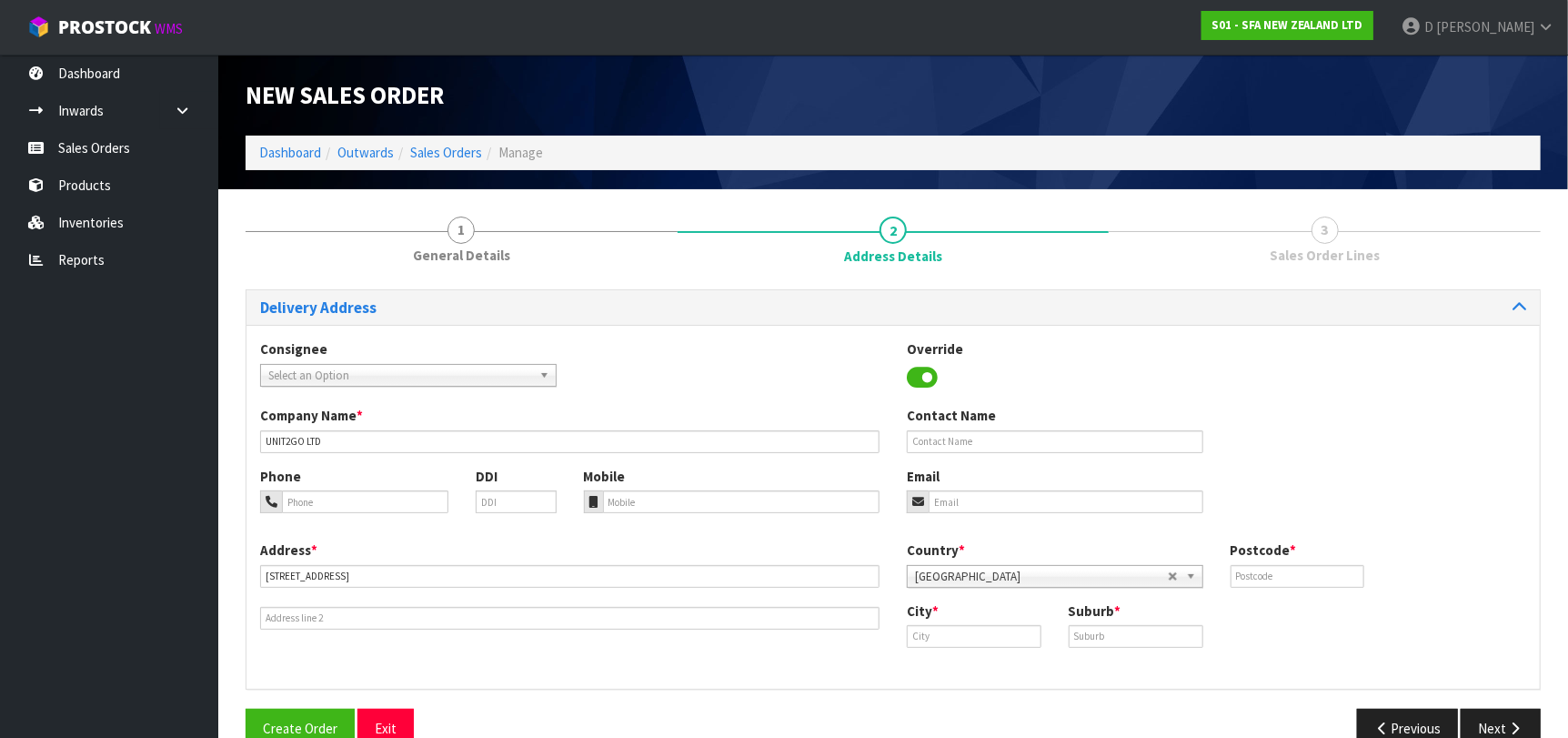
click at [979, 643] on div "City * Suburb *" at bounding box center [1216, 631] width 647 height 60
drag, startPoint x: 982, startPoint y: 640, endPoint x: 1078, endPoint y: 656, distance: 97.3
click at [983, 640] on input "text" at bounding box center [973, 636] width 135 height 22
click at [986, 639] on input "text" at bounding box center [973, 636] width 135 height 22
paste input "Papakura"
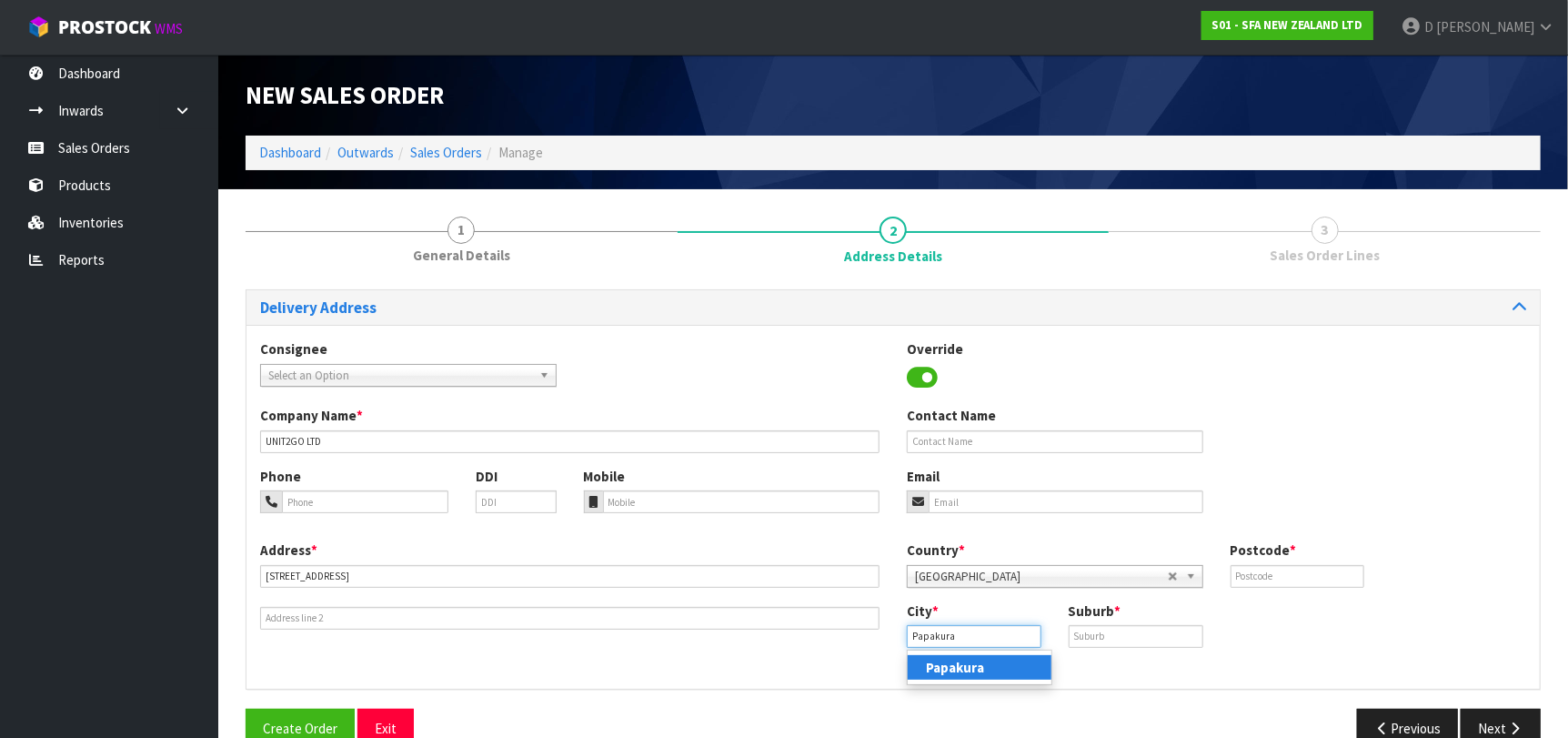
type input "Papakura"
click at [1111, 646] on input "text" at bounding box center [1135, 636] width 135 height 22
paste input "PAPAKURA"
type input "PAPAKURA"
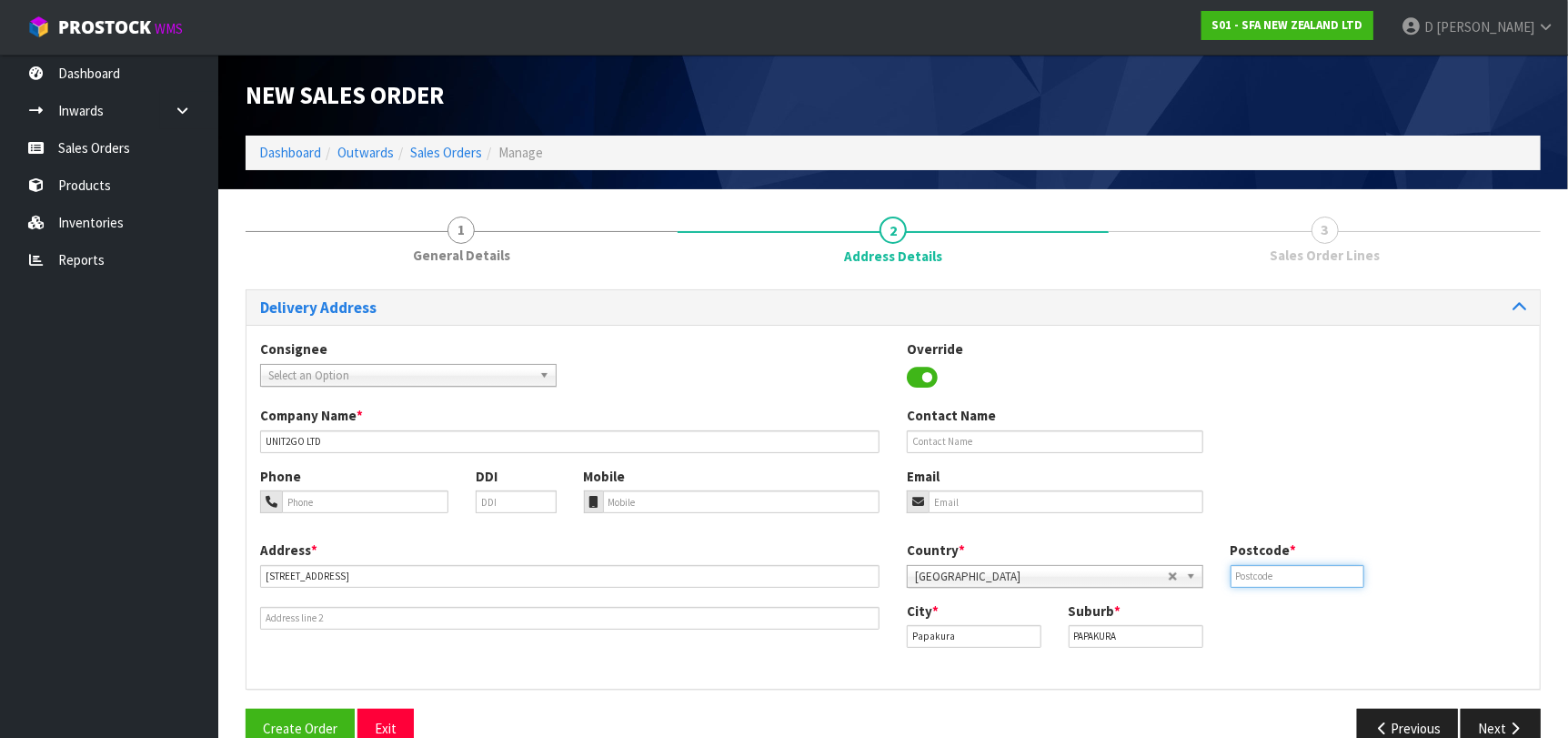
click at [1277, 573] on input "text" at bounding box center [1297, 576] width 135 height 22
paste input "2110"
type input "2110"
click at [1506, 722] on icon "button" at bounding box center [1514, 728] width 18 height 14
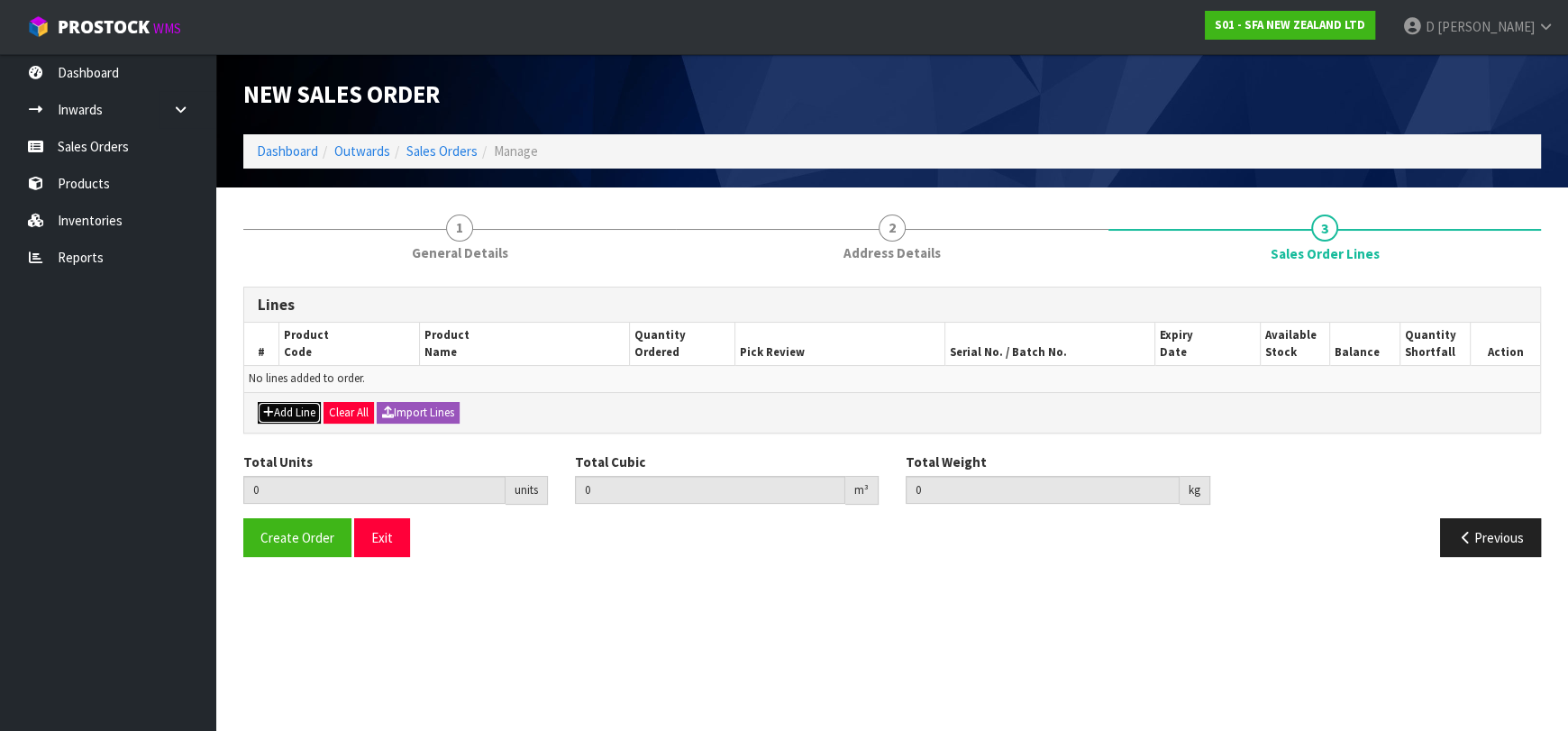
click at [294, 411] on button "Add Line" at bounding box center [289, 412] width 64 height 21
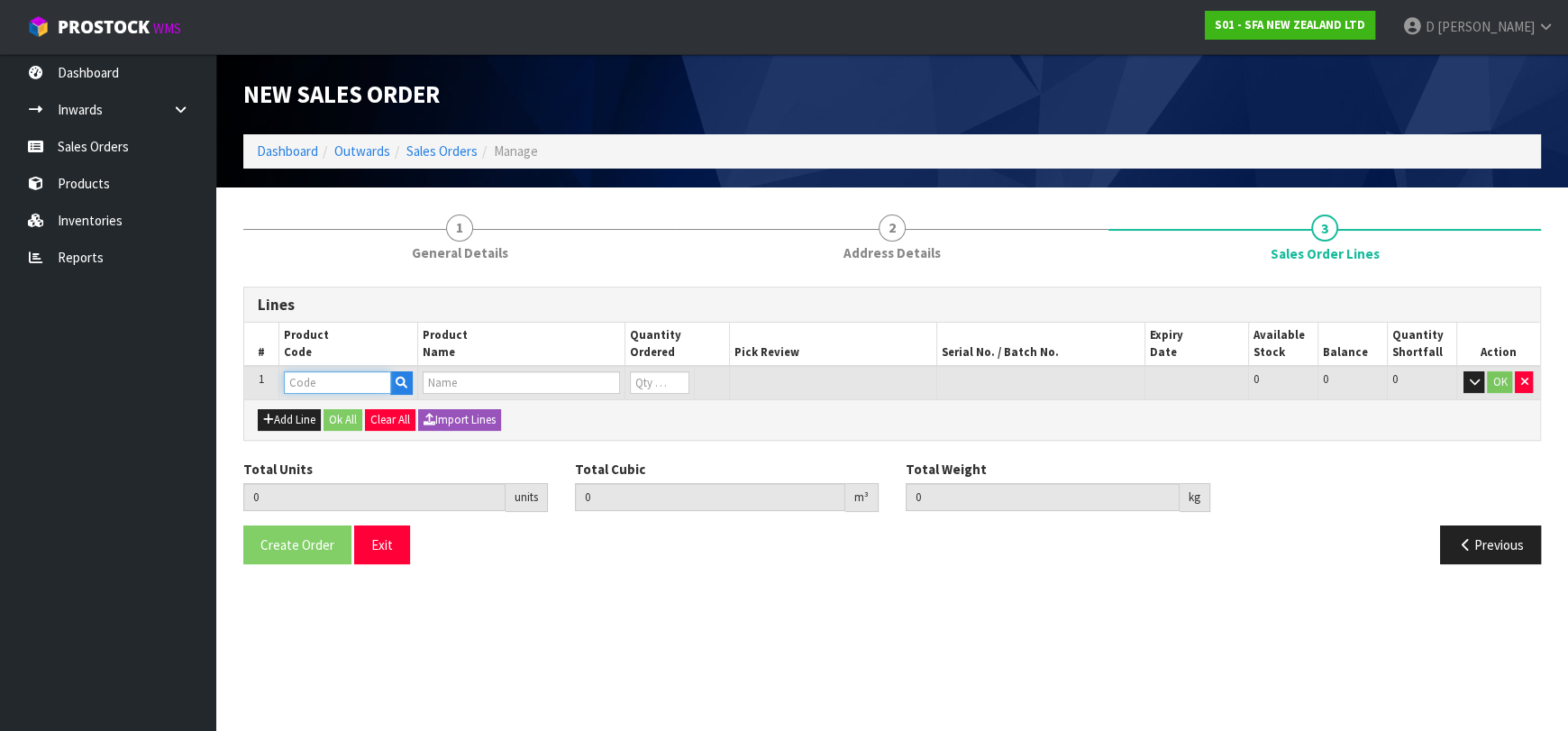
click at [302, 389] on input "text" at bounding box center [337, 382] width 107 height 22
type input "SA84"
type input "0.000000"
type input "0.000"
type input "SANIFLOW MACERATOR XR2"
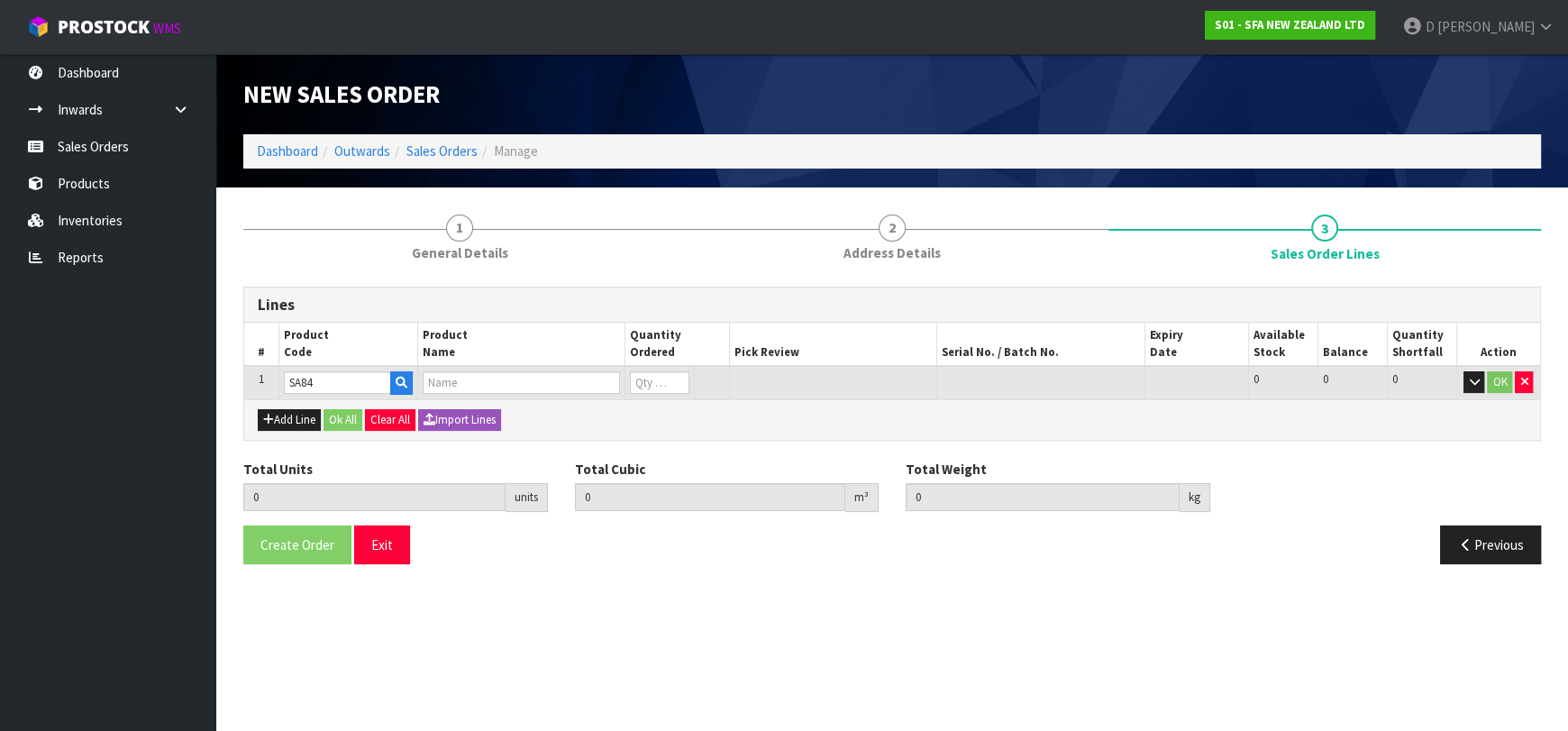
type input "0"
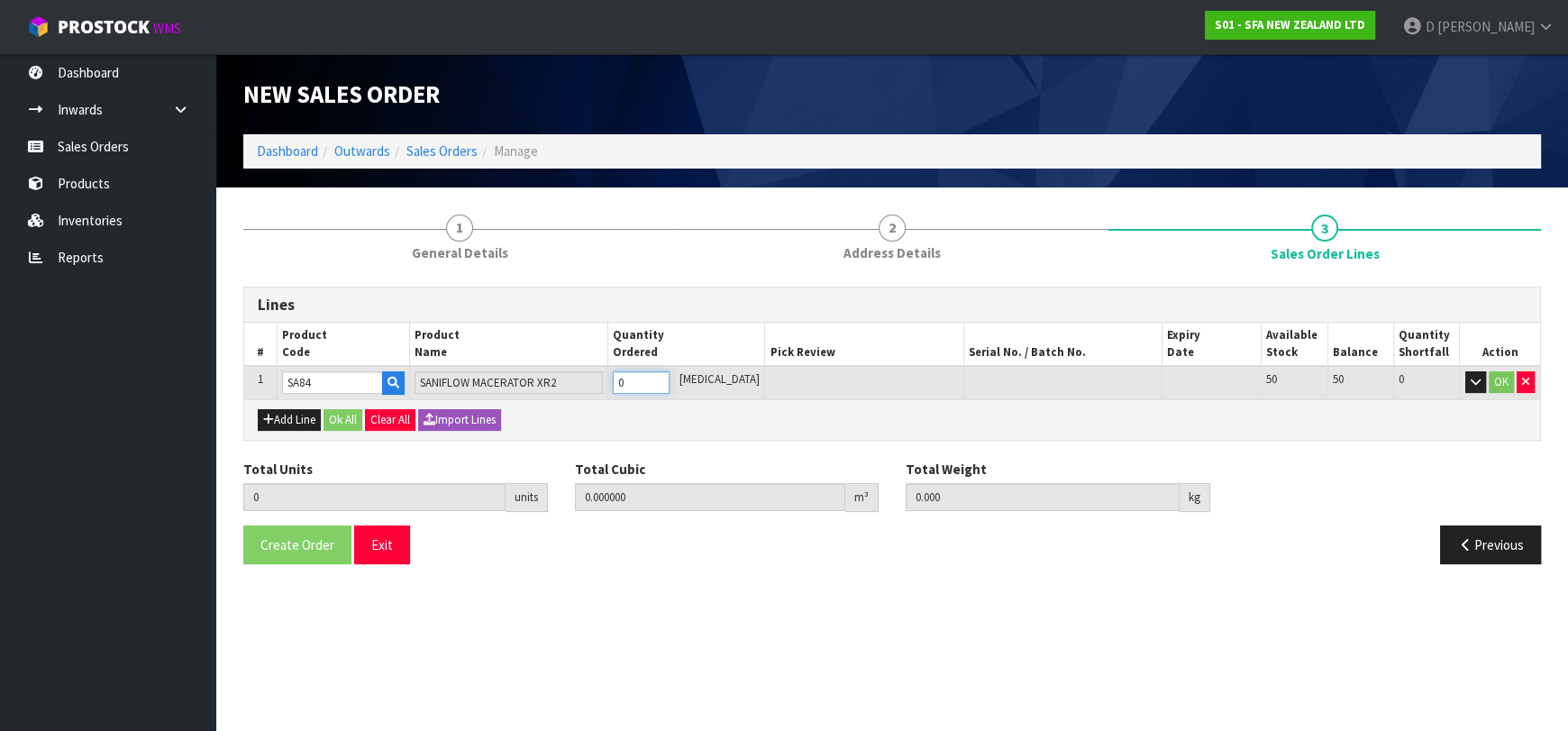
type input "1"
type input "0.044436"
type input "6.6"
type input "1"
type input "10"
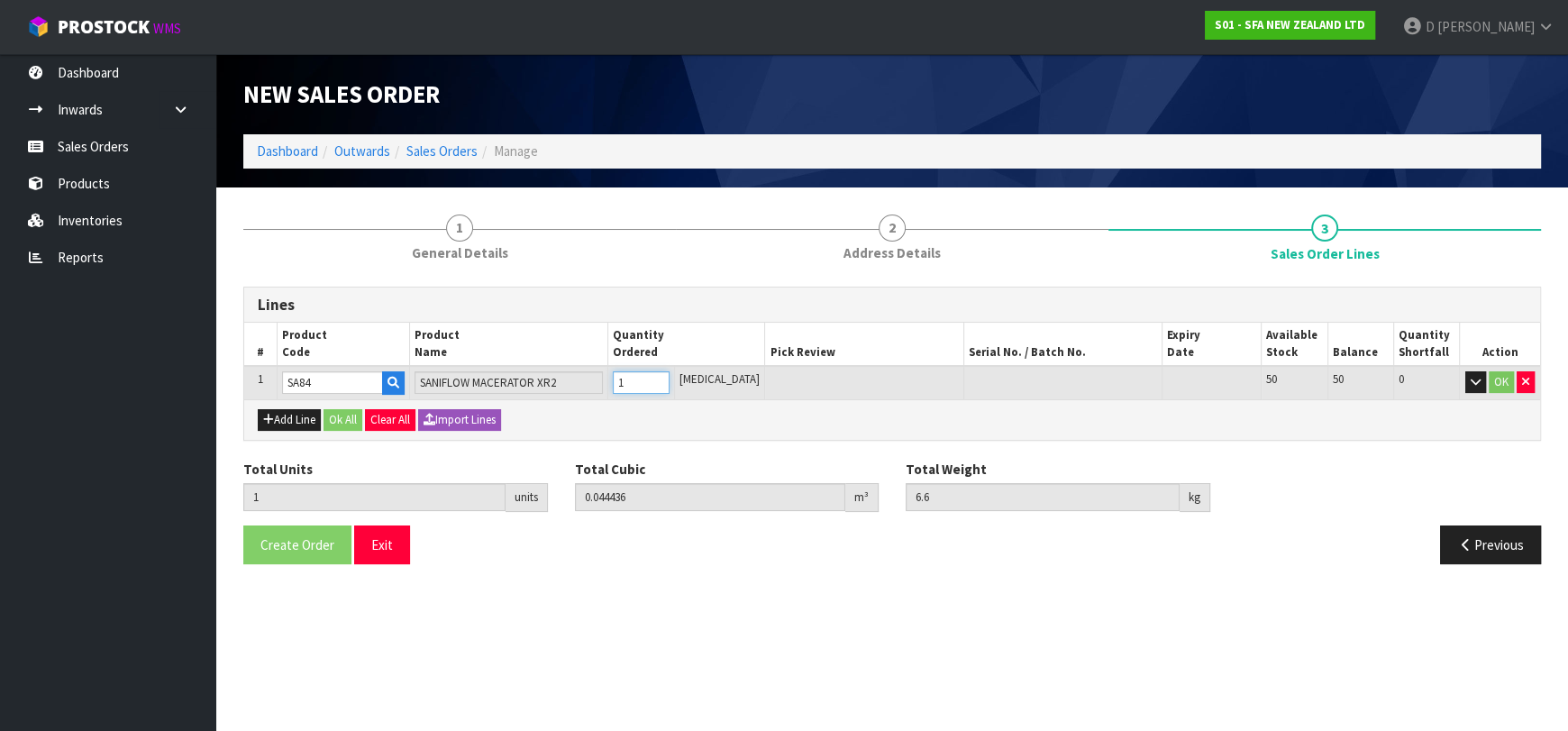
type input "0.44436"
type input "66"
type input "10"
click at [354, 424] on button "Ok All" at bounding box center [343, 419] width 39 height 21
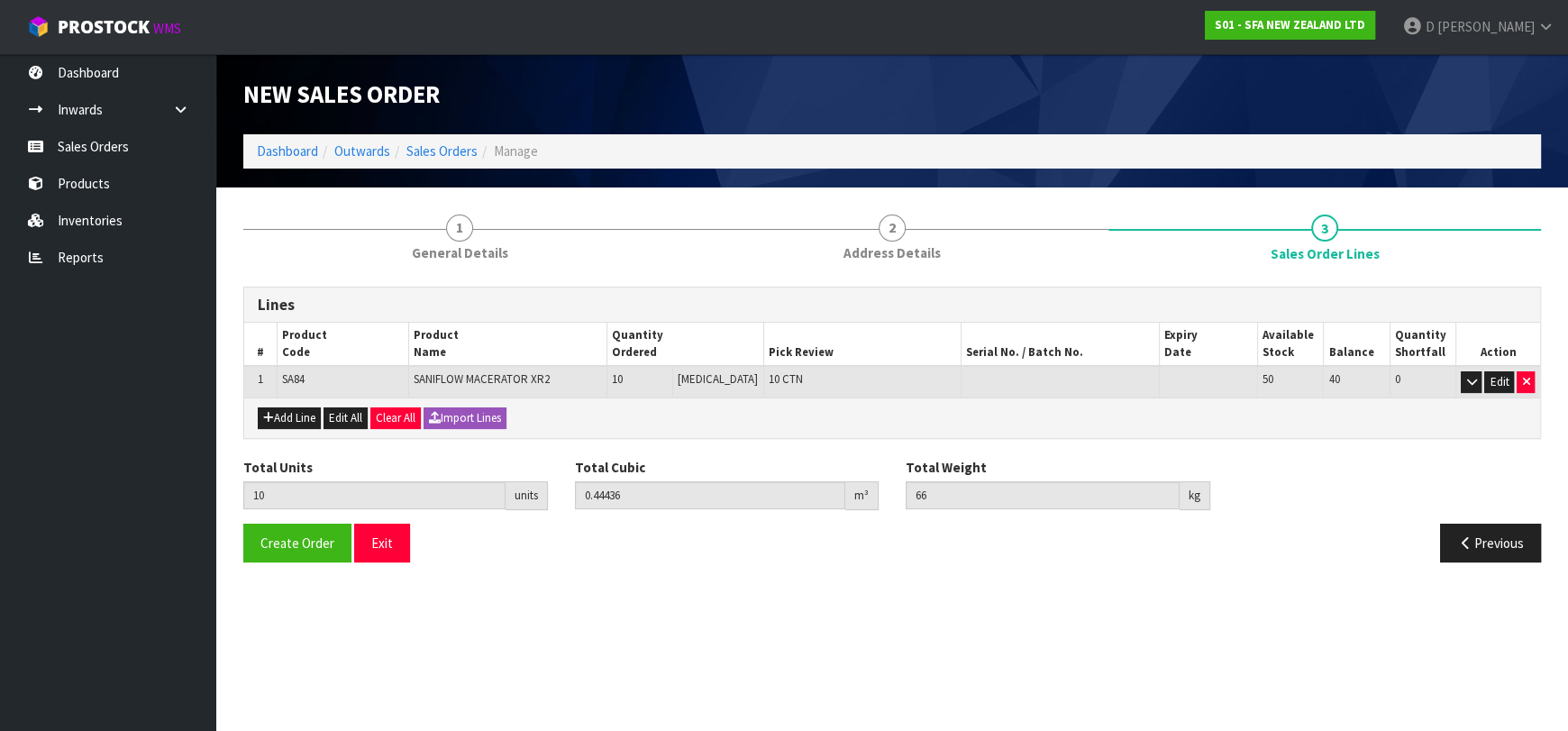
click at [306, 574] on section "1 General Details 2 Address Details 3 Sales Order Lines Lines # Product Code Pr…" at bounding box center [892, 389] width 1352 height 402
click at [285, 524] on button "Create Order" at bounding box center [296, 543] width 108 height 39
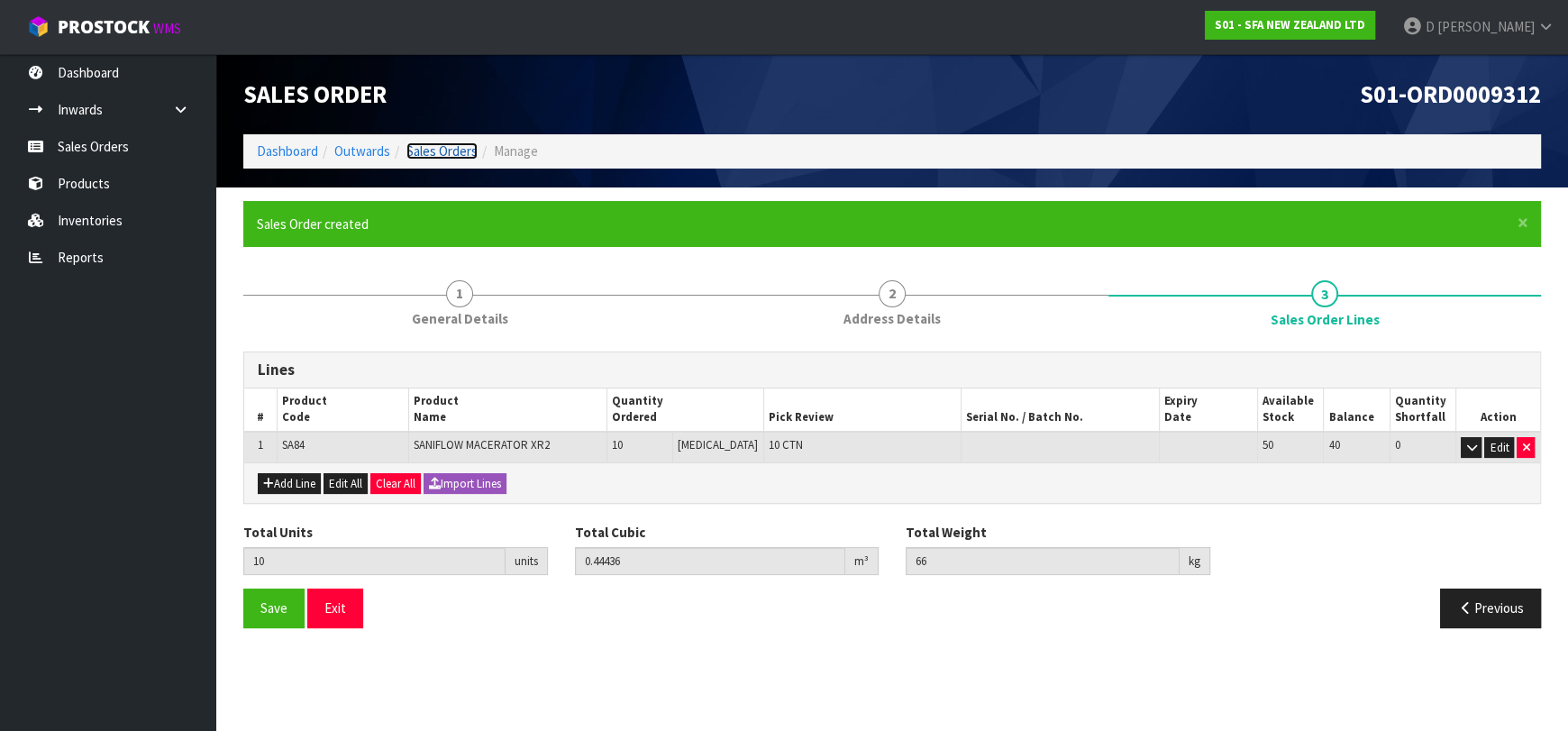
click at [436, 152] on link "Sales Orders" at bounding box center [441, 151] width 71 height 17
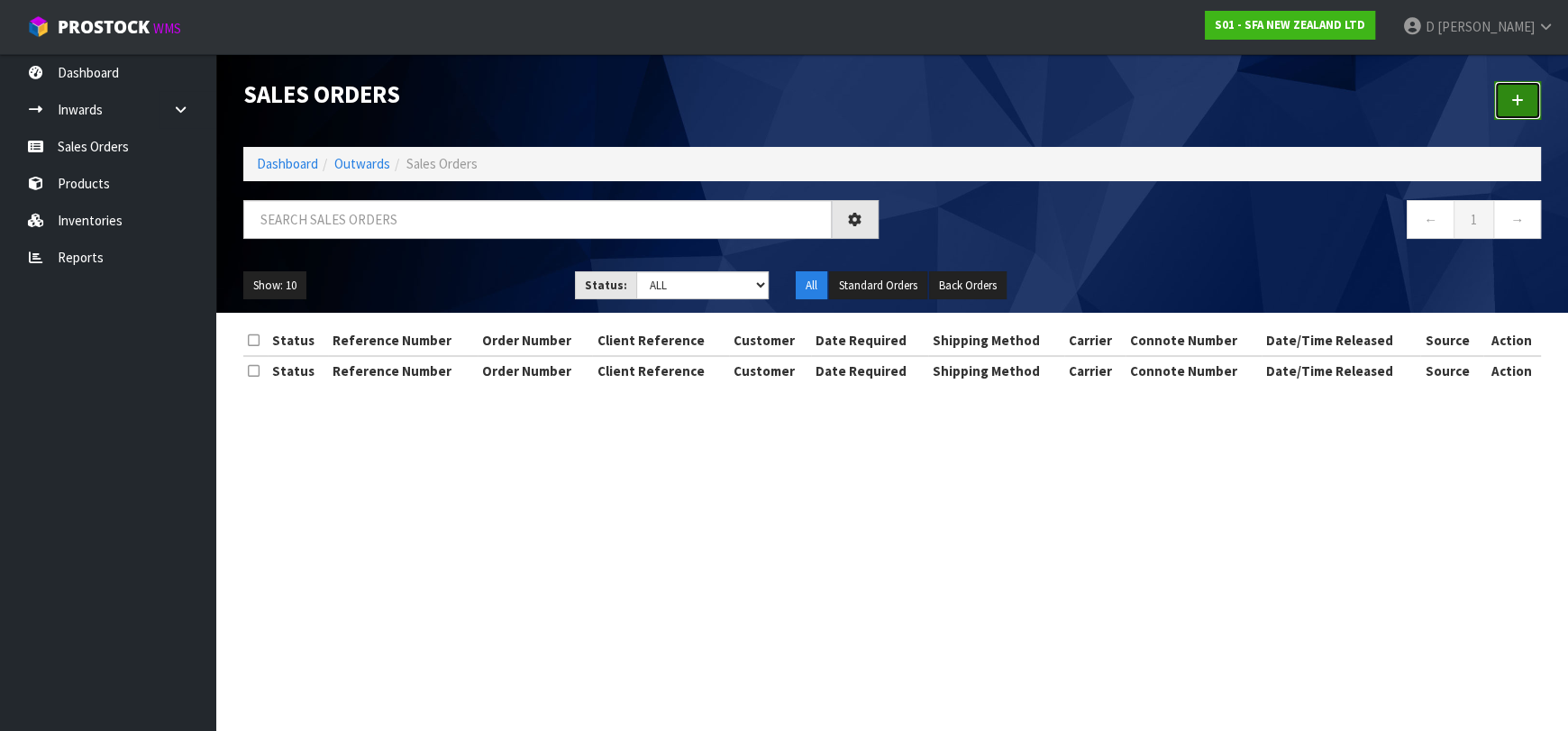
click at [1517, 94] on icon at bounding box center [1517, 100] width 13 height 14
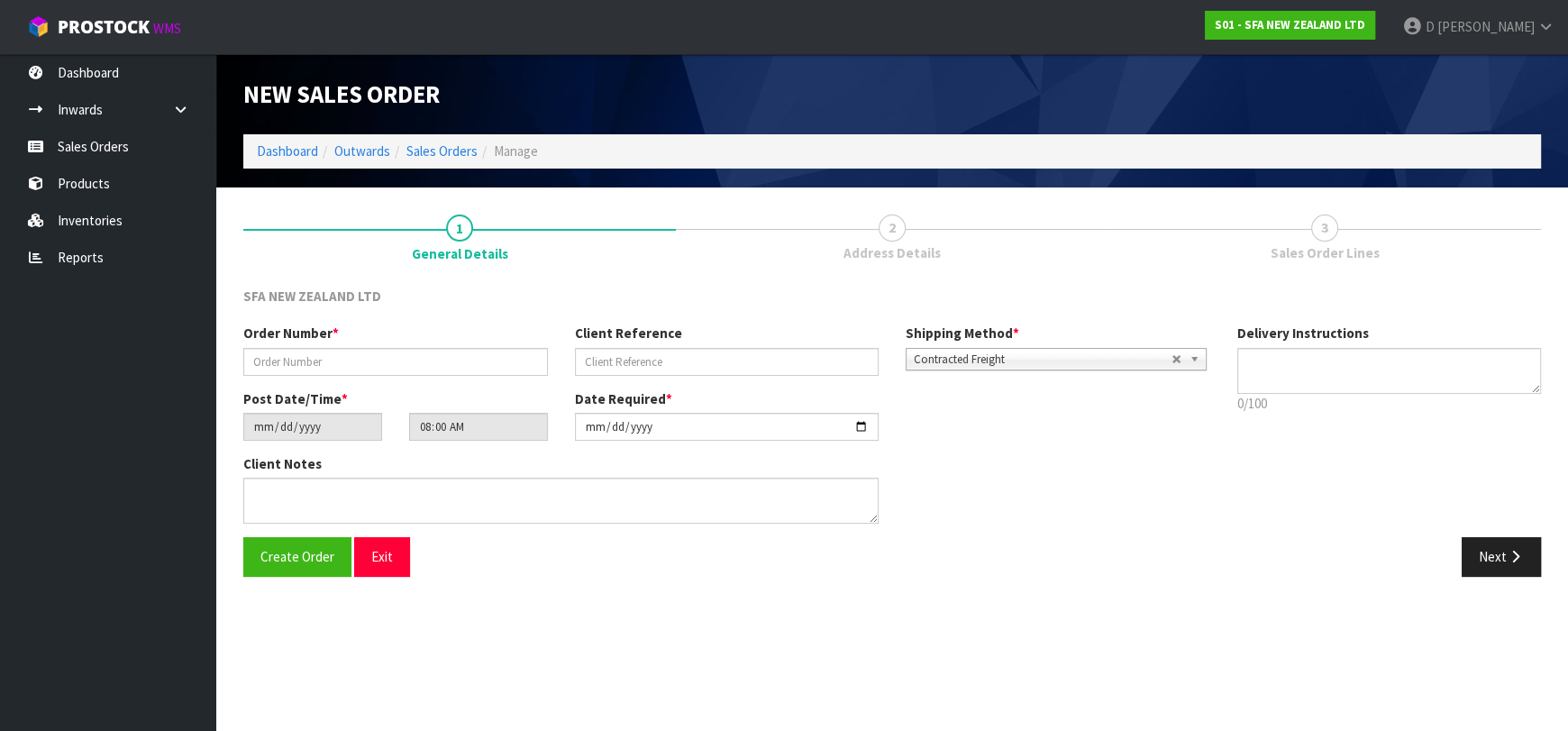
drag, startPoint x: 500, startPoint y: 279, endPoint x: 434, endPoint y: 352, distance: 98.4
click at [432, 339] on div "Order Number *" at bounding box center [396, 349] width 331 height 52
click at [434, 352] on input "text" at bounding box center [395, 362] width 305 height 28
type input "24499"
paste input "10456748"
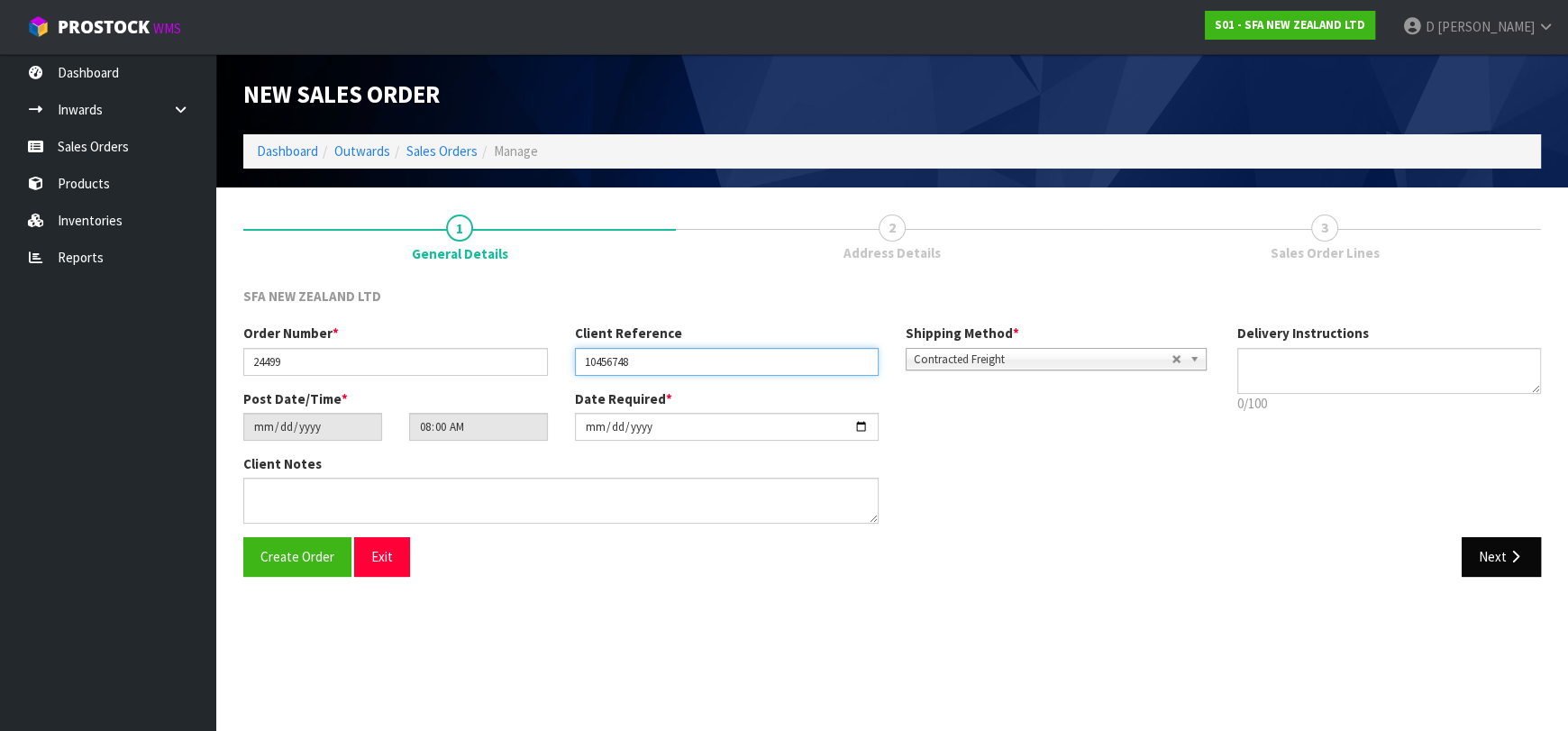
type input "10456748"
drag, startPoint x: 1473, startPoint y: 554, endPoint x: 1376, endPoint y: 549, distance: 97.1
click at [1475, 552] on button "Next" at bounding box center [1502, 556] width 79 height 39
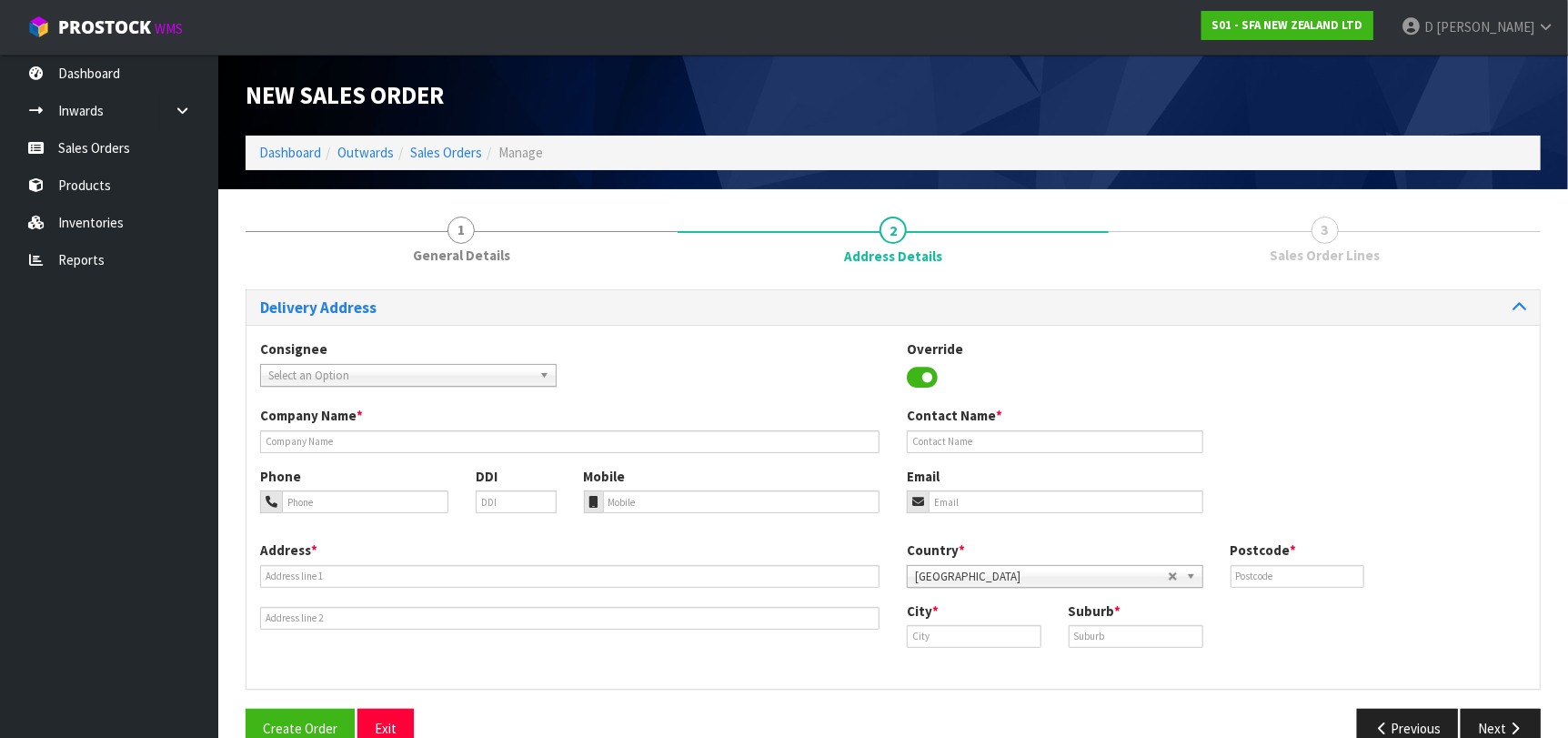
click at [306, 372] on span "Select an Option" at bounding box center [400, 376] width 264 height 21
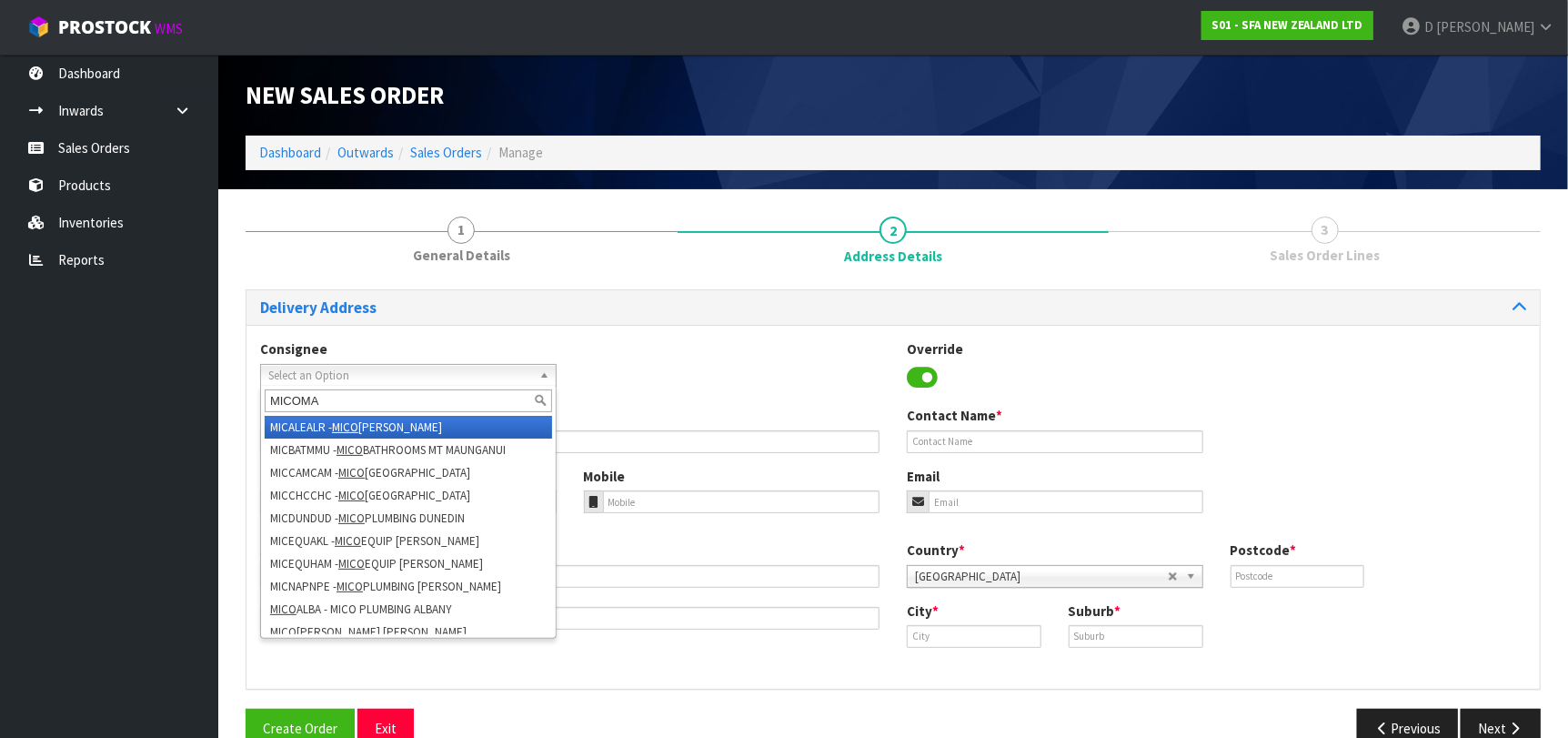
type input "MICOMAS"
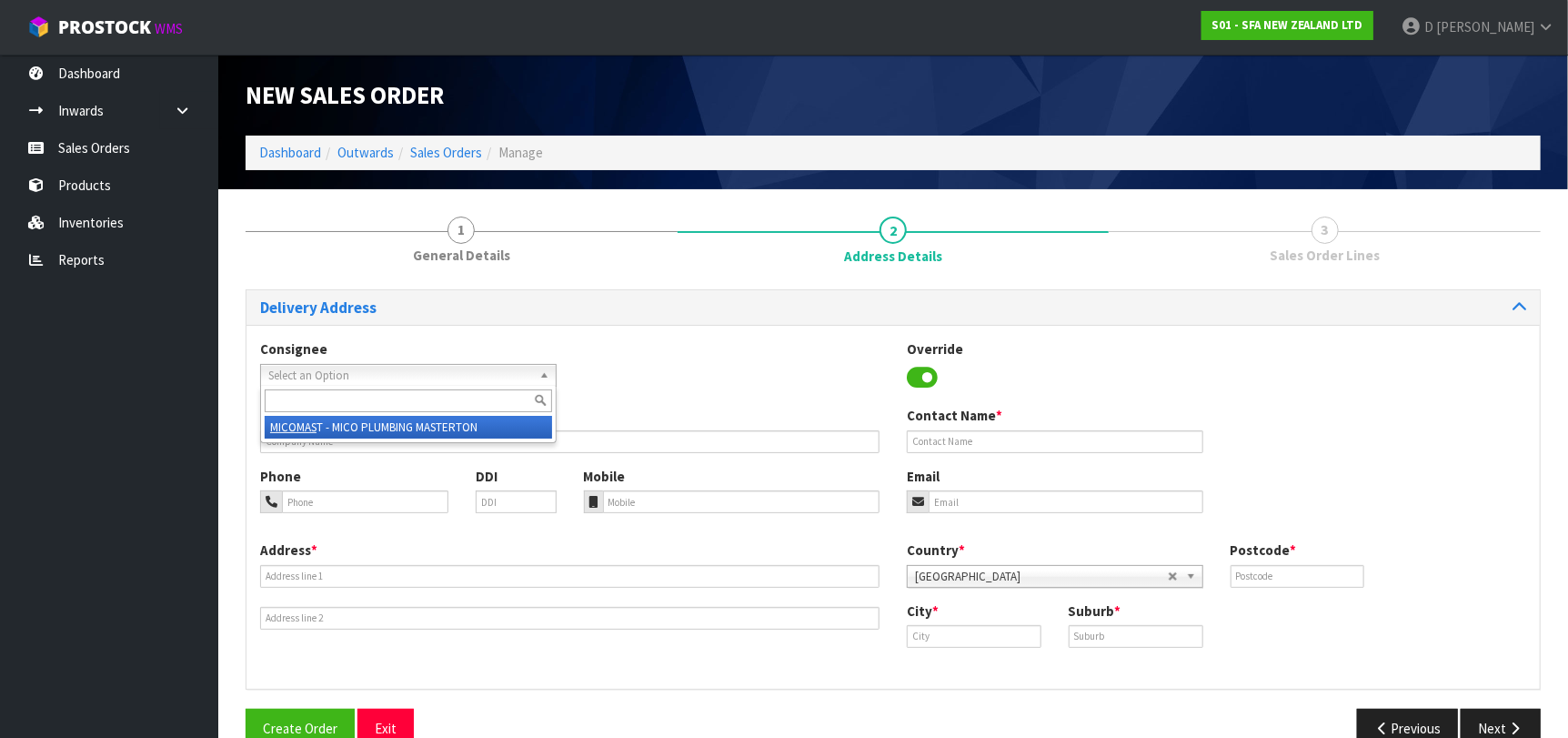
type input "[PERSON_NAME] MASTERTON"
type input "[STREET_ADDRESS]"
type input "5810"
type input "MASTERTON"
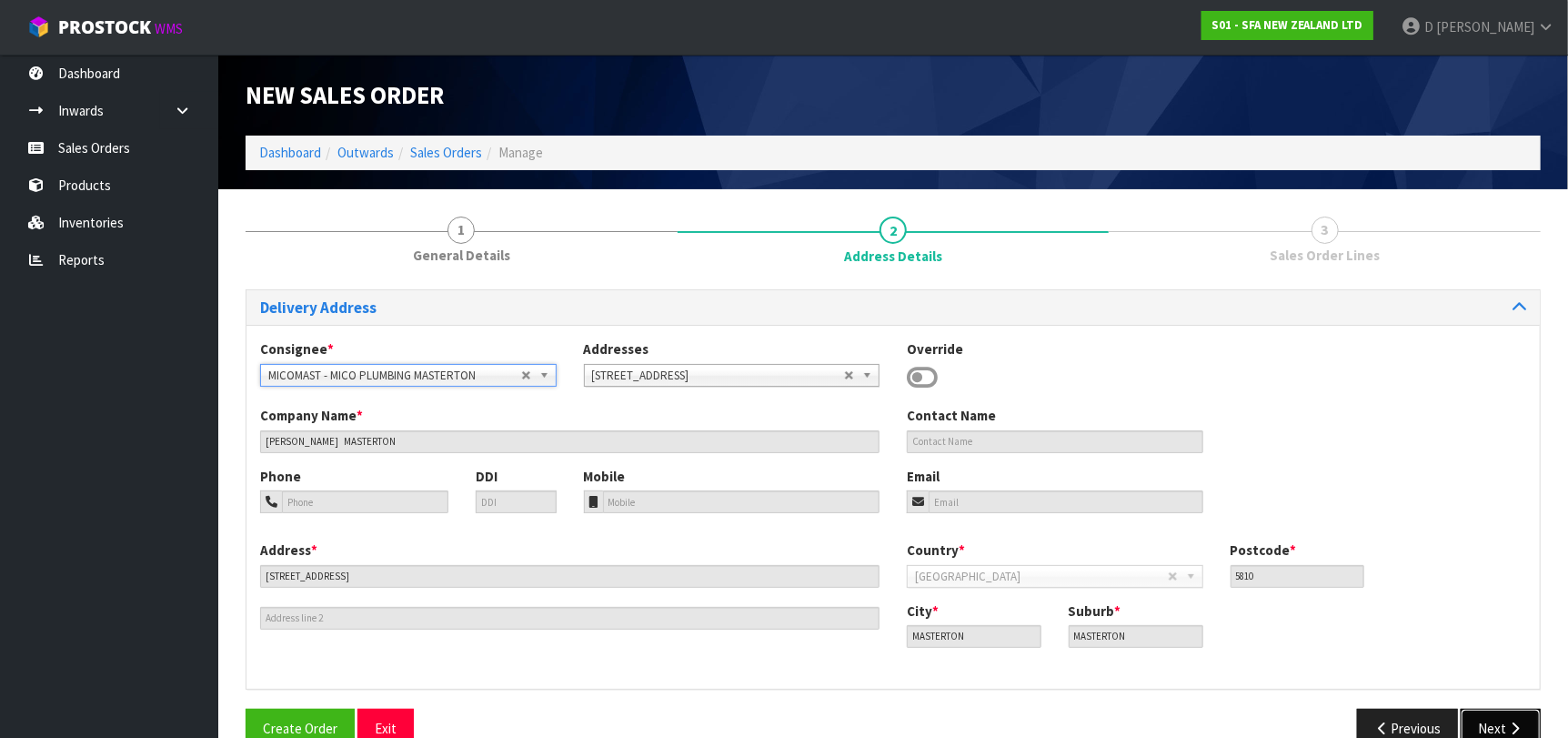
click at [1504, 712] on button "Next" at bounding box center [1500, 729] width 80 height 39
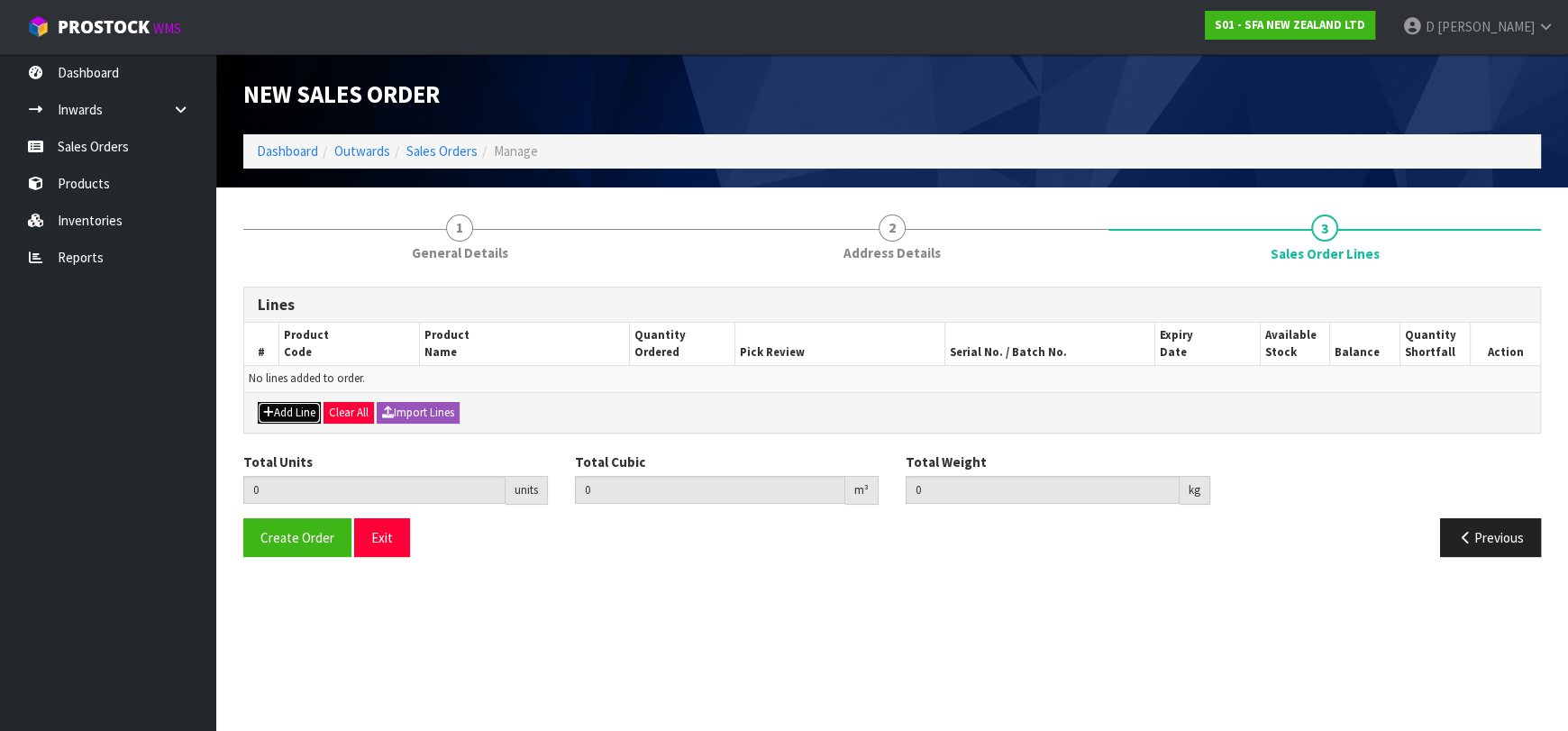
click at [291, 404] on button "Add Line" at bounding box center [289, 412] width 64 height 21
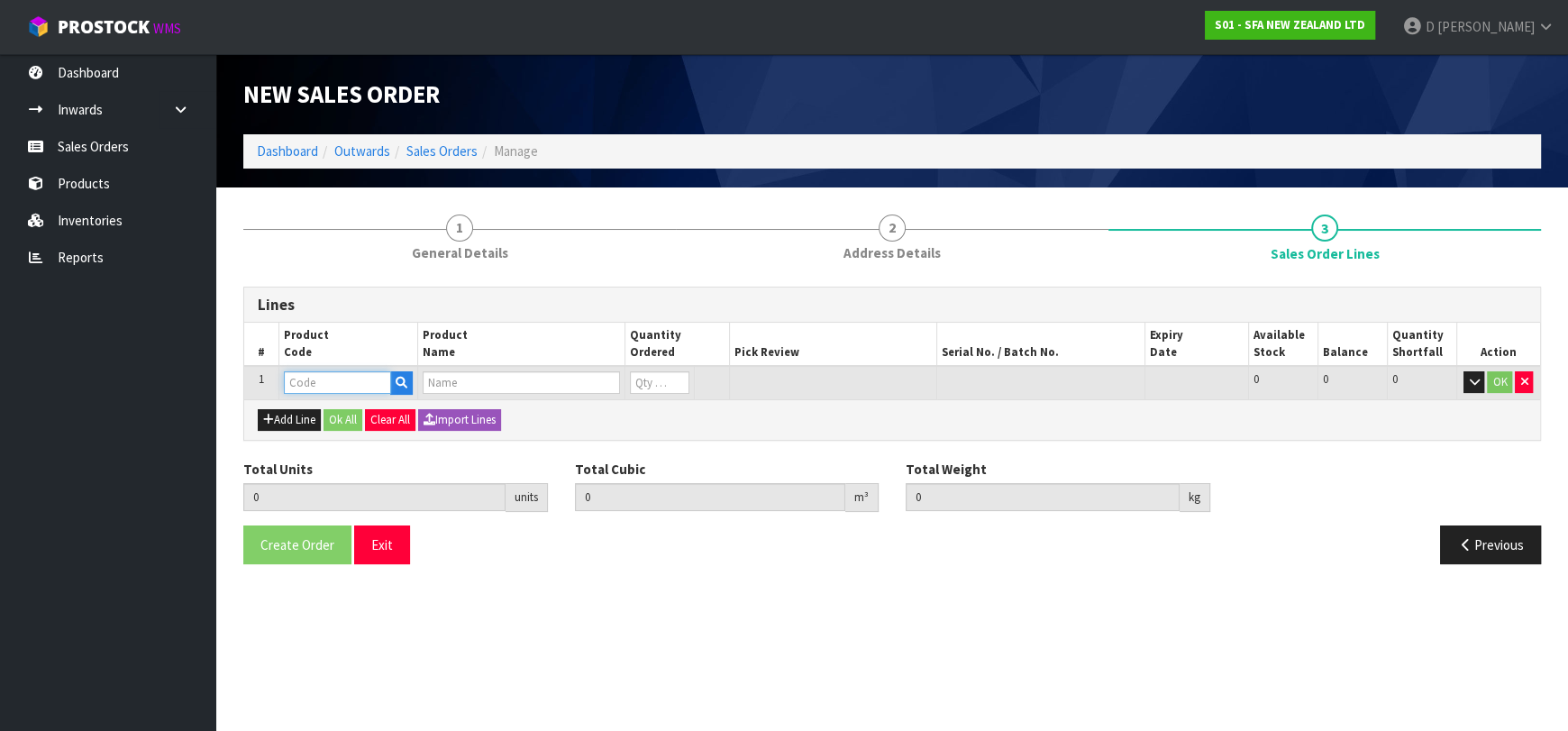
drag, startPoint x: 296, startPoint y: 398, endPoint x: 311, endPoint y: 381, distance: 22.7
click at [311, 381] on input "text" at bounding box center [337, 382] width 107 height 22
type input "DET2LAUST"
type input "0.000000"
type input "0.000"
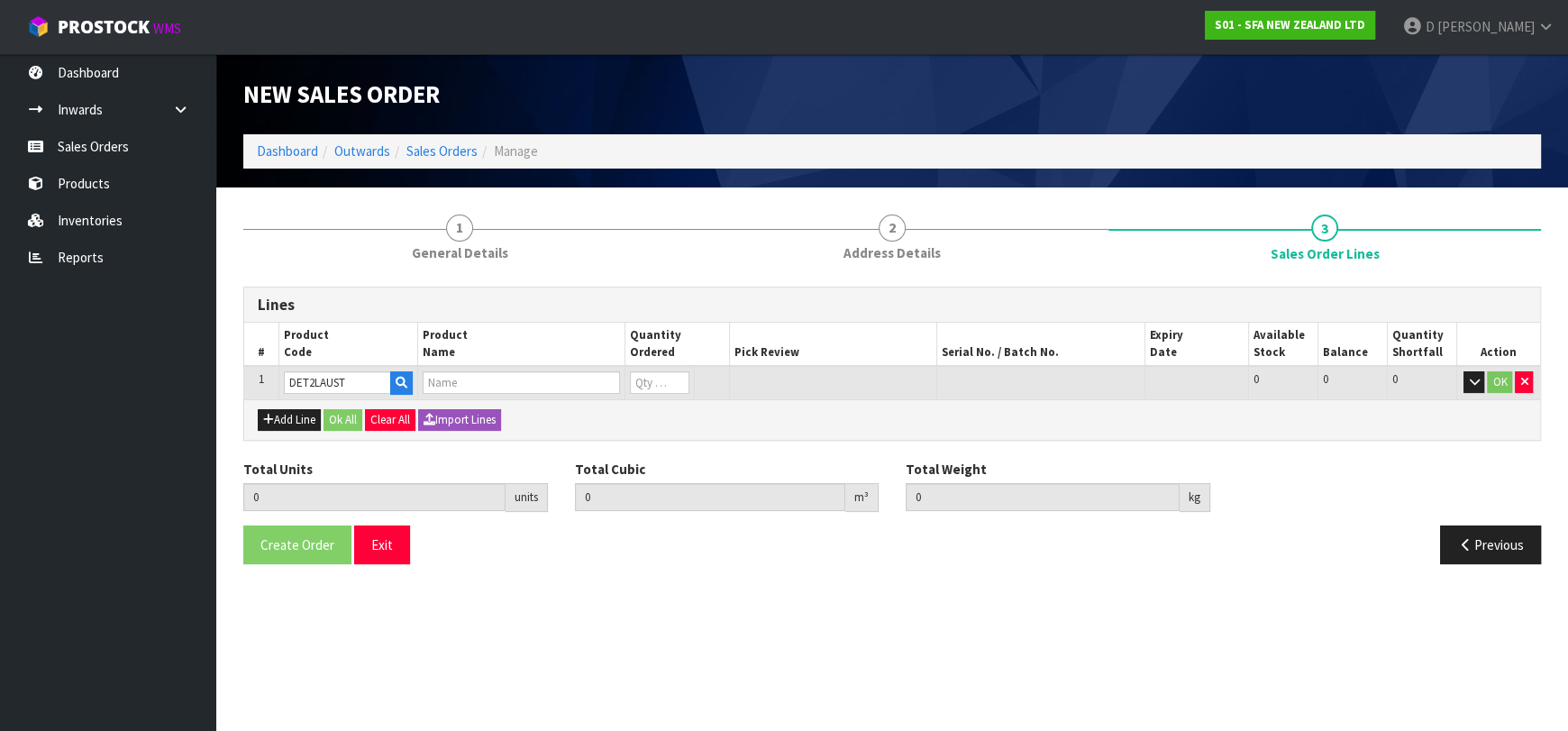
type input "SANIFLO PUMP DESCALER 2 LITRE"
type input "0"
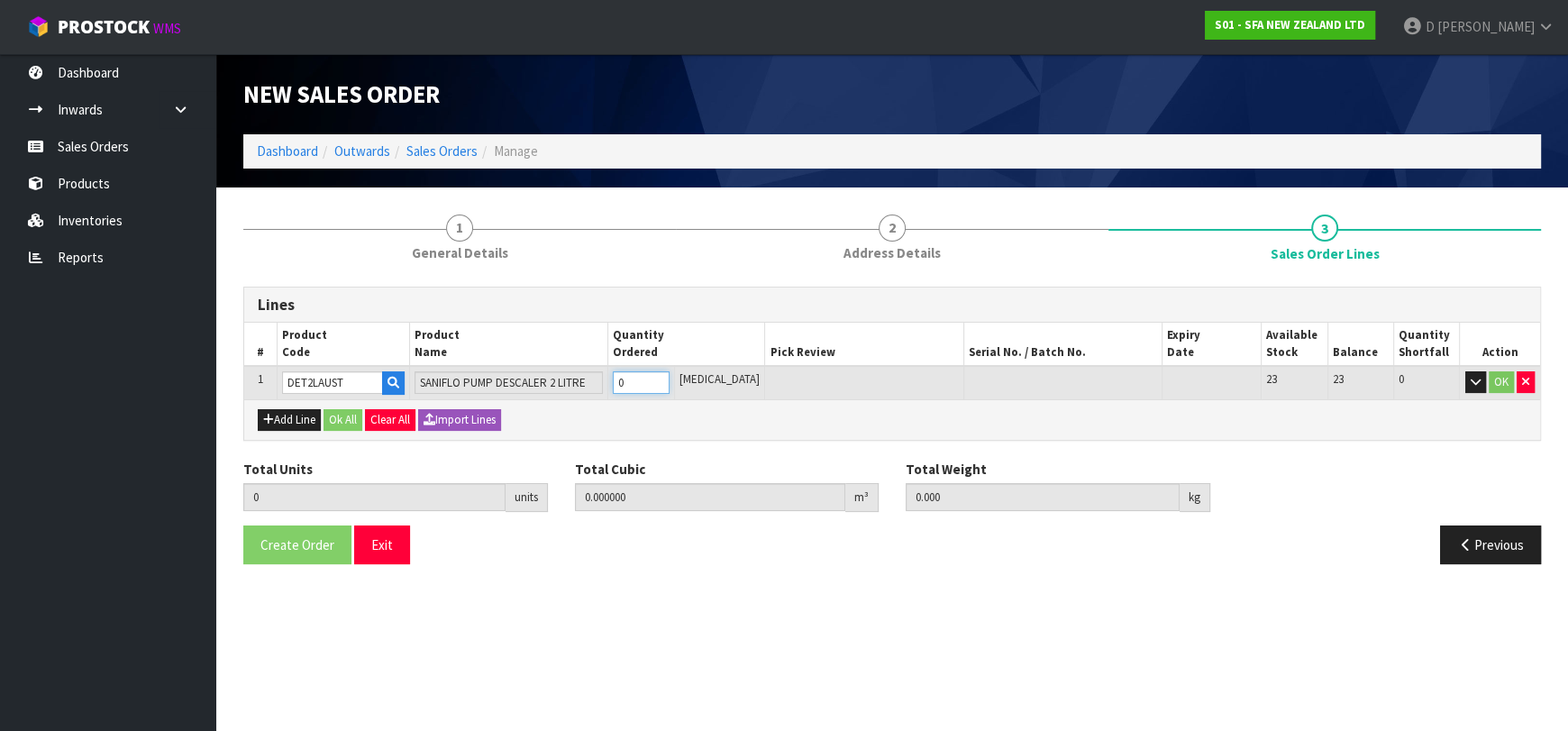
type input "1"
type input "0.003719"
type input "2.315"
type input "1"
click at [337, 420] on button "Ok All" at bounding box center [343, 419] width 39 height 21
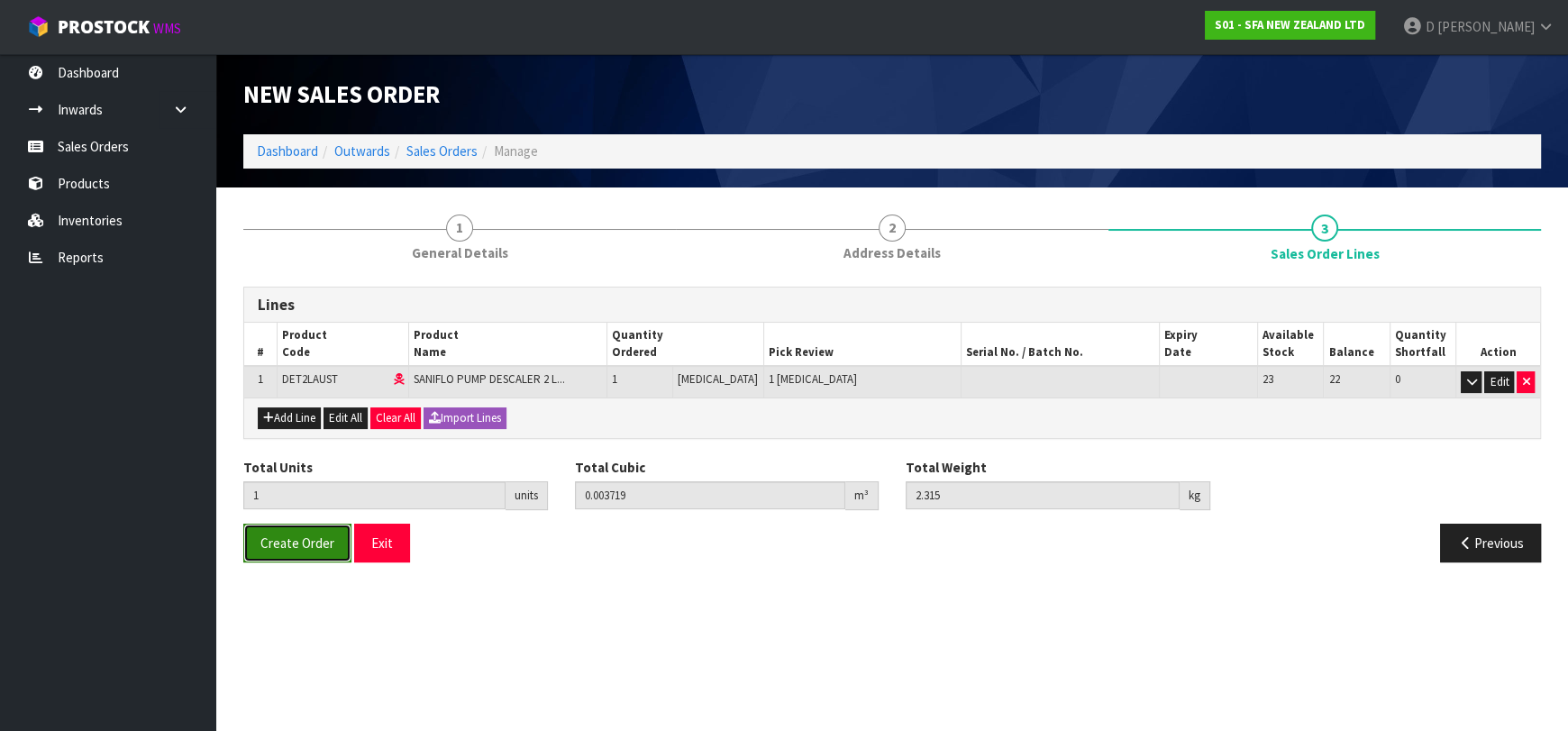
drag, startPoint x: 320, startPoint y: 522, endPoint x: 326, endPoint y: 533, distance: 12.5
click at [321, 524] on button "Create Order" at bounding box center [296, 543] width 108 height 39
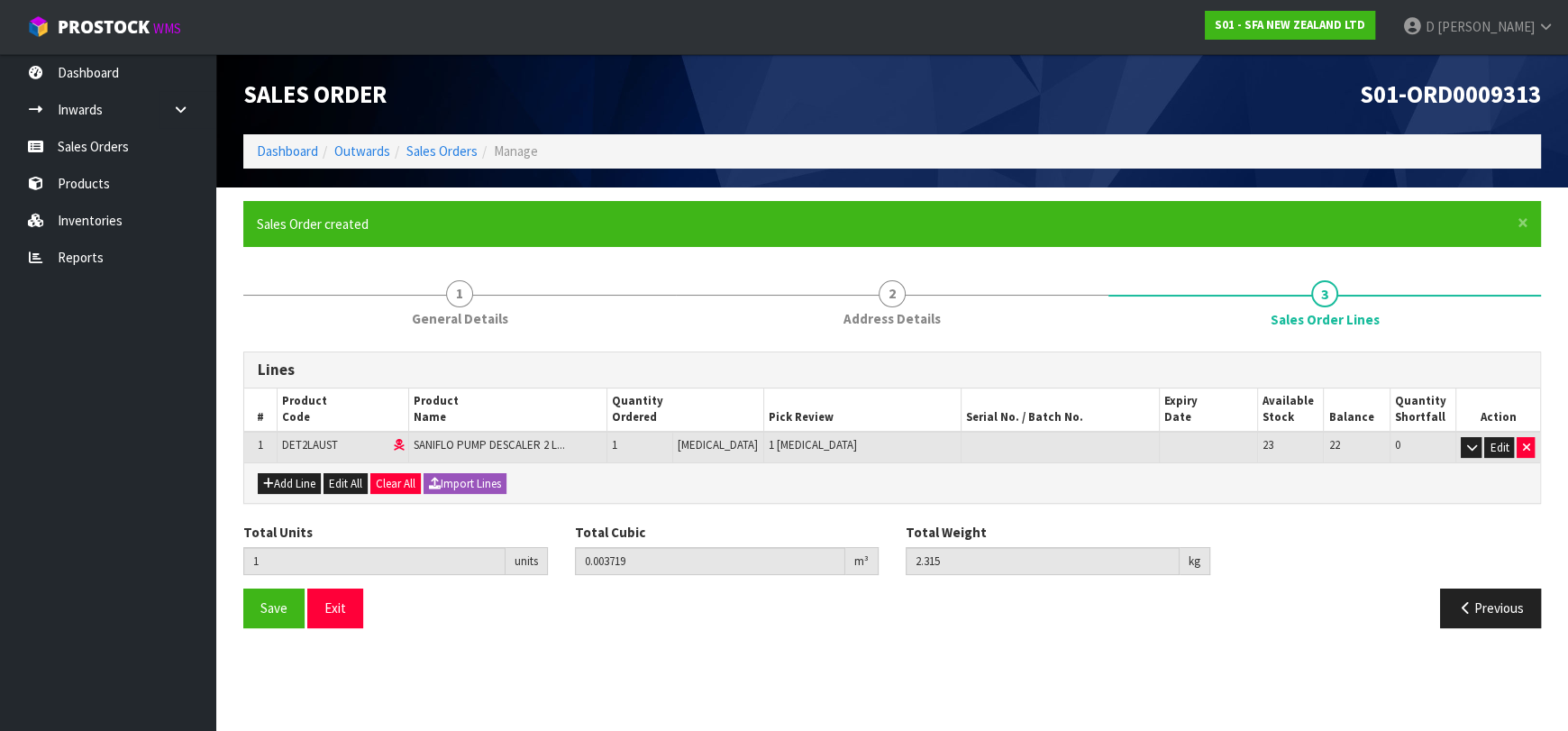
click at [948, 341] on div "Lines # Product Code Product Name Quantity Ordered Pick Review Serial No. / Bat…" at bounding box center [892, 490] width 1298 height 304
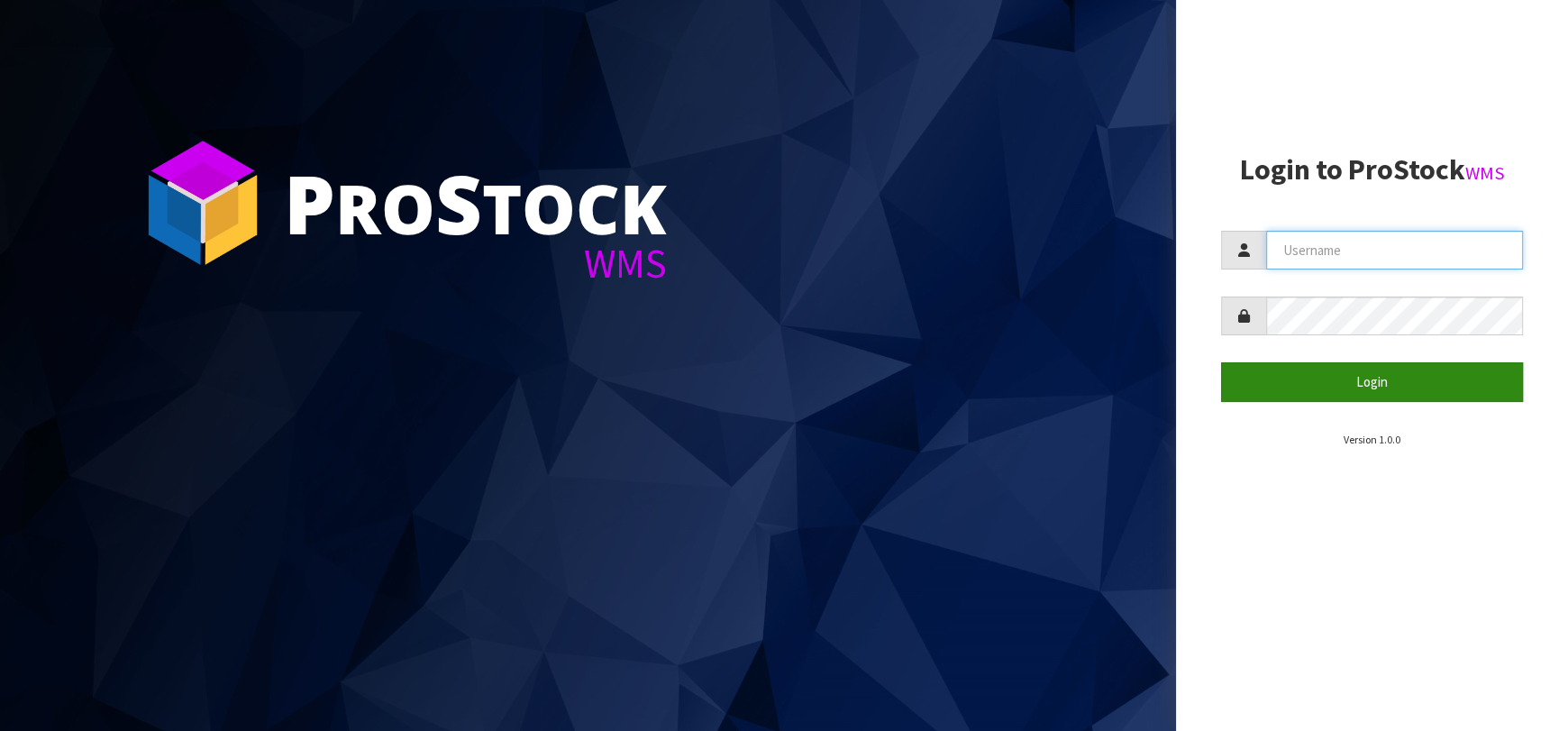
type input "[EMAIL_ADDRESS][DOMAIN_NAME]"
click at [1337, 396] on button "Login" at bounding box center [1372, 381] width 302 height 39
click at [1323, 382] on button "Login" at bounding box center [1372, 381] width 302 height 39
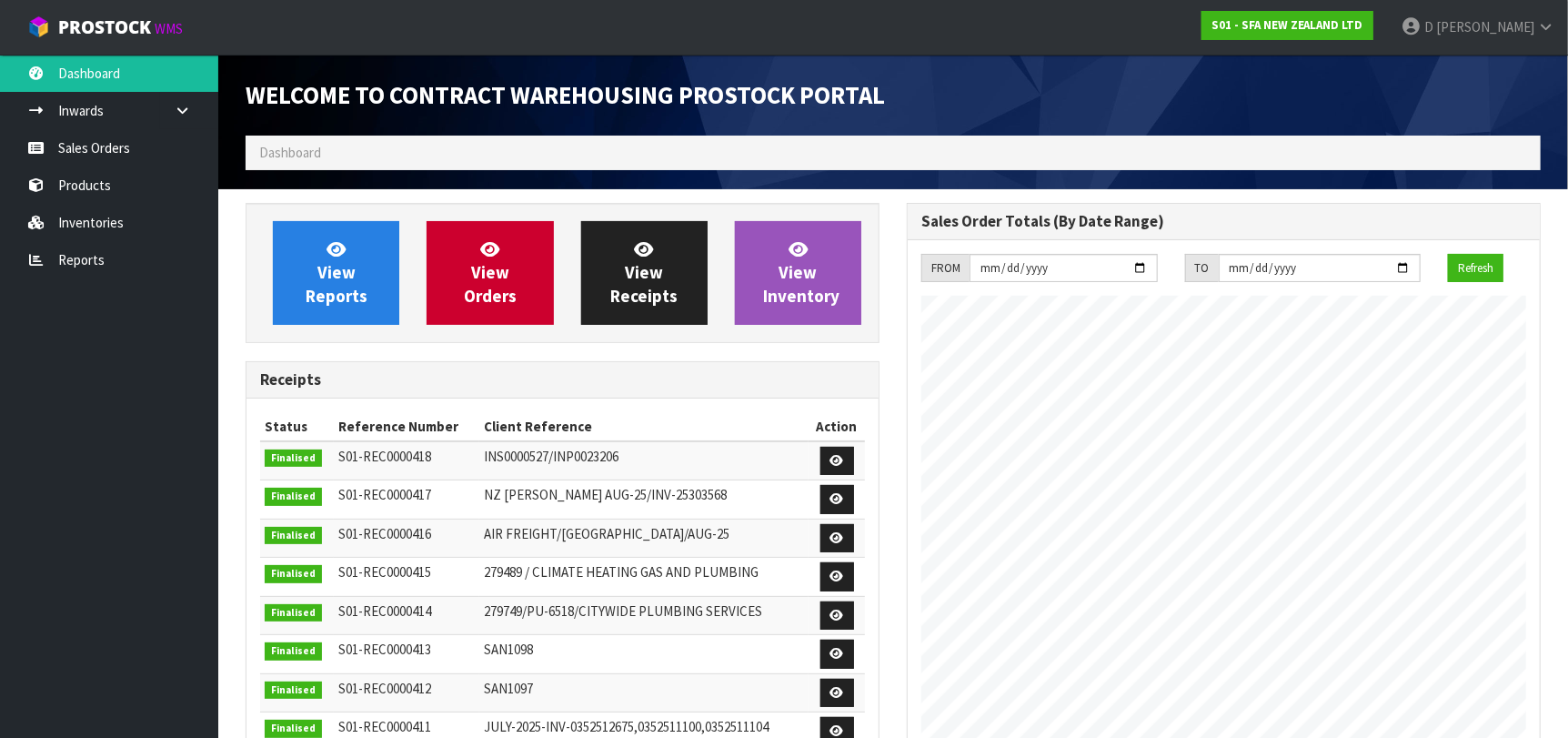
click at [556, 277] on div "View Orders" at bounding box center [489, 273] width 153 height 104
click at [541, 266] on link "View Orders" at bounding box center [490, 273] width 126 height 104
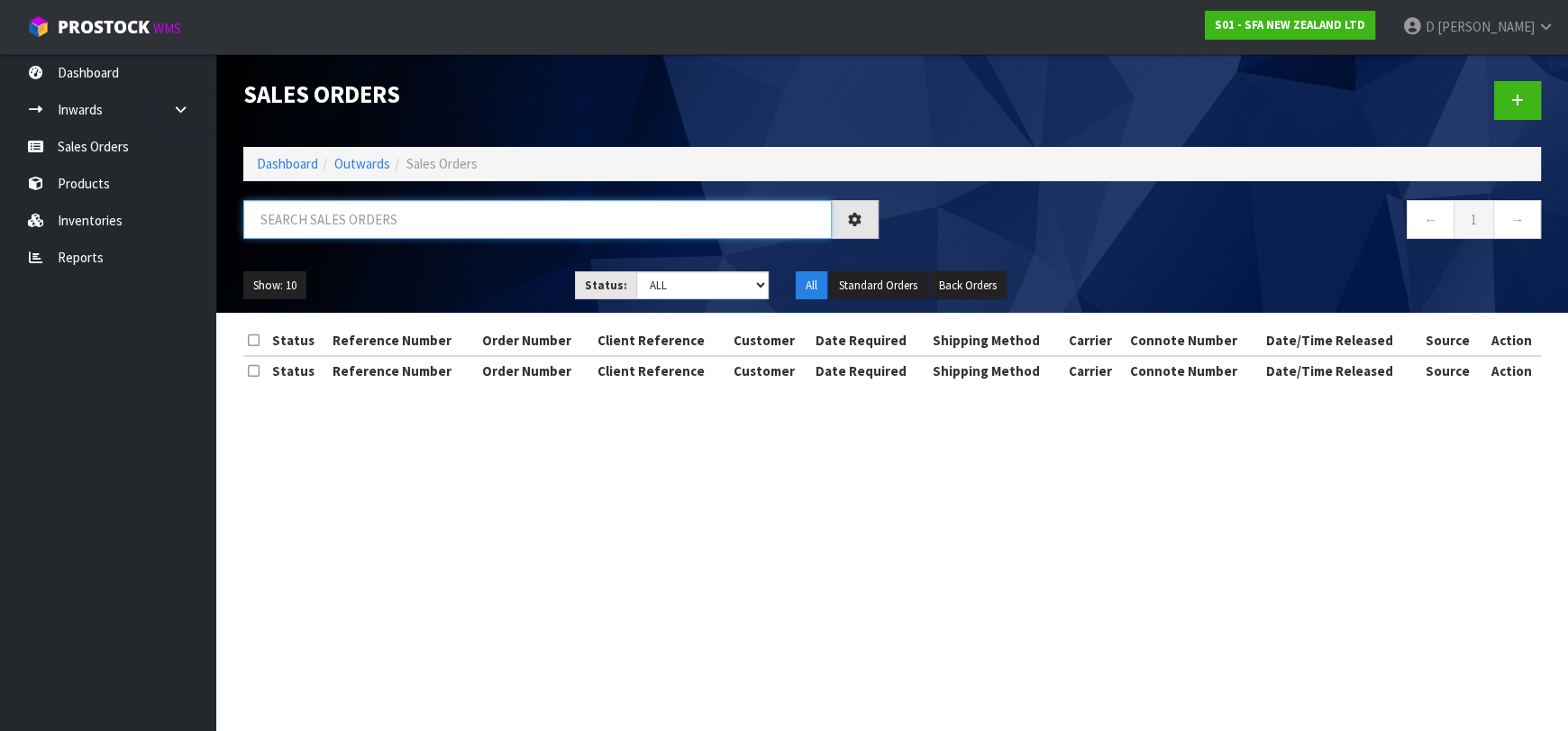
click at [633, 219] on input "text" at bounding box center [537, 219] width 588 height 39
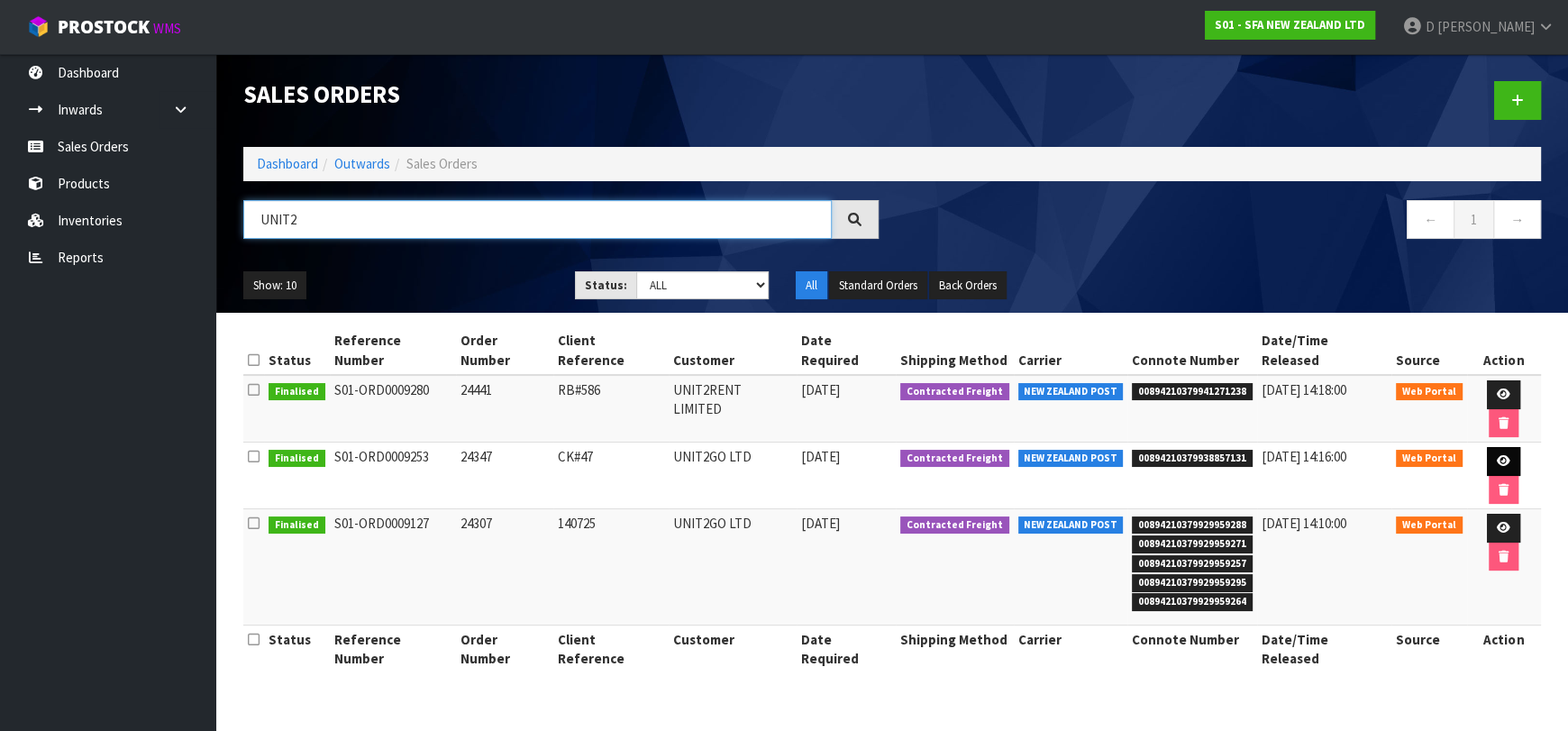
type input "UNIT2"
click at [1497, 455] on icon at bounding box center [1504, 460] width 14 height 12
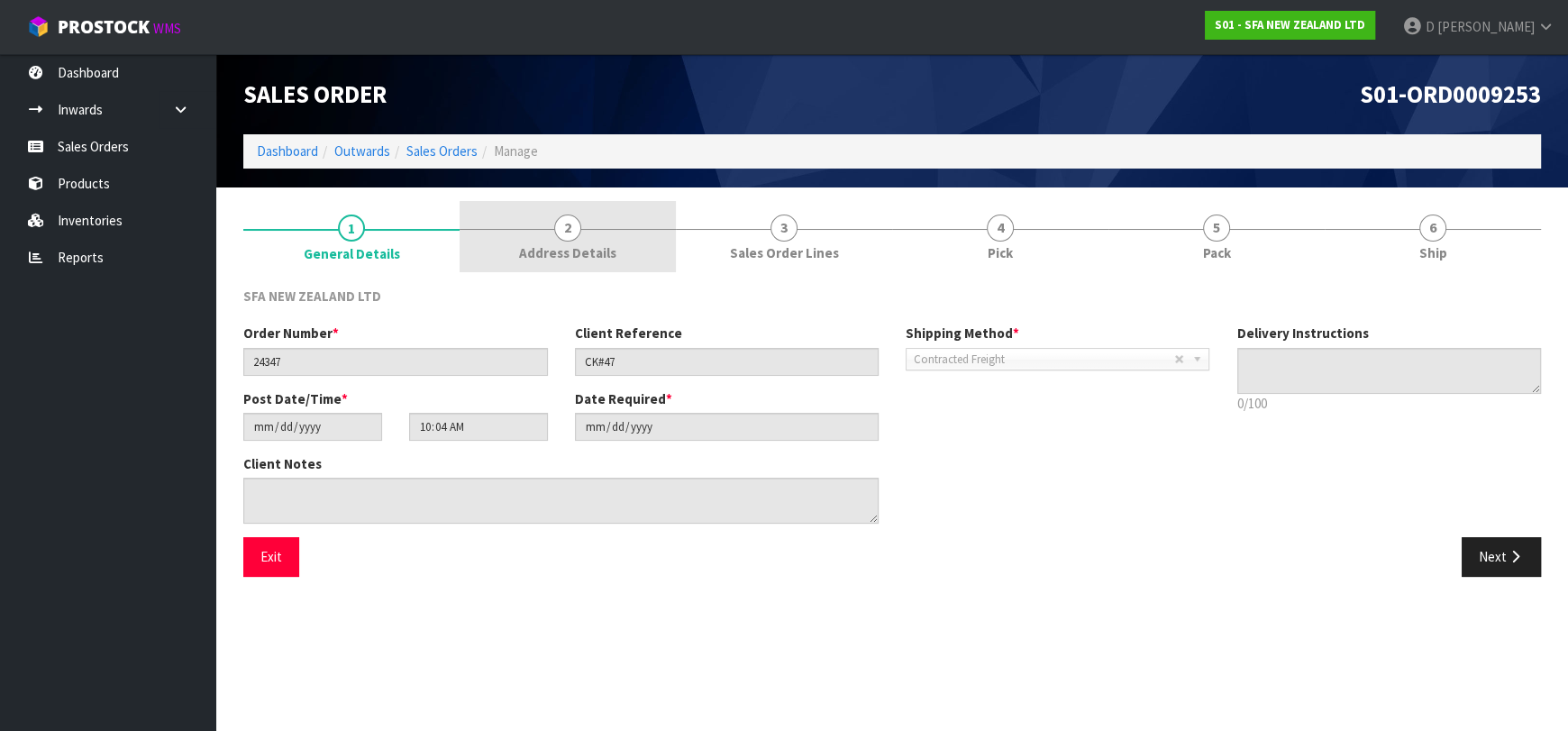
click at [582, 237] on link "2 Address Details" at bounding box center [567, 236] width 216 height 71
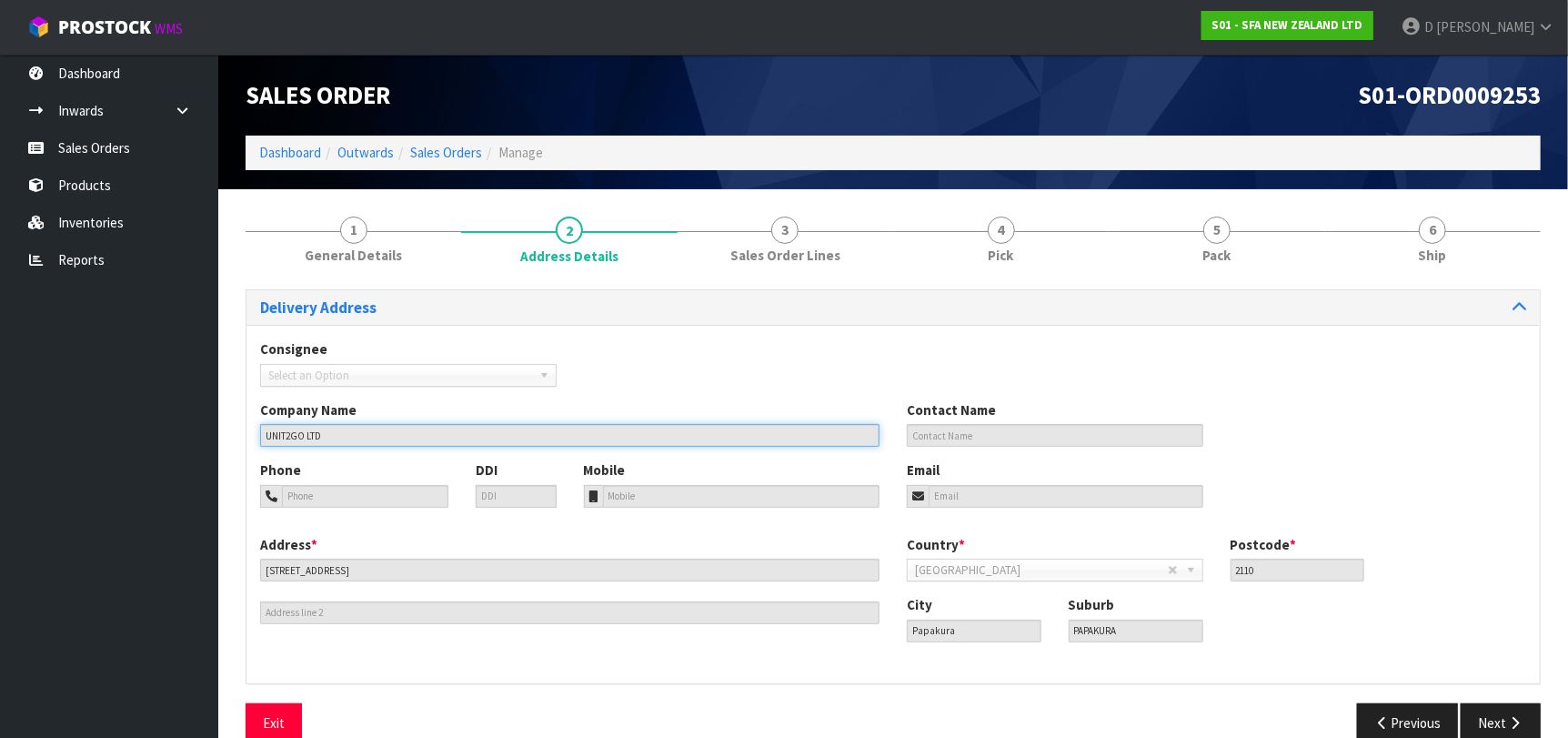
click at [596, 433] on input "UNIT2GO LTD" at bounding box center [569, 435] width 620 height 22
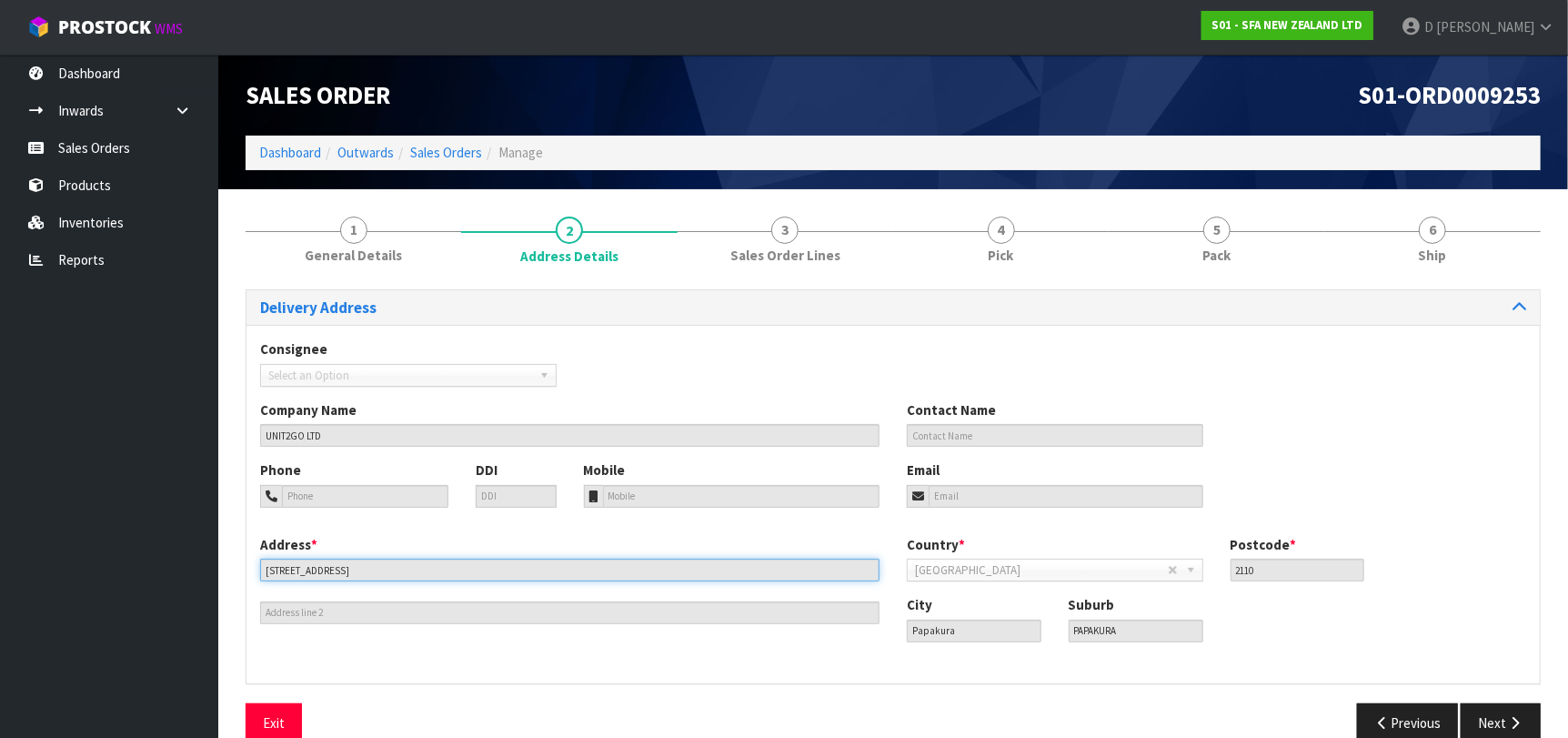
click at [489, 572] on input "[STREET_ADDRESS]" at bounding box center [569, 570] width 620 height 22
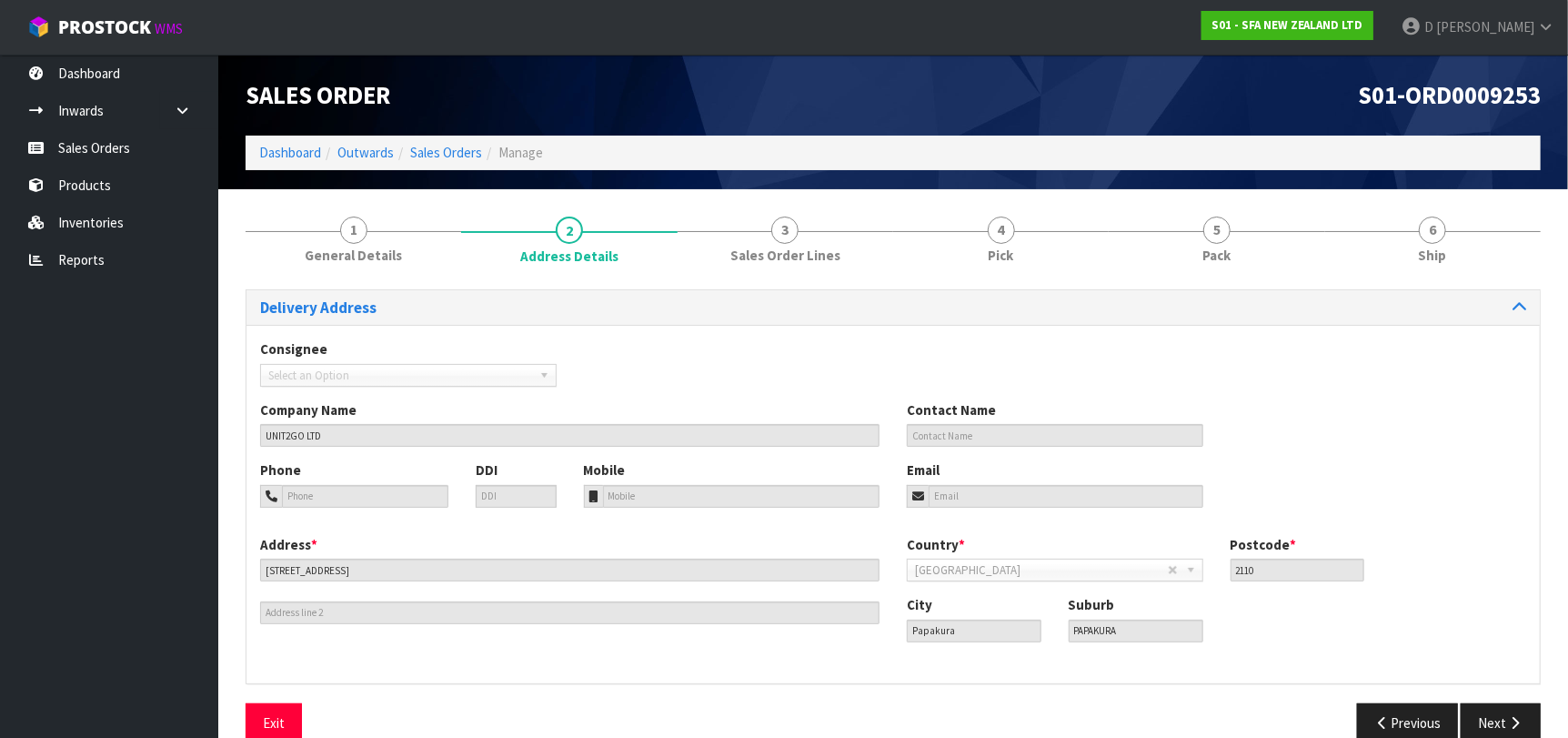
click at [939, 620] on div "City Papakura" at bounding box center [973, 618] width 162 height 46
click at [1255, 566] on input "2110" at bounding box center [1297, 570] width 135 height 22
